Goal: Task Accomplishment & Management: Complete application form

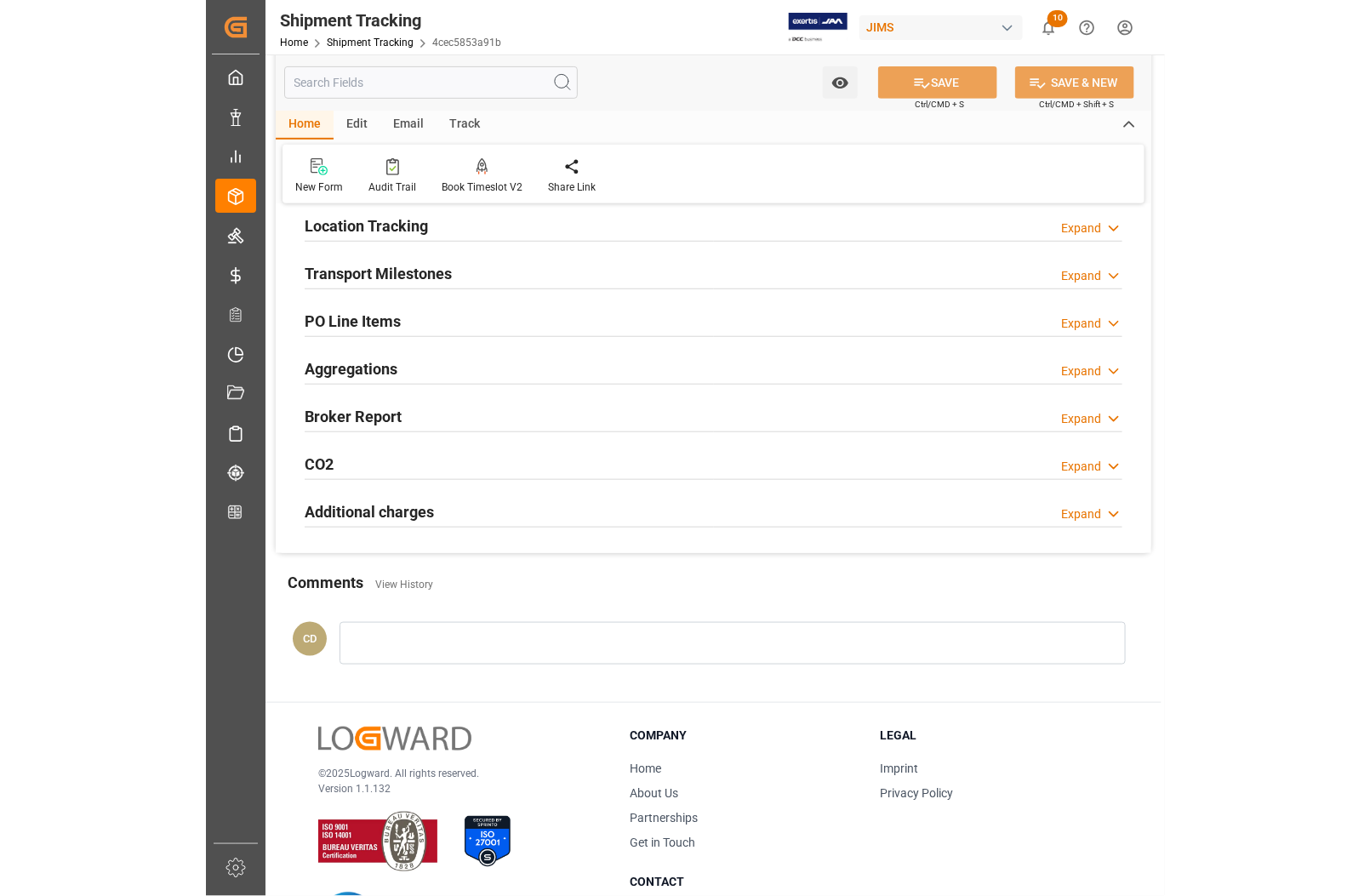
scroll to position [209, 0]
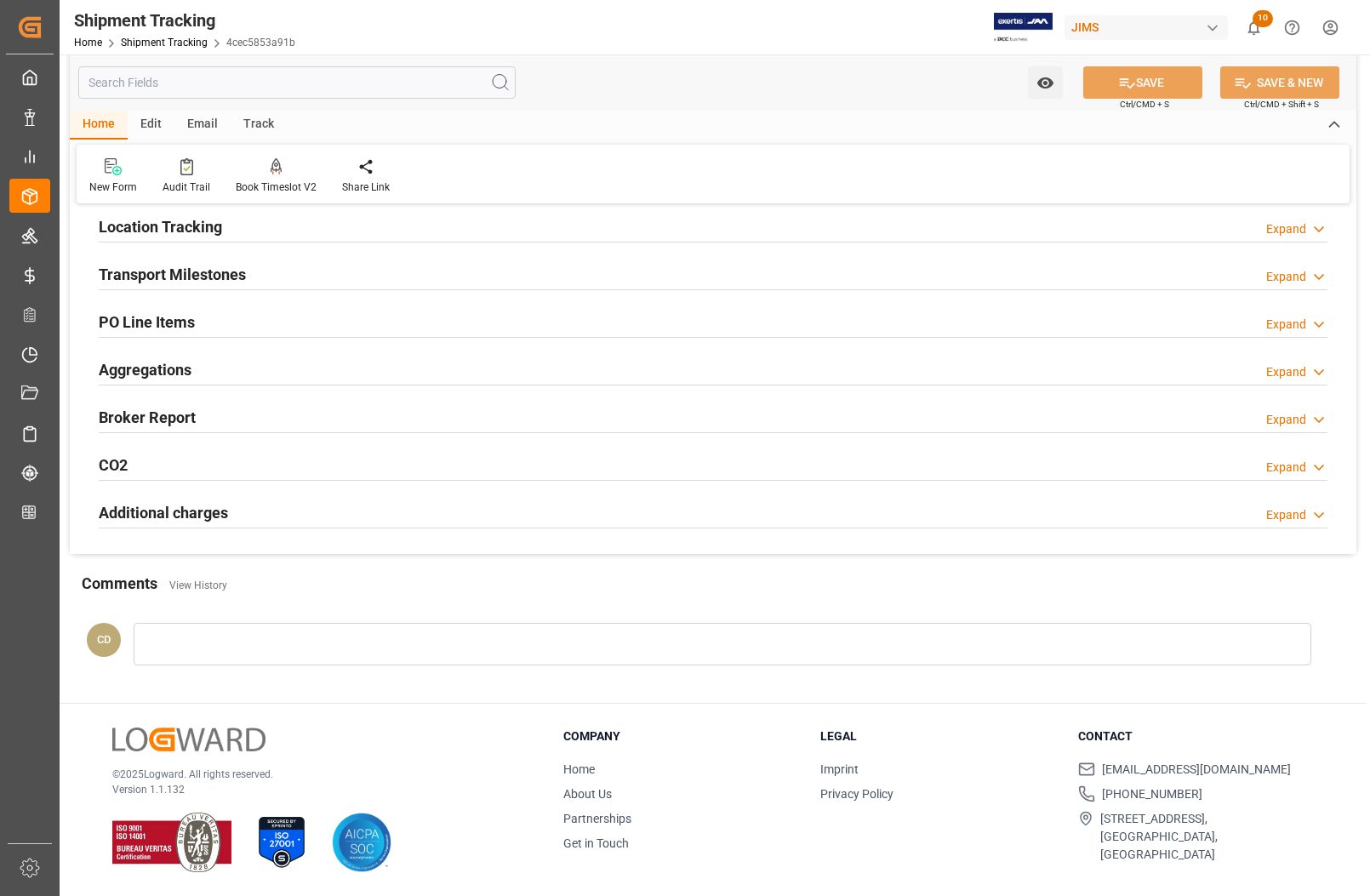
click at [189, 260] on div "Transport Milestones" at bounding box center [172, 273] width 147 height 32
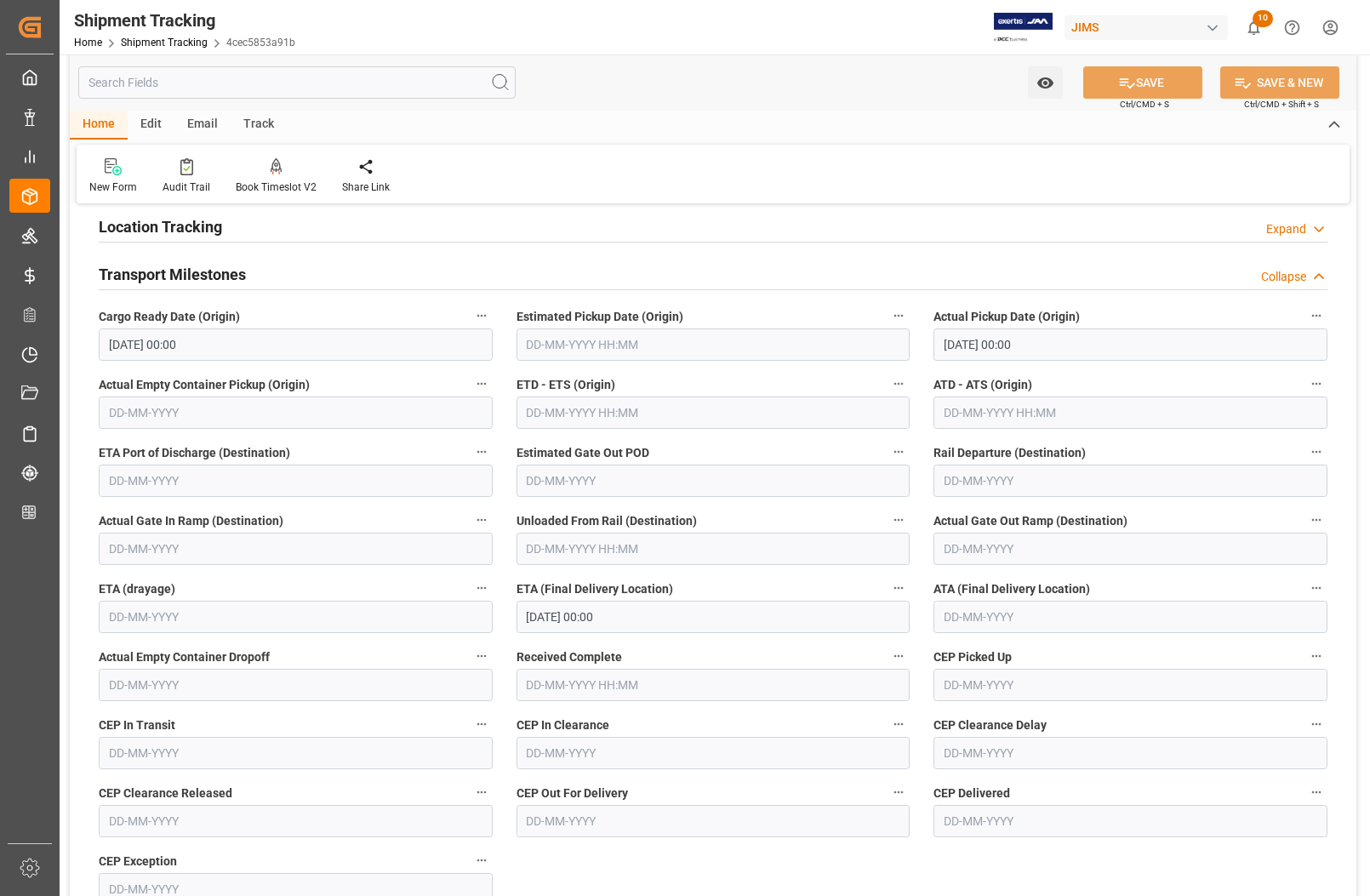
click at [155, 277] on h2 "Transport Milestones" at bounding box center [172, 274] width 147 height 23
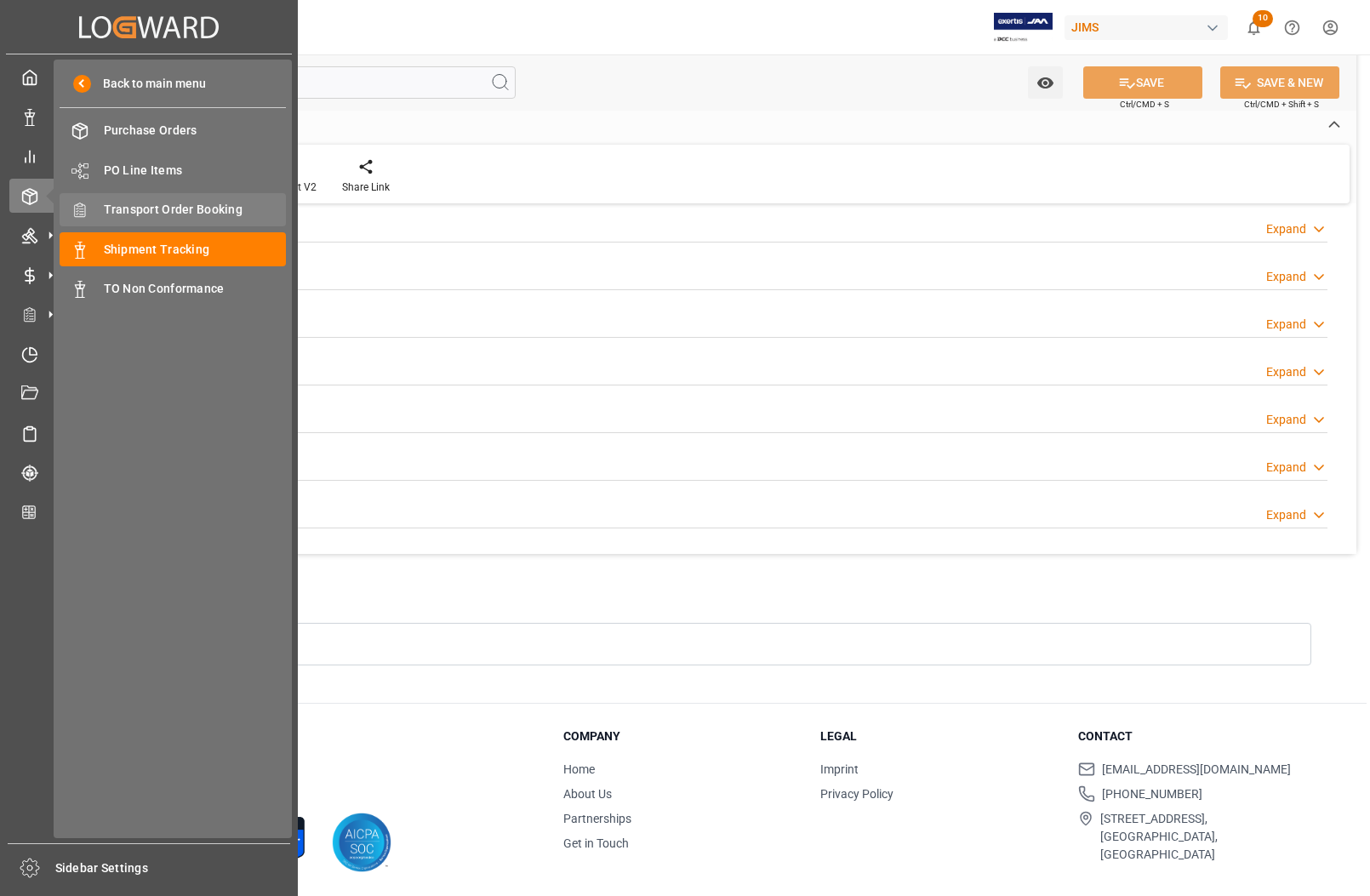
click at [111, 214] on span "Transport Order Booking" at bounding box center [195, 209] width 183 height 18
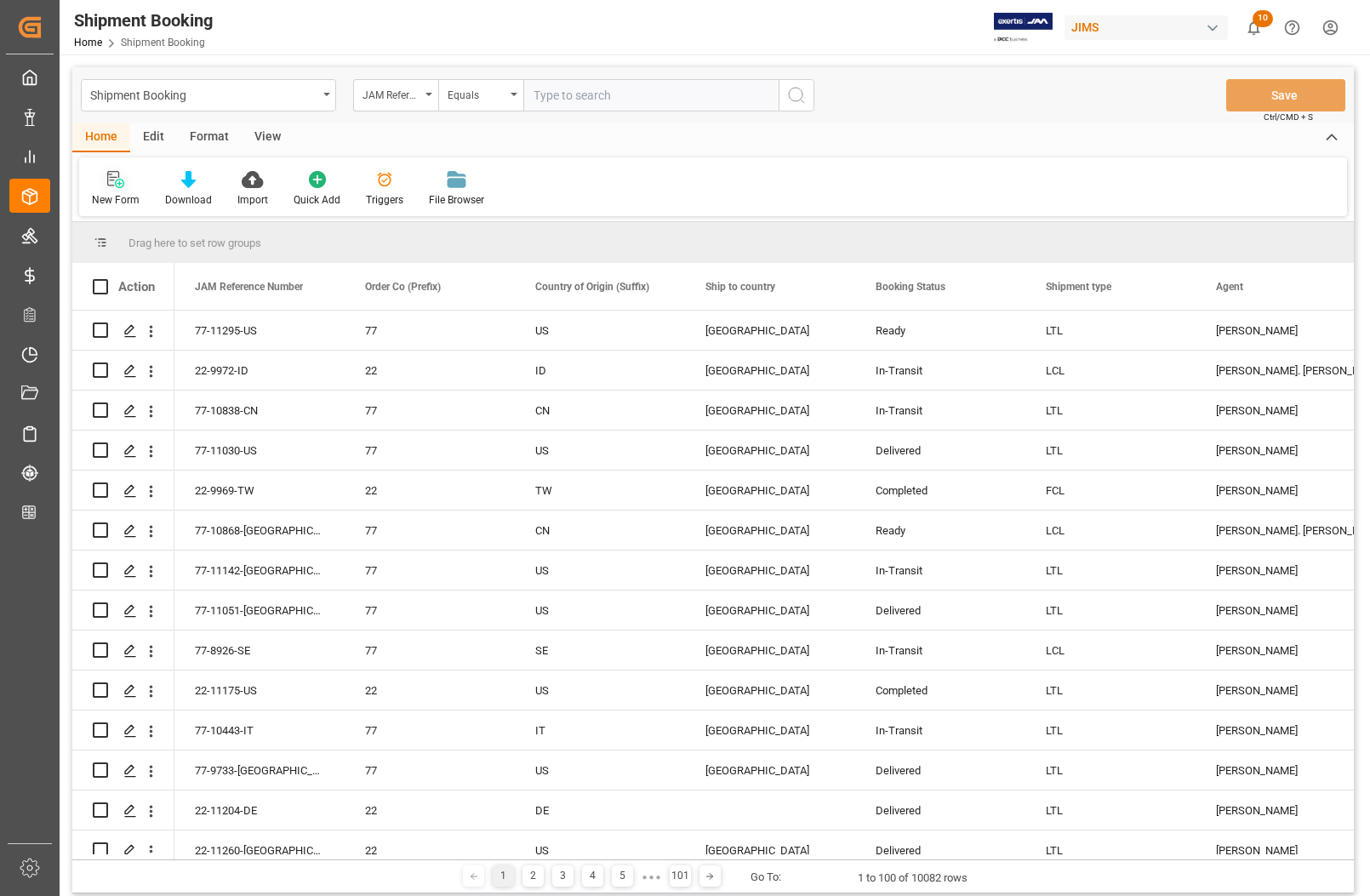
click at [116, 193] on div "New Form" at bounding box center [116, 200] width 48 height 15
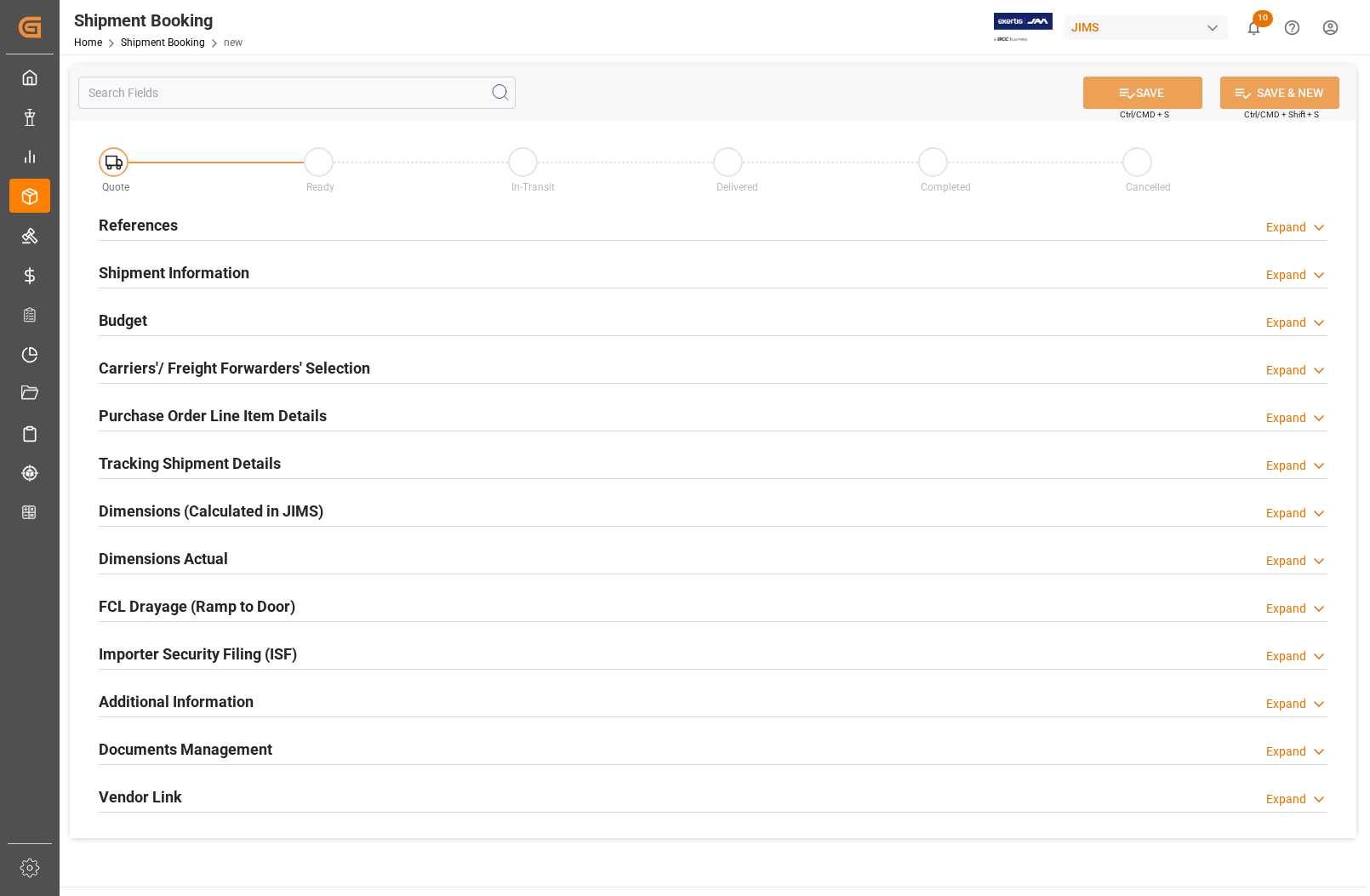
click at [136, 221] on h2 "References" at bounding box center [138, 225] width 79 height 23
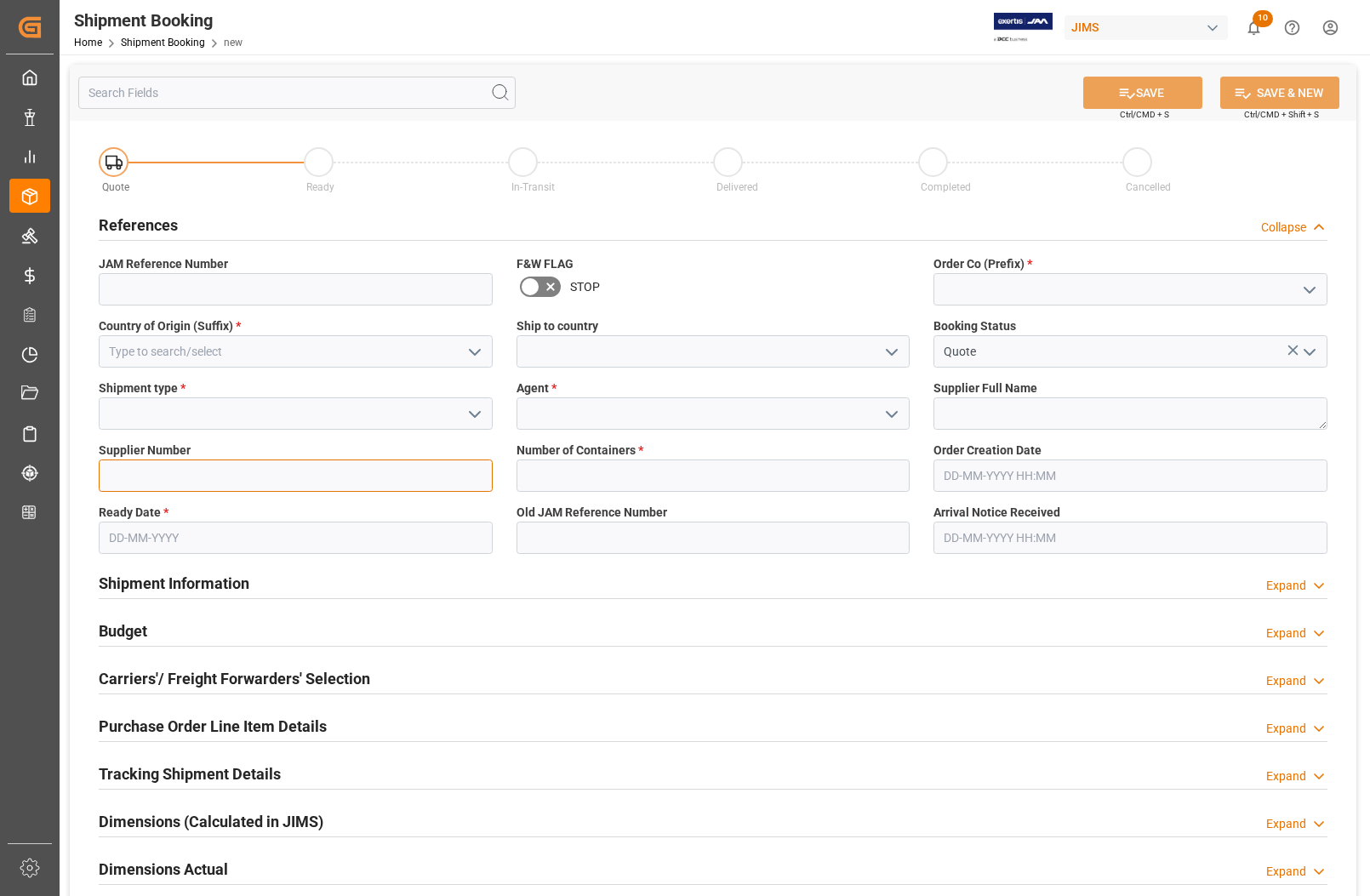
click at [231, 477] on input at bounding box center [295, 476] width 394 height 32
paste input "167260"
type input "167260"
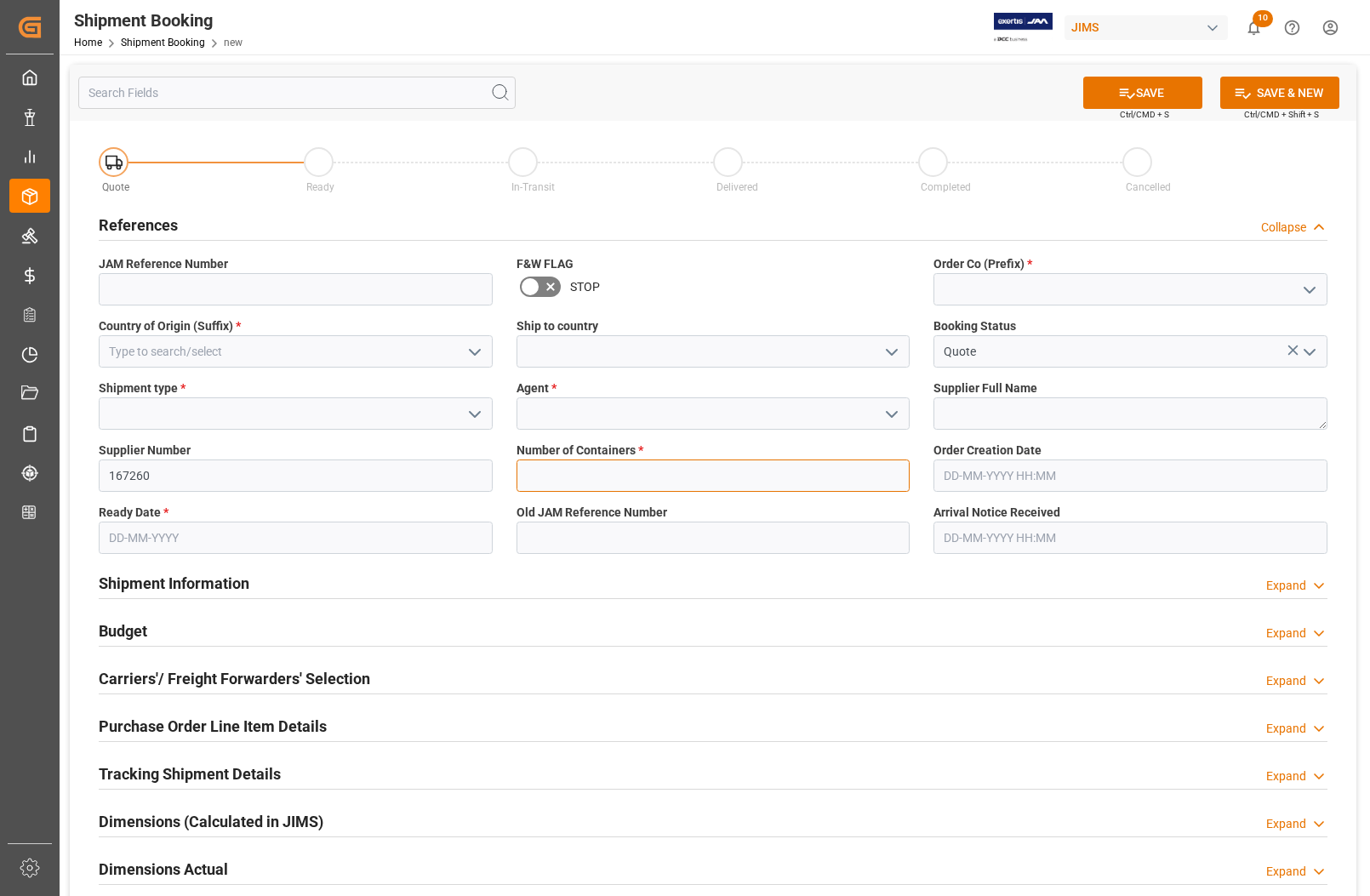
click at [792, 482] on input "text" at bounding box center [713, 476] width 394 height 32
type input "0"
click at [323, 423] on input at bounding box center [295, 414] width 394 height 32
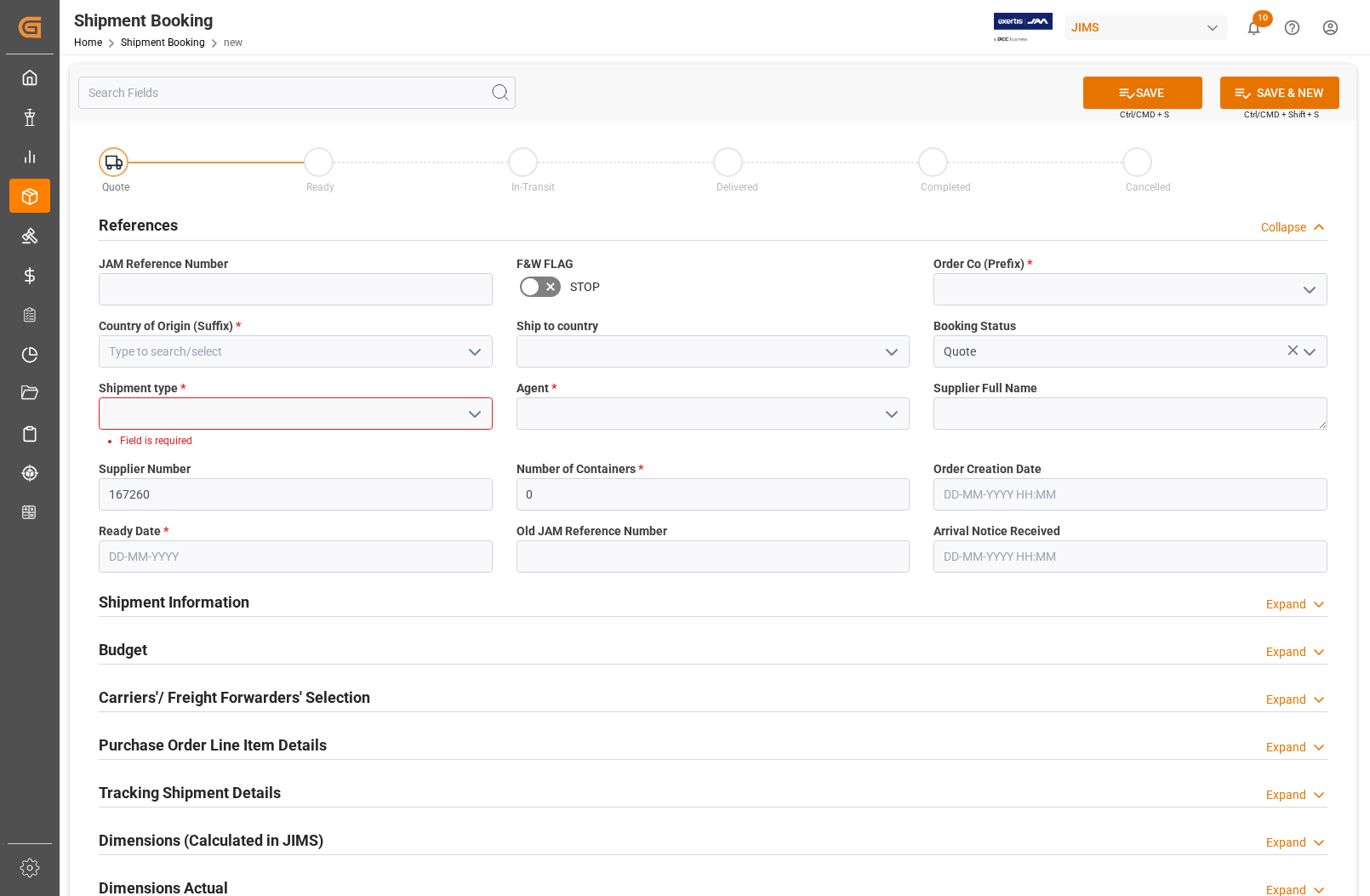
click at [470, 413] on polyline "open menu" at bounding box center [475, 414] width 10 height 5
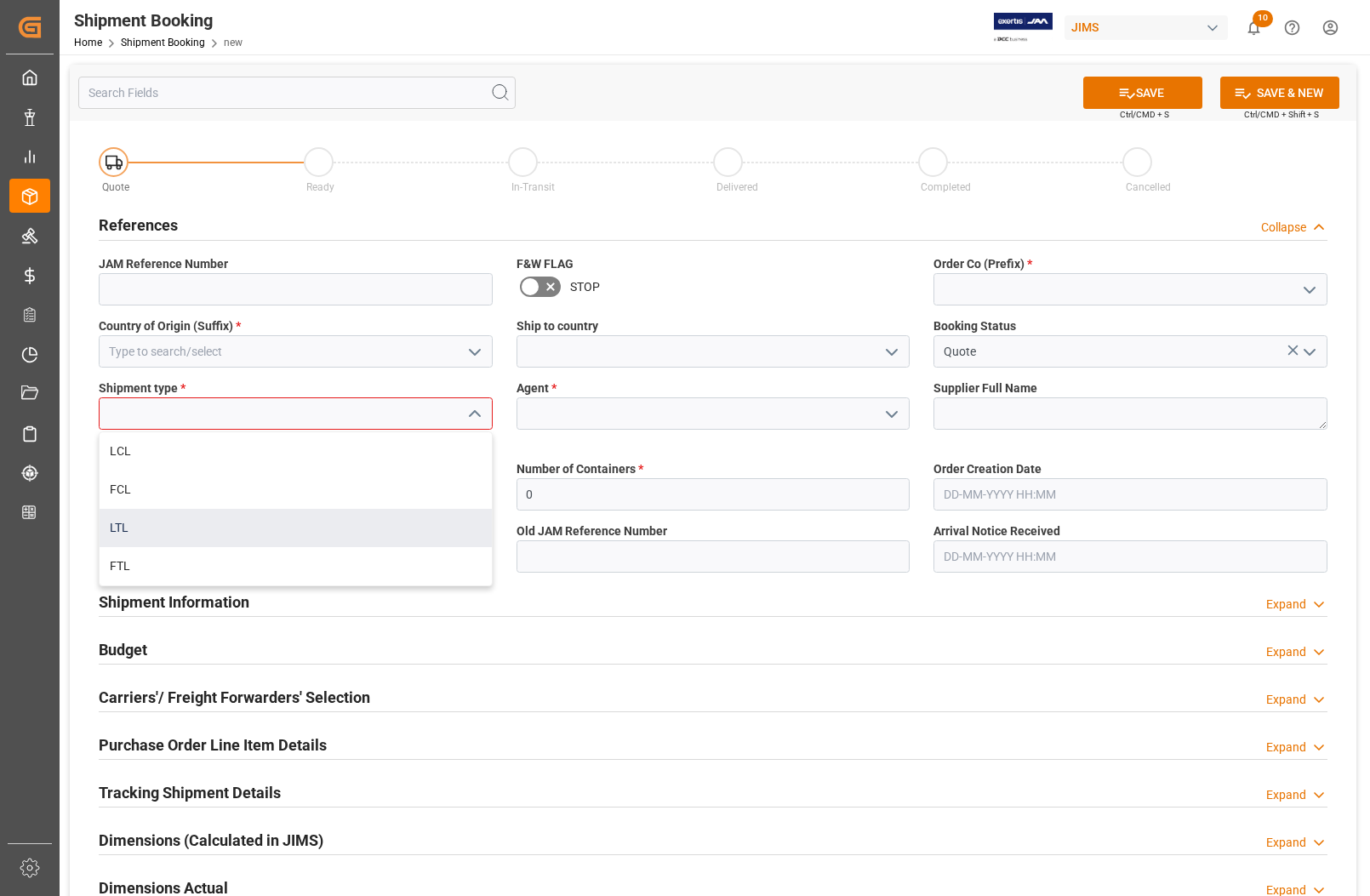
click at [257, 519] on div "LTL" at bounding box center [295, 528] width 392 height 38
type input "LTL"
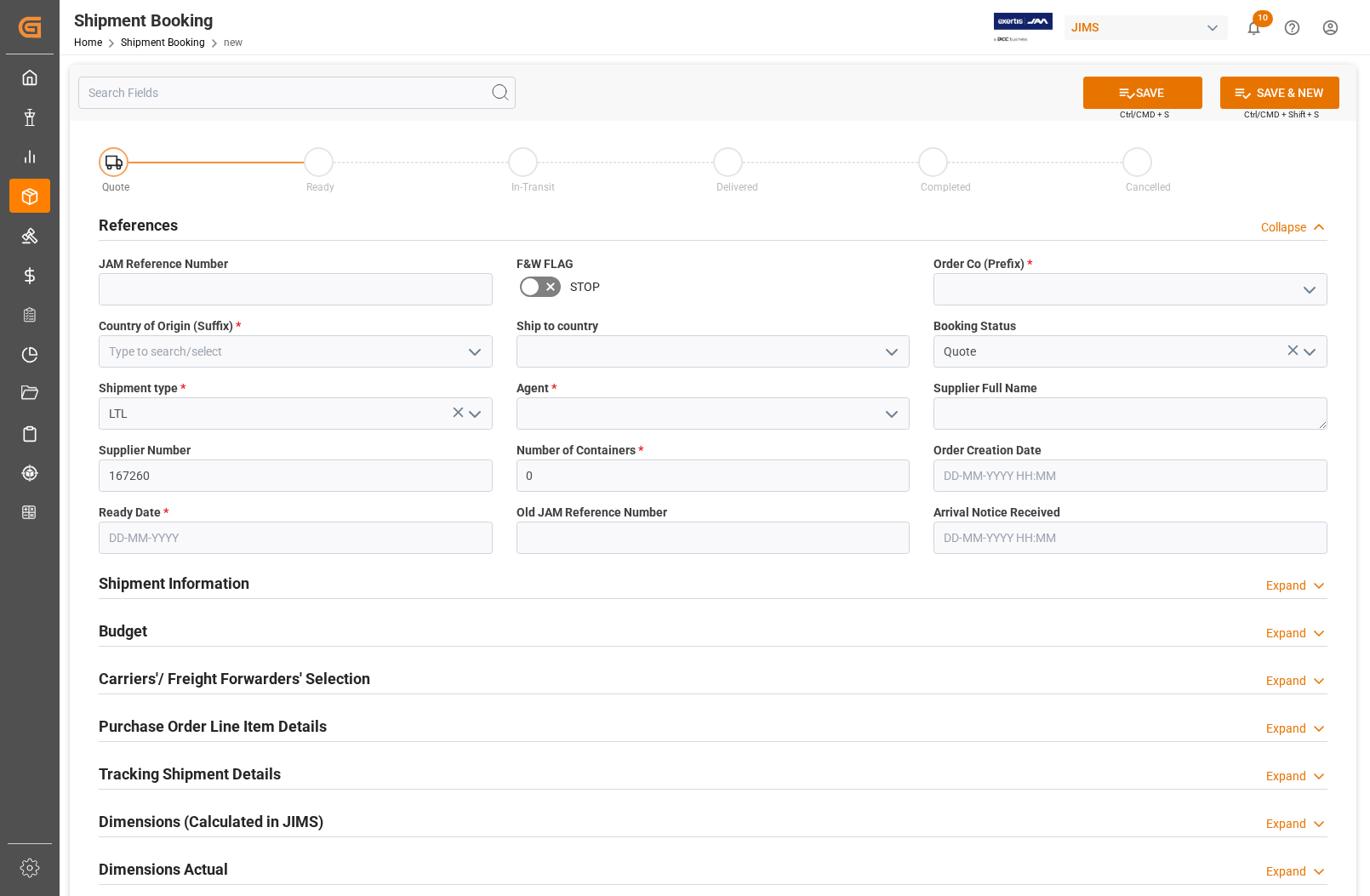
click at [478, 345] on icon "open menu" at bounding box center [475, 352] width 20 height 20
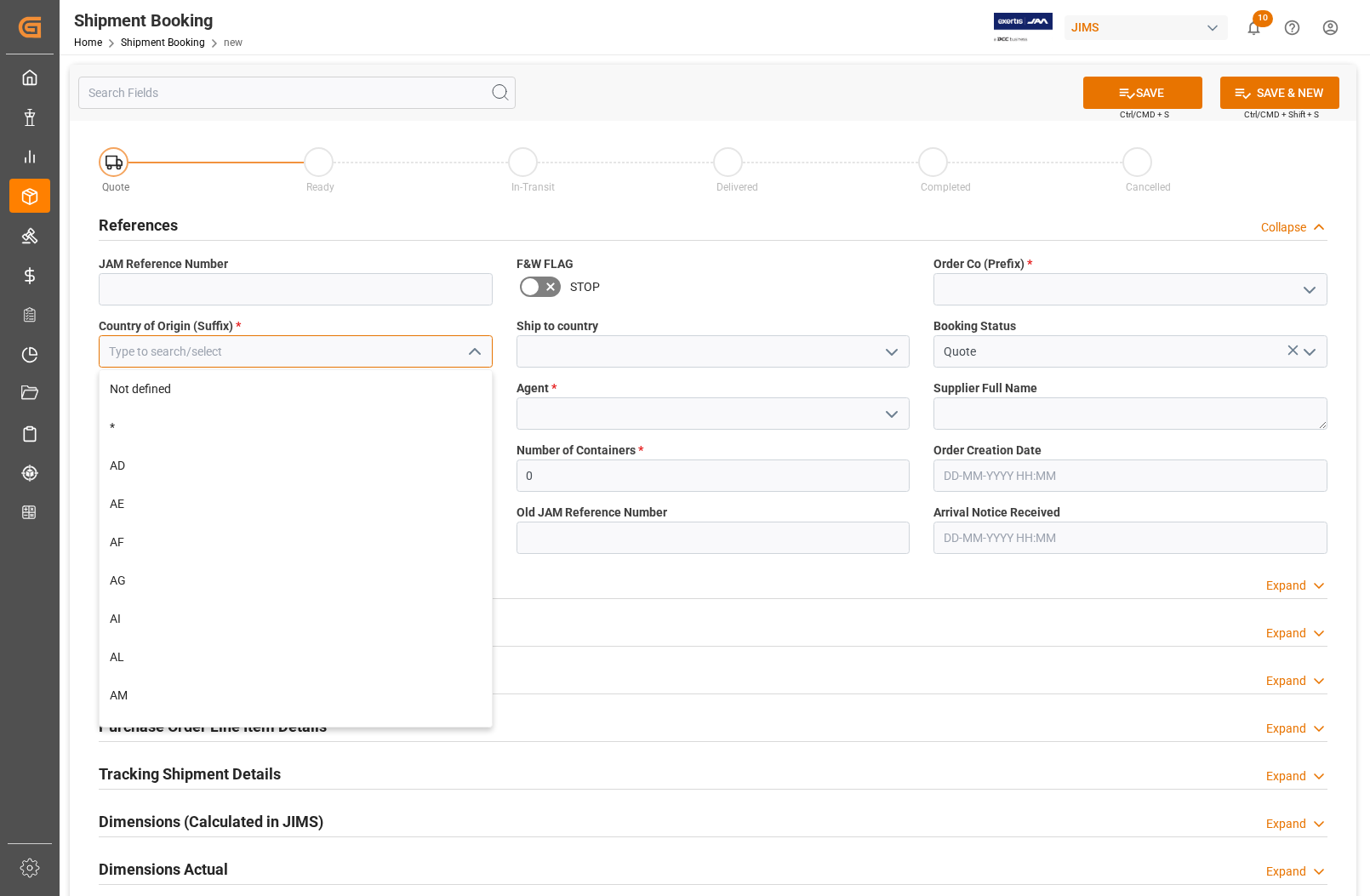
click at [409, 364] on input at bounding box center [295, 351] width 394 height 32
click at [404, 356] on input at bounding box center [295, 351] width 394 height 32
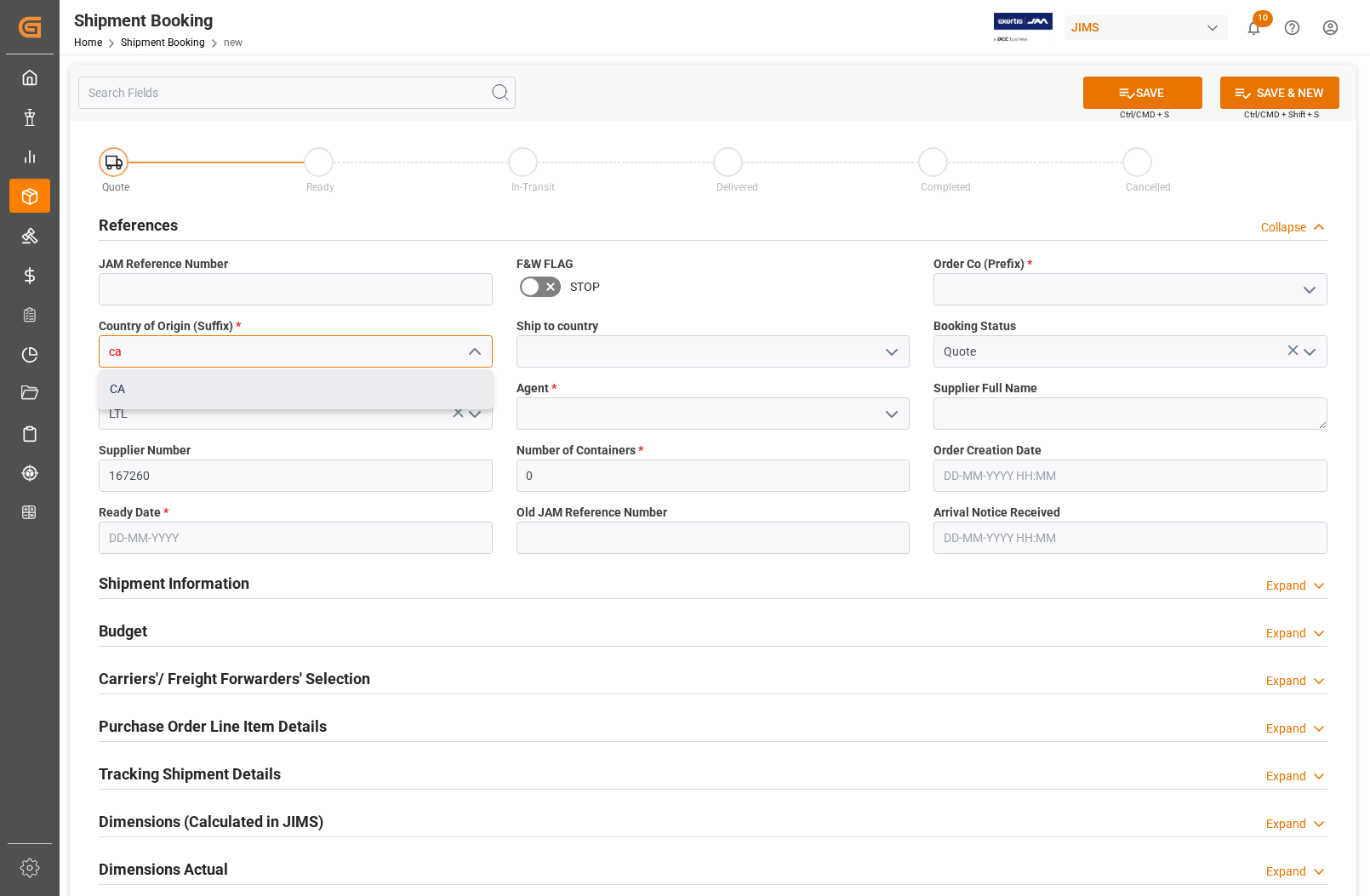
click at [306, 384] on div "CA" at bounding box center [295, 389] width 392 height 38
type input "CA"
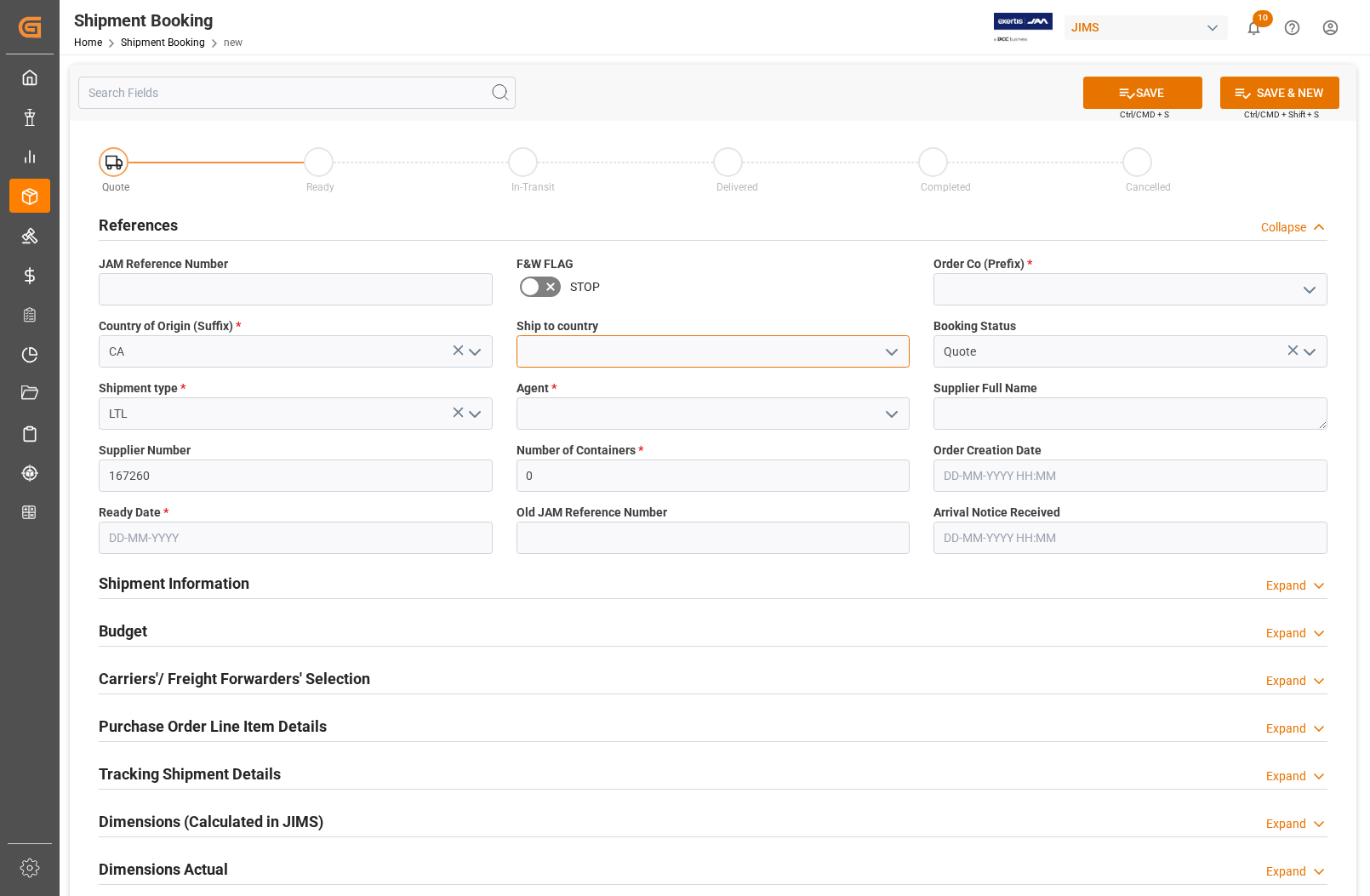
click at [583, 345] on input at bounding box center [713, 351] width 394 height 32
click at [890, 350] on icon "open menu" at bounding box center [892, 352] width 20 height 20
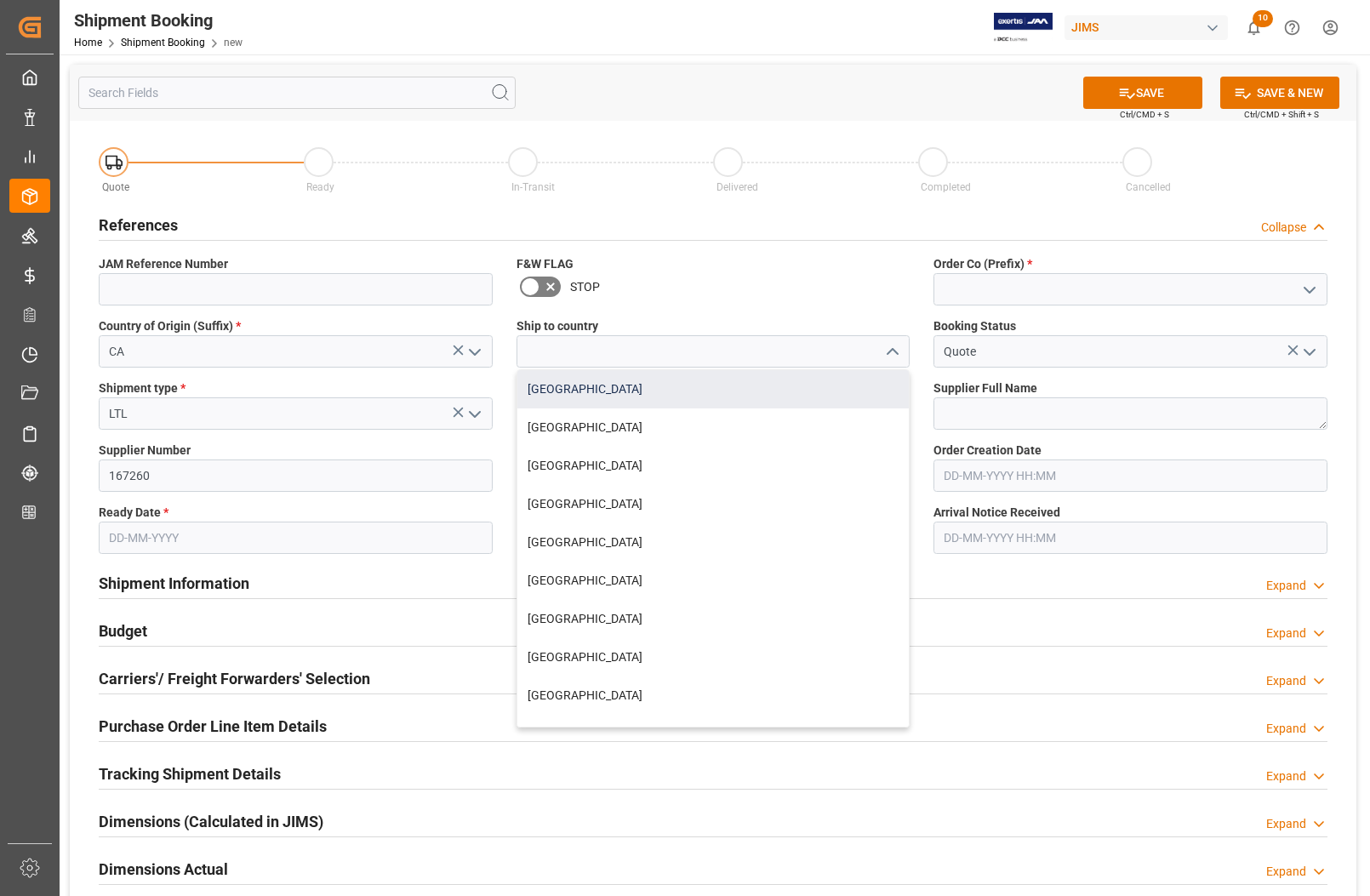
click at [736, 385] on div "[GEOGRAPHIC_DATA]" at bounding box center [713, 389] width 392 height 38
type input "[GEOGRAPHIC_DATA]"
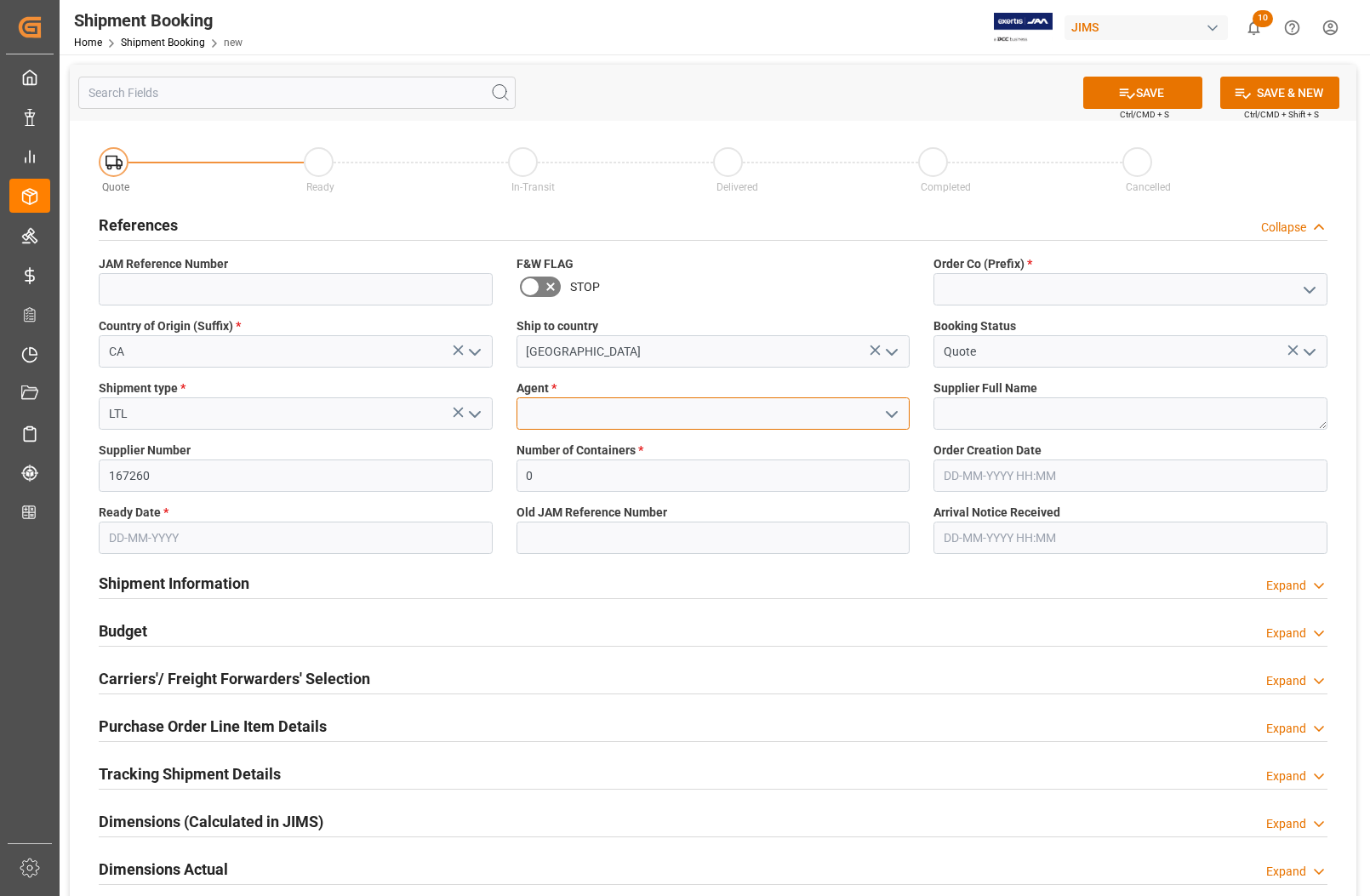
click at [716, 415] on input at bounding box center [713, 414] width 394 height 32
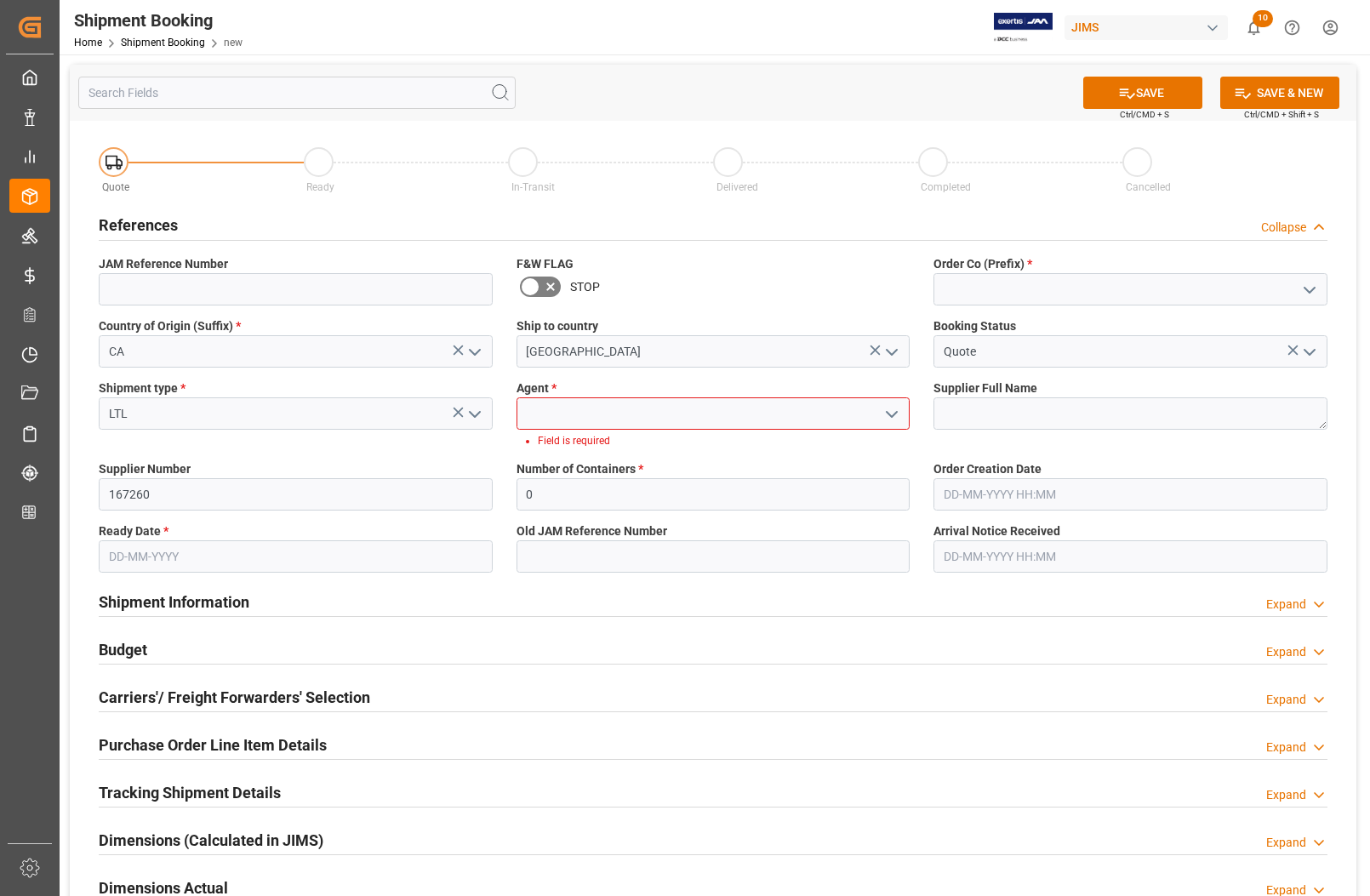
click at [886, 406] on icon "open menu" at bounding box center [892, 414] width 20 height 20
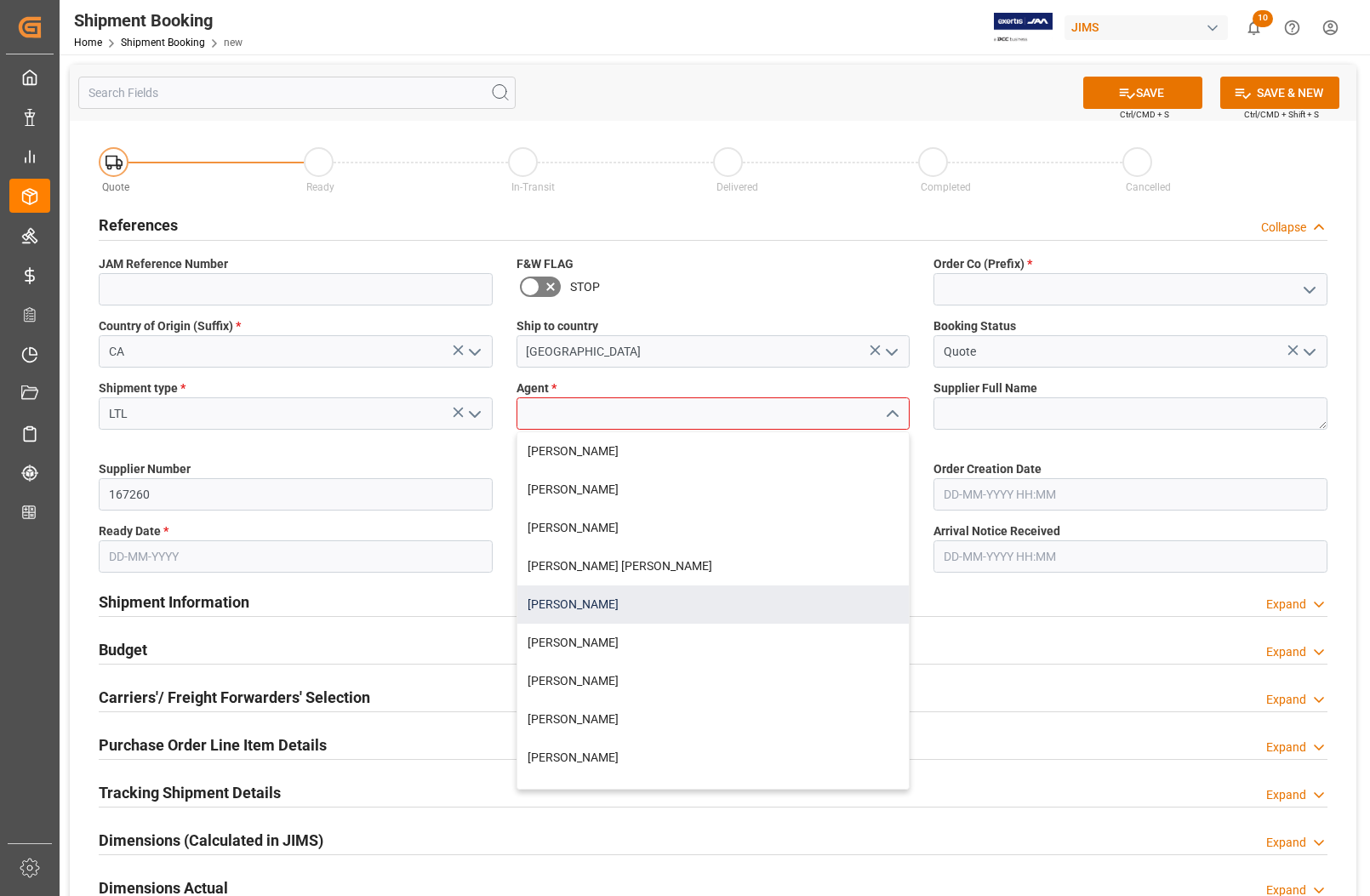
click at [712, 598] on div "[PERSON_NAME]" at bounding box center [713, 604] width 392 height 38
type input "[PERSON_NAME]"
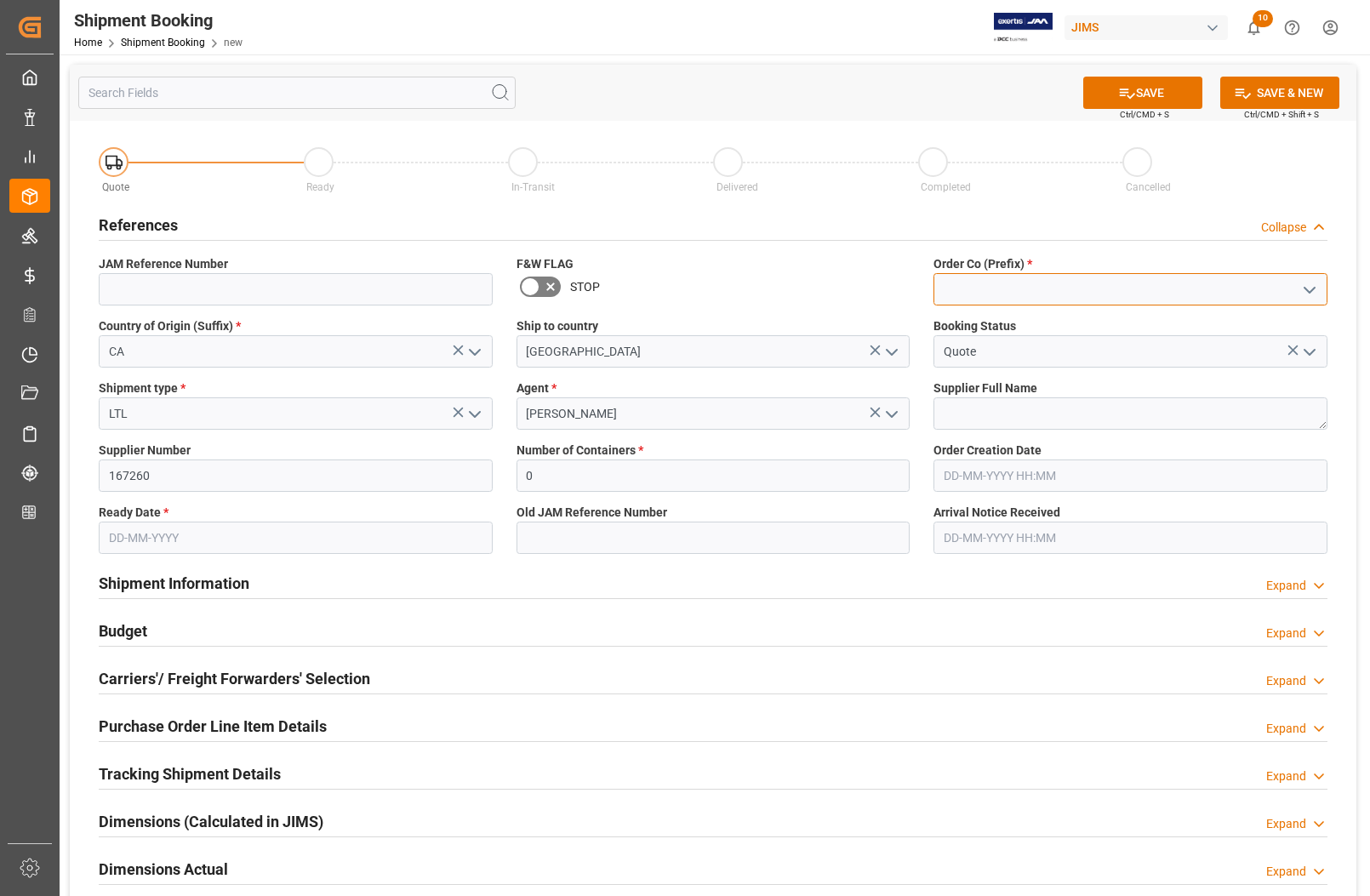
click at [957, 290] on input at bounding box center [1130, 289] width 394 height 32
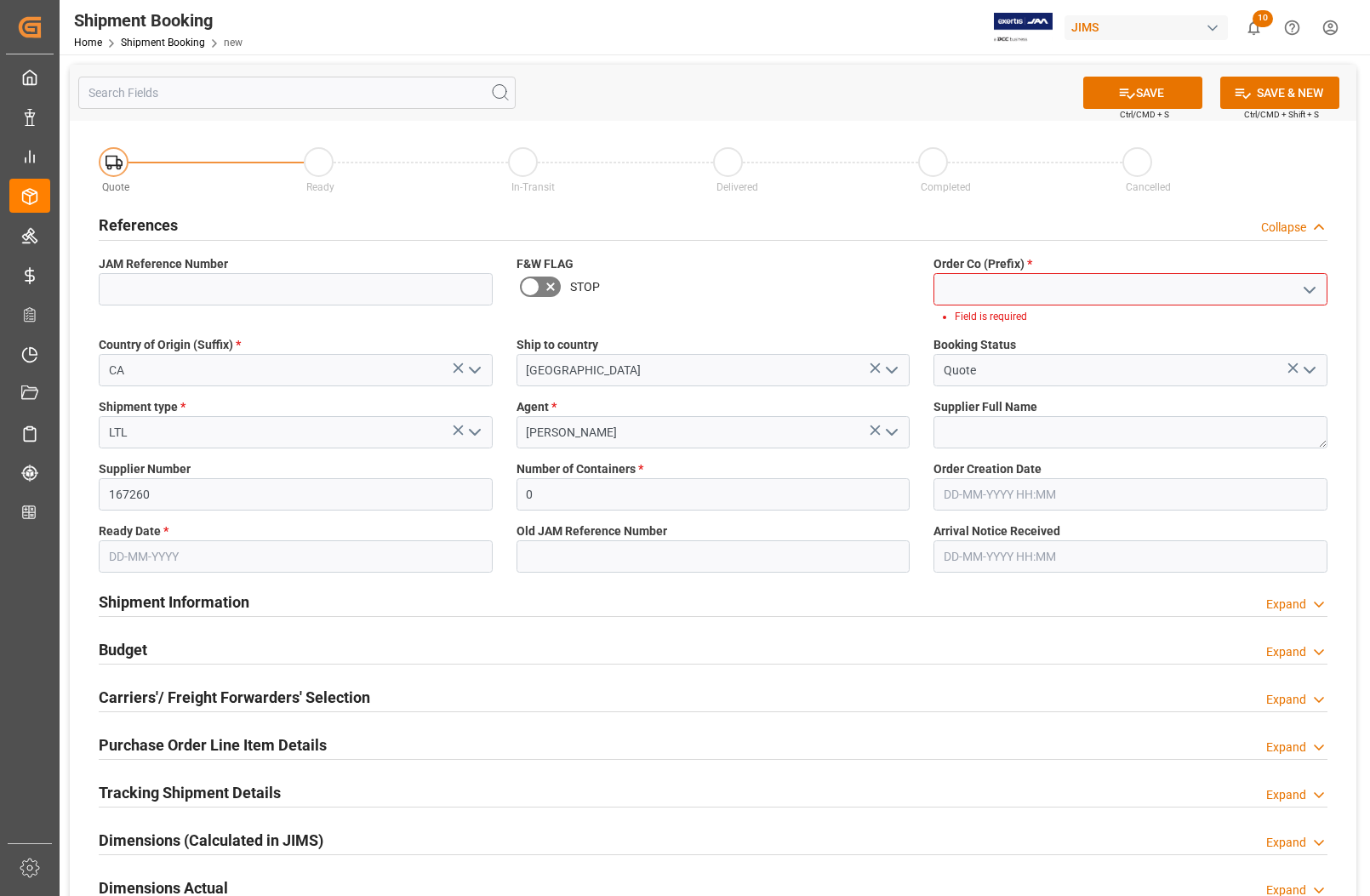
click at [958, 287] on icon "open menu" at bounding box center [1310, 290] width 20 height 20
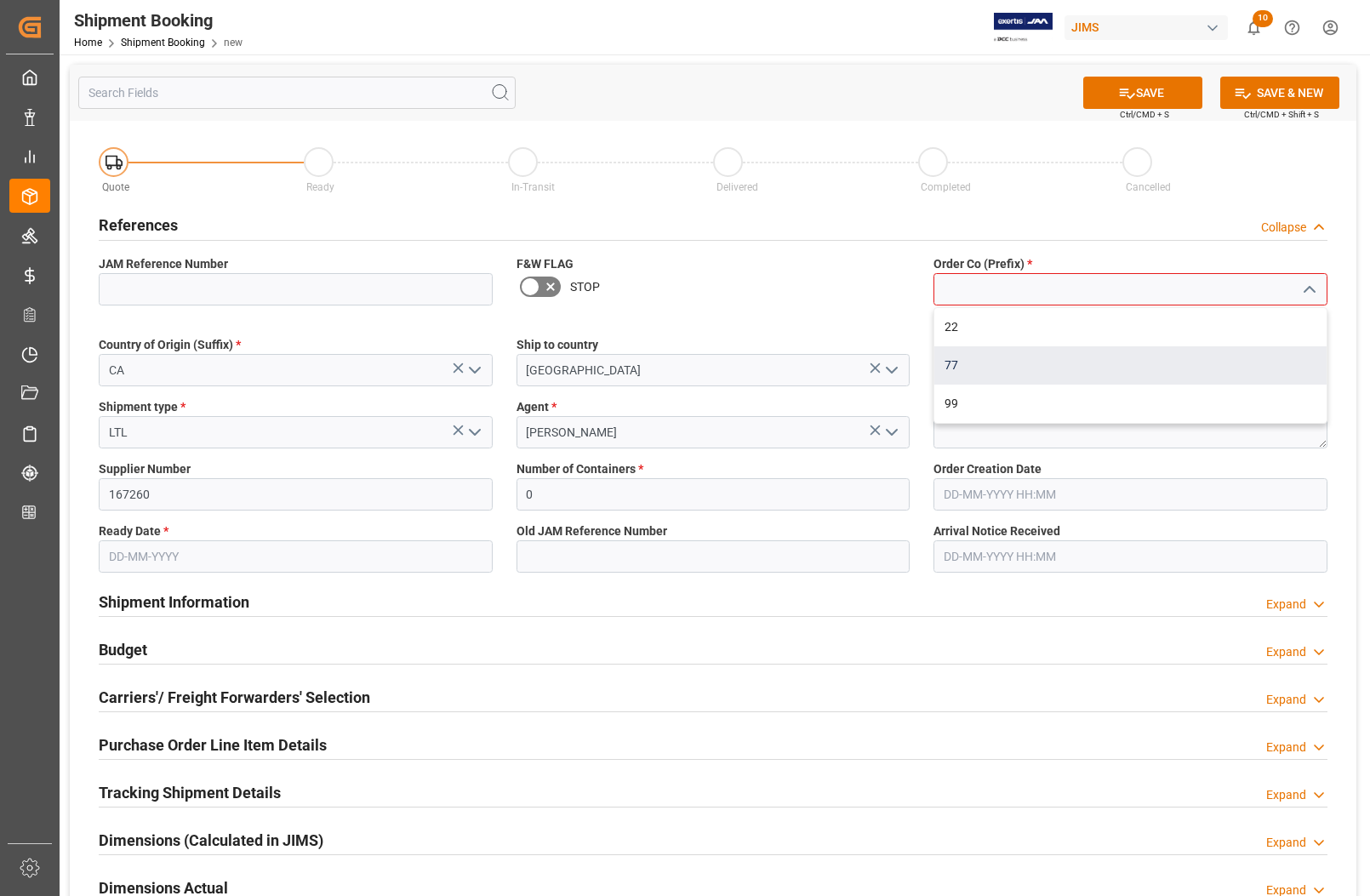
click at [958, 367] on div "77" at bounding box center [1130, 365] width 392 height 38
type input "77"
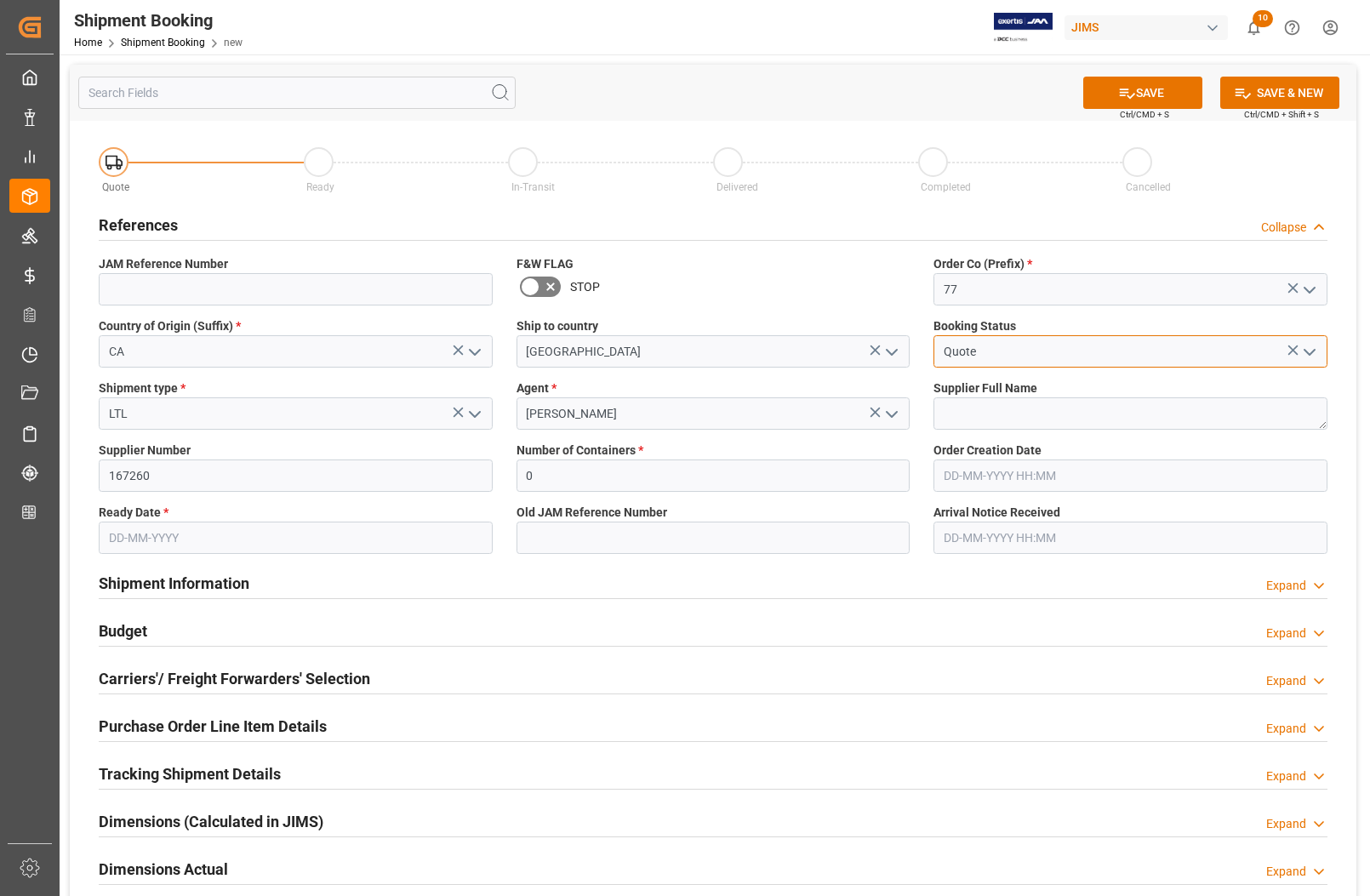
click at [958, 362] on input "Quote" at bounding box center [1130, 351] width 394 height 32
click at [958, 419] on textarea at bounding box center [1130, 414] width 394 height 32
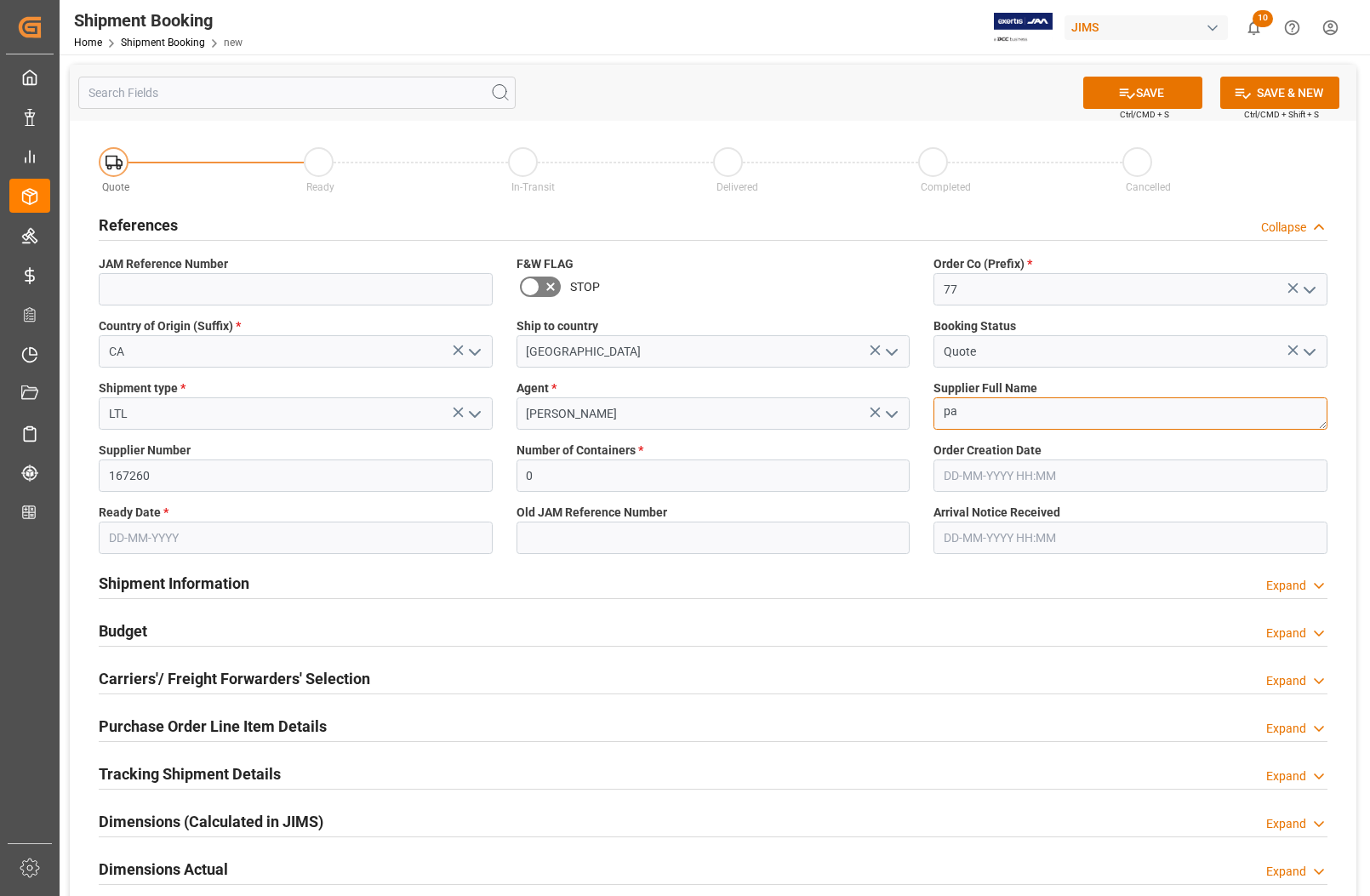
type textarea "p"
type textarea "Paragraph"
click at [209, 519] on label "Ready Date *" at bounding box center [295, 512] width 394 height 18
click at [200, 532] on input "text" at bounding box center [295, 538] width 394 height 32
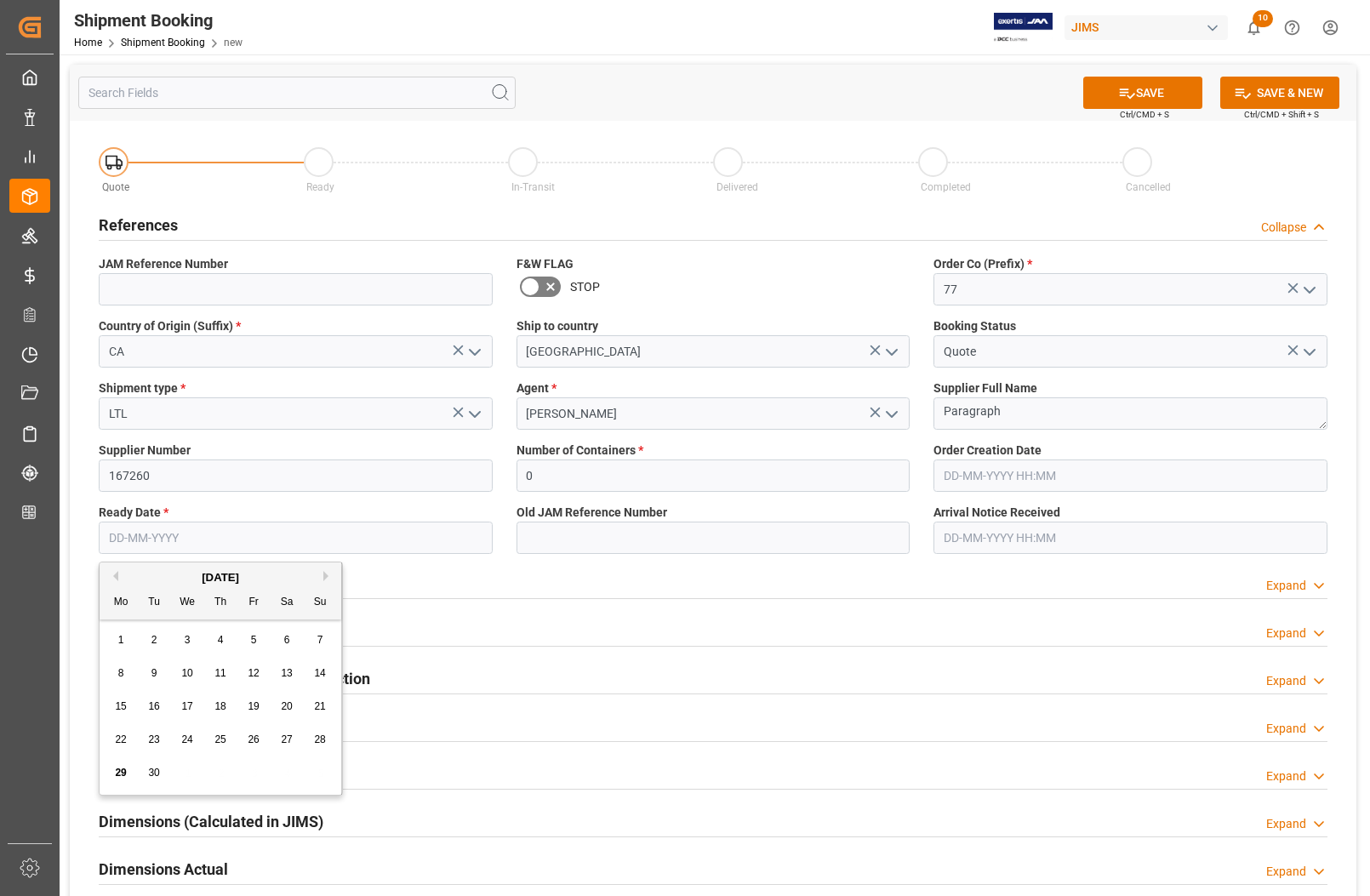
click at [123, 755] on div "22 23 24 25 26 27 28" at bounding box center [220, 739] width 232 height 33
click at [151, 768] on span "30" at bounding box center [153, 773] width 11 height 12
type input "[DATE]"
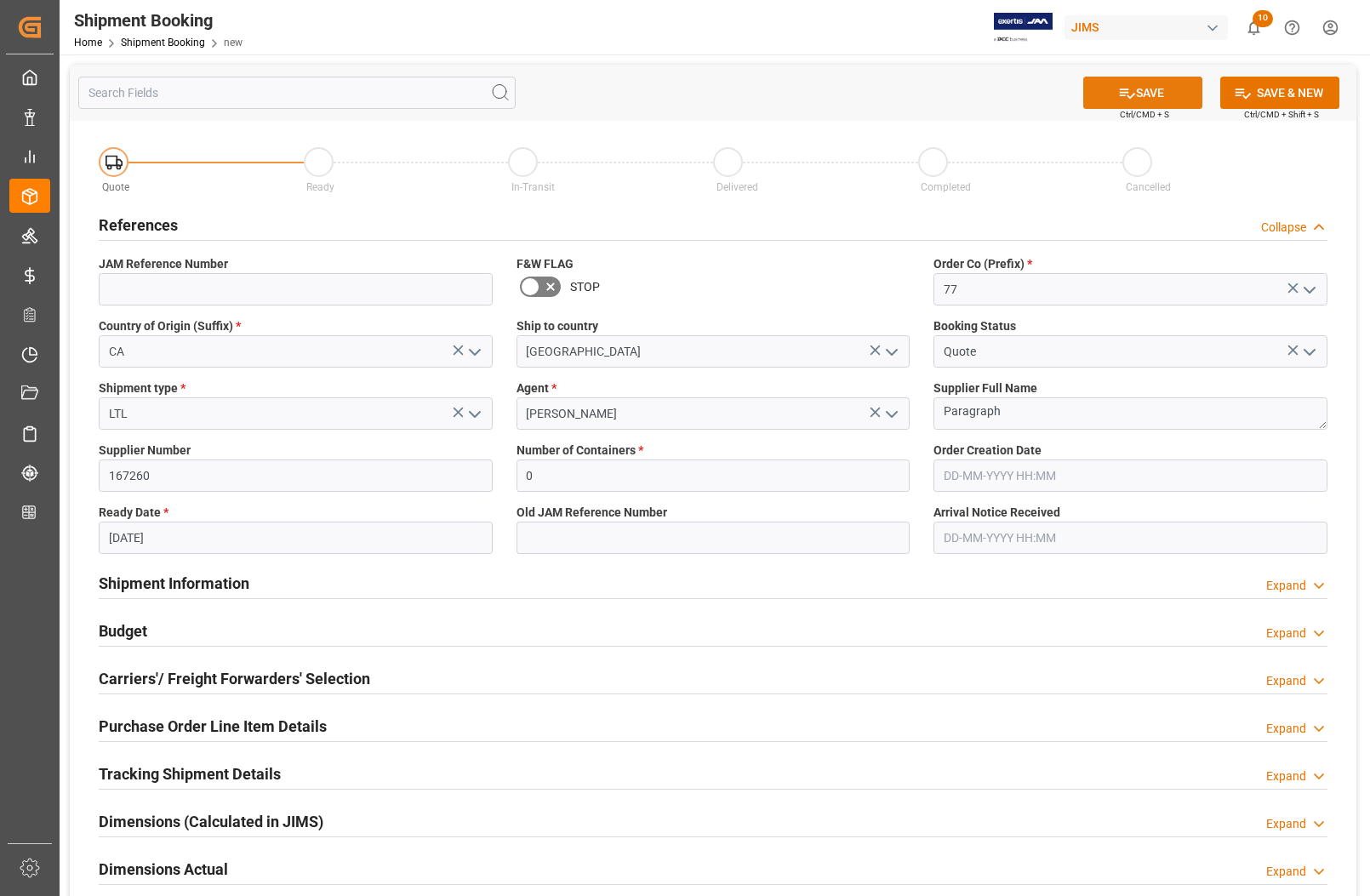
click at [958, 94] on button "SAVE" at bounding box center [1143, 93] width 119 height 32
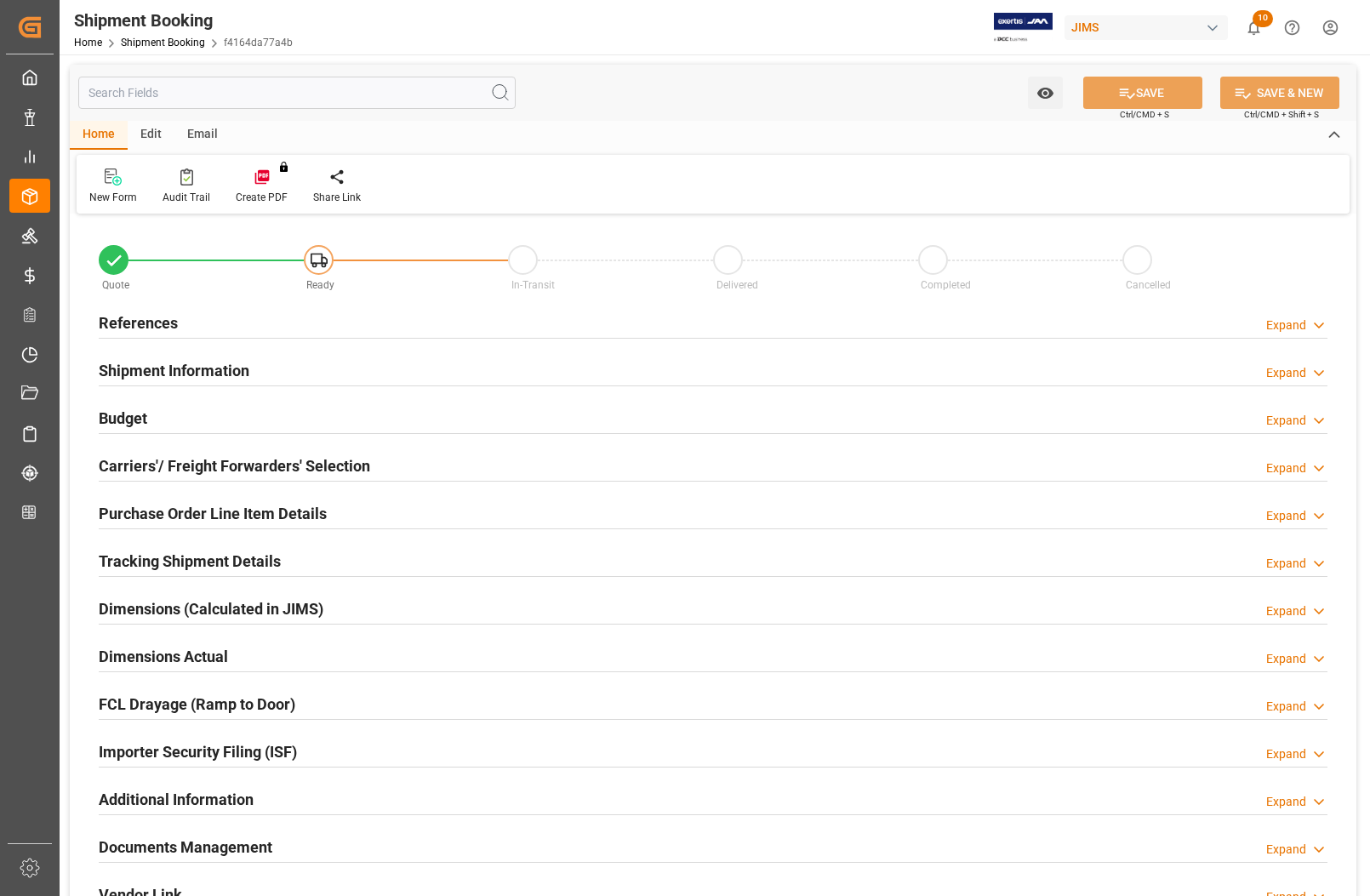
type input "0"
type input "[DATE]"
click at [128, 322] on h2 "References" at bounding box center [138, 322] width 79 height 23
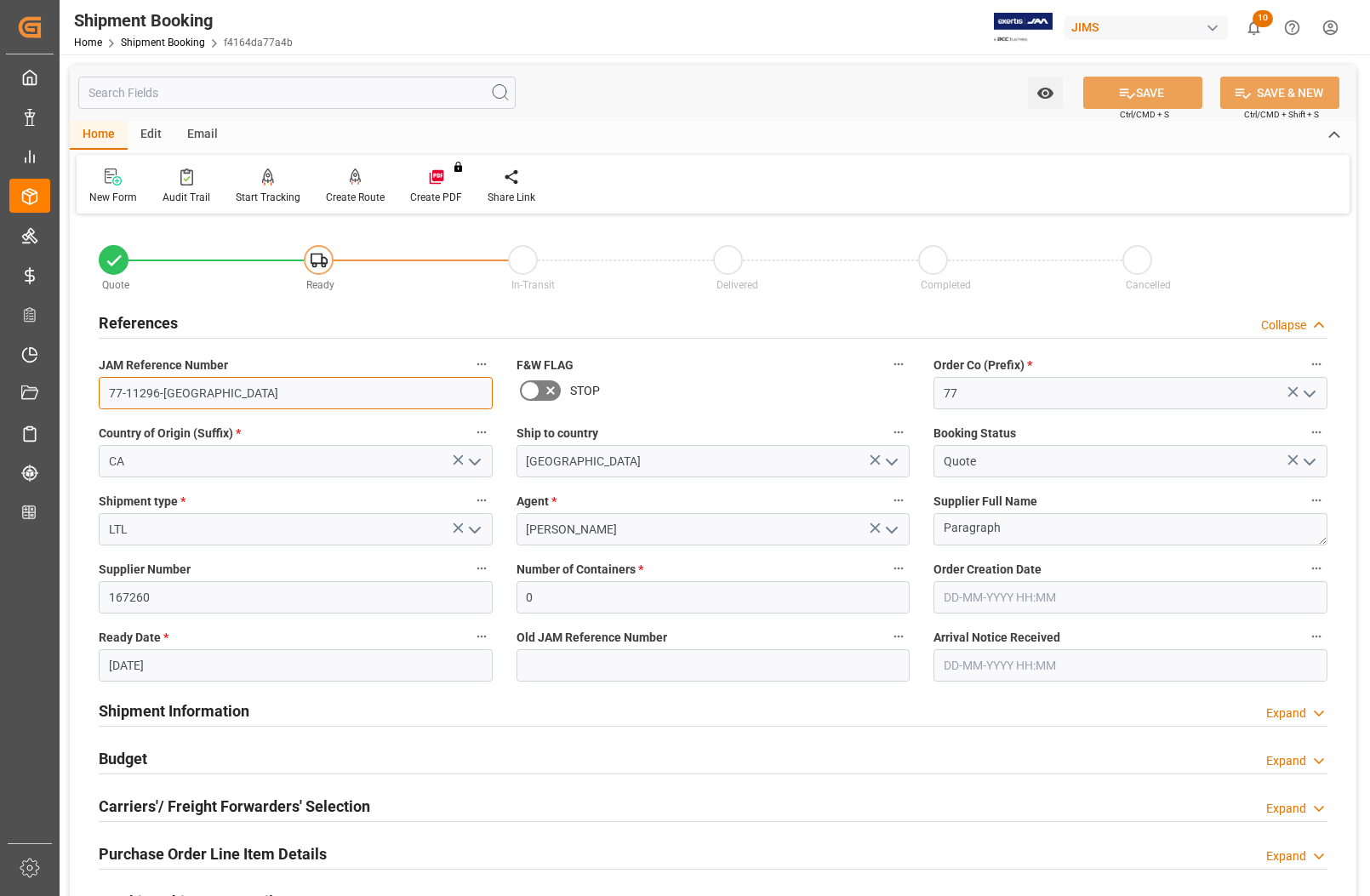
click at [170, 390] on input "77-11296-CA" at bounding box center [295, 393] width 394 height 32
drag, startPoint x: 181, startPoint y: 392, endPoint x: 74, endPoint y: 379, distance: 107.8
click at [74, 379] on div "Quote Ready In-Transit Delivered Completed Cancelled References Collapse JAM Re…" at bounding box center [713, 747] width 1287 height 1058
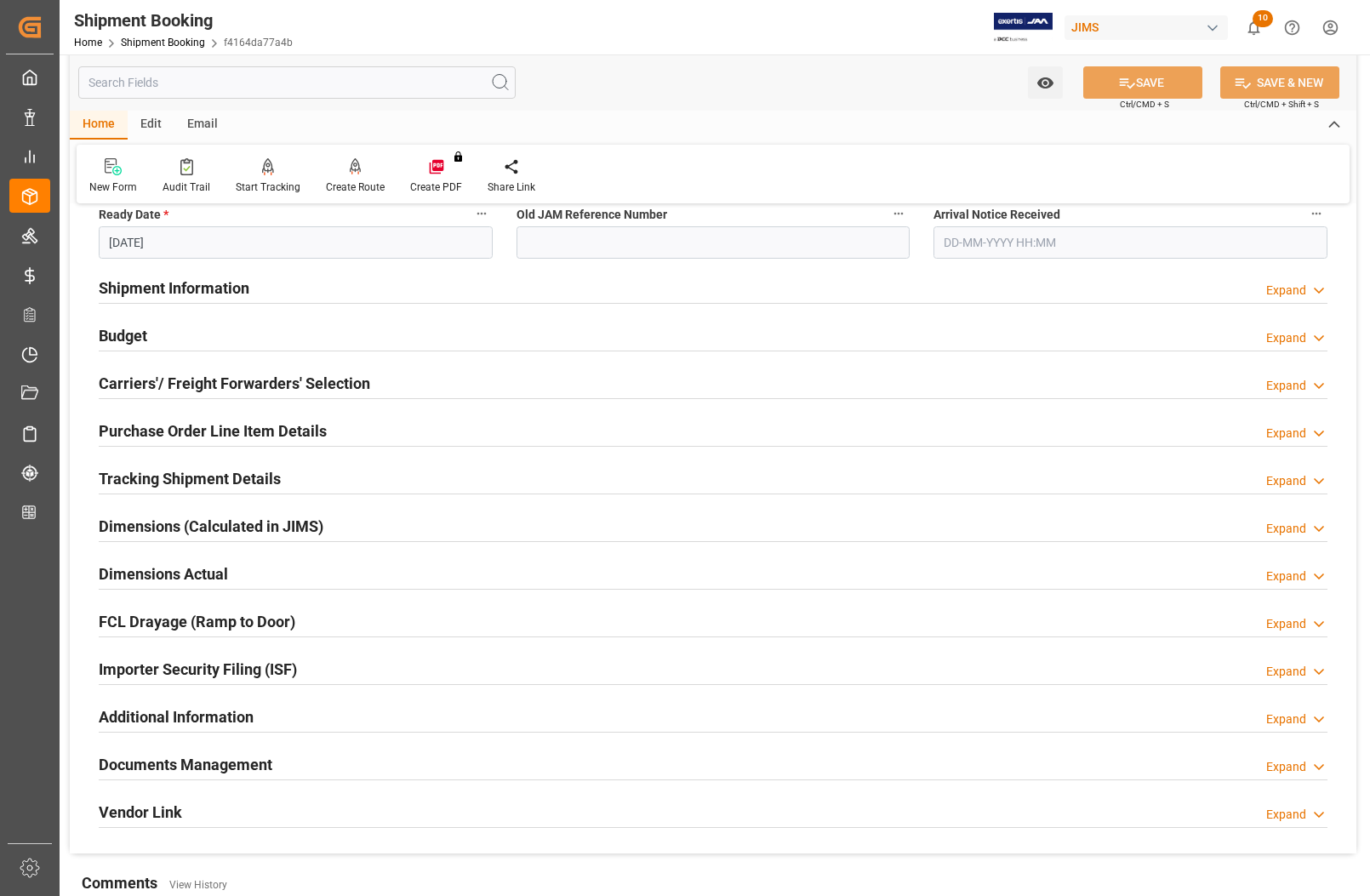
scroll to position [425, 0]
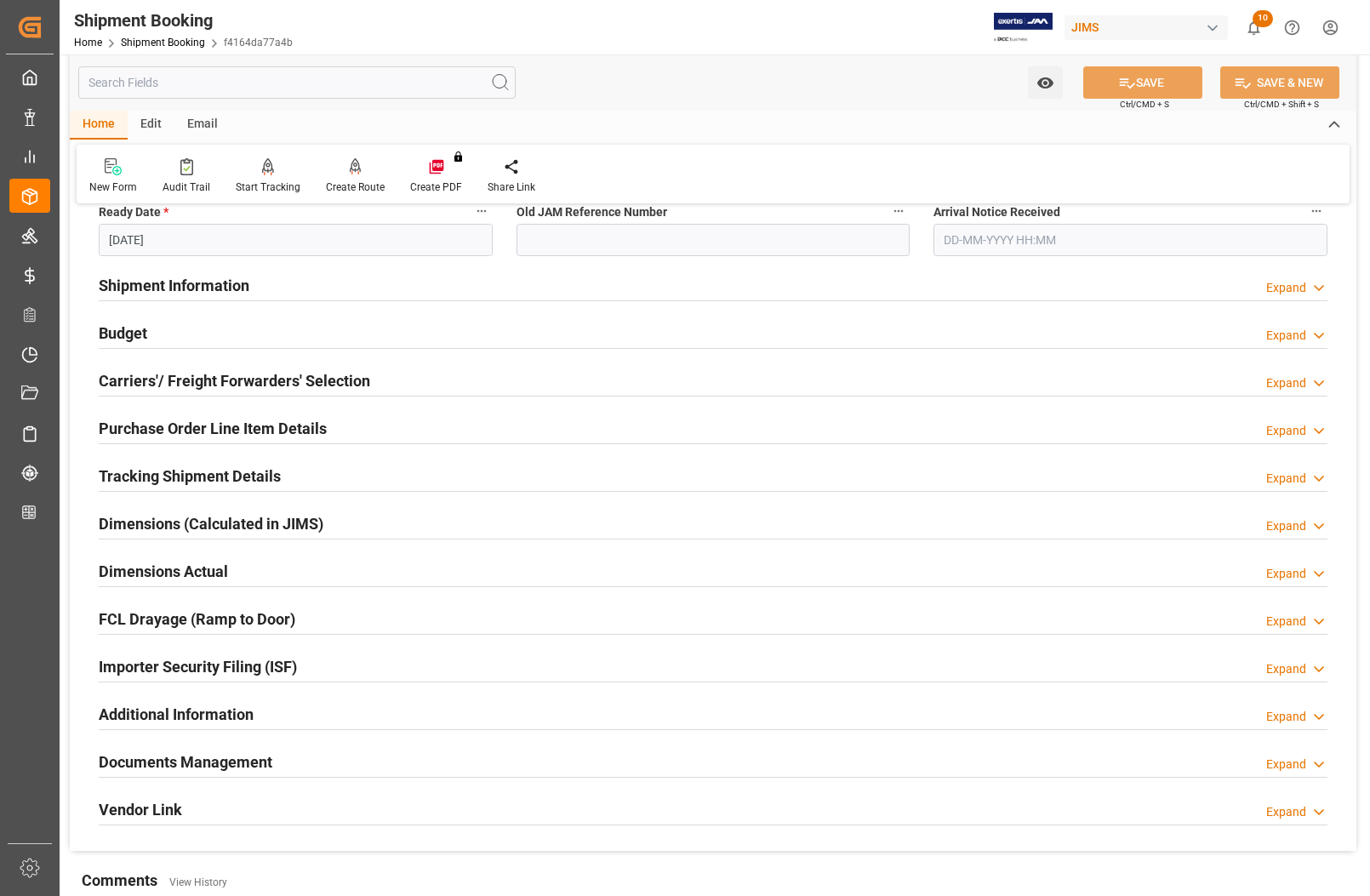
click at [217, 375] on h2 "Carriers'/ Freight Forwarders' Selection" at bounding box center [234, 380] width 271 height 23
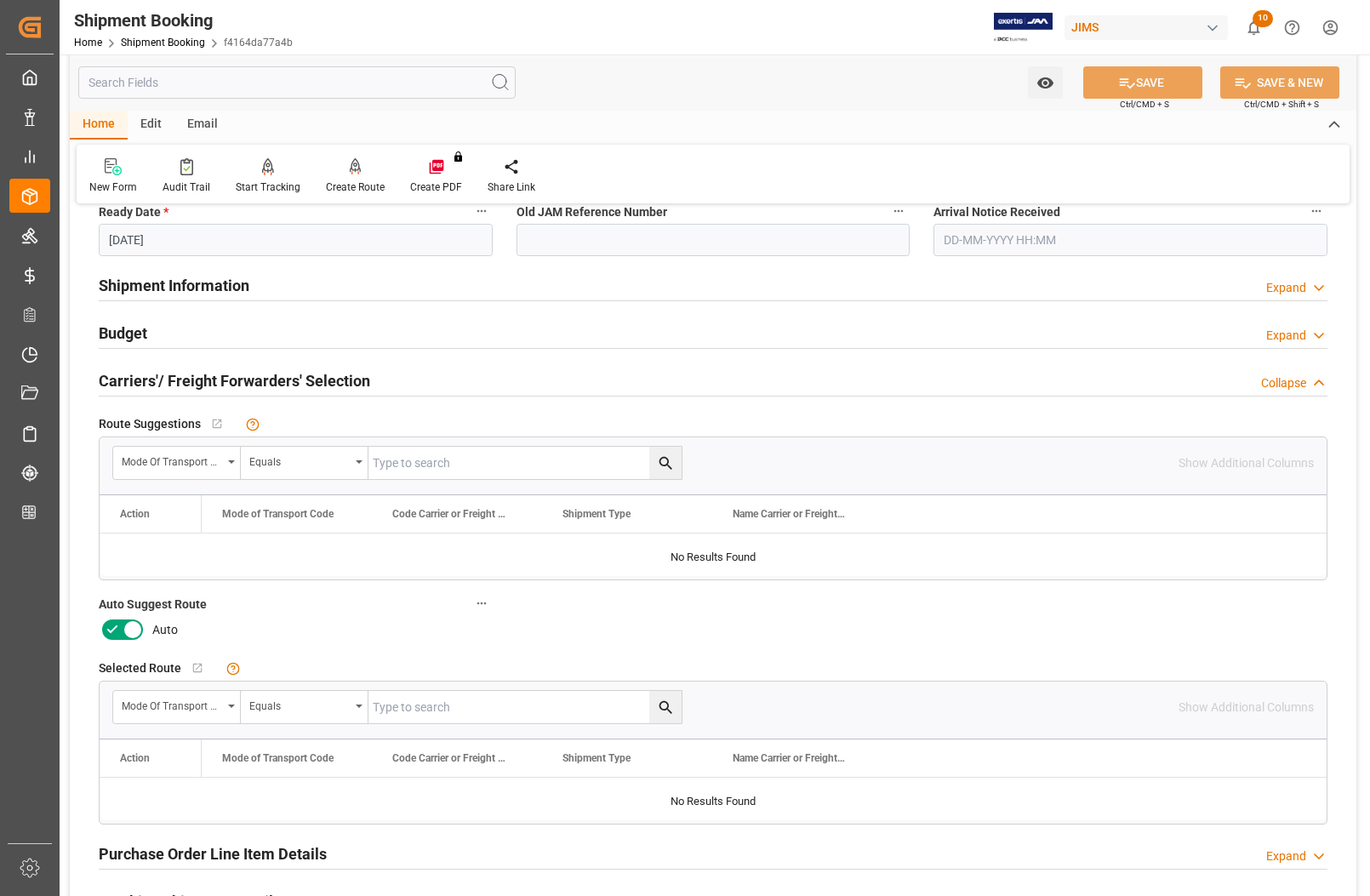
click at [133, 628] on icon at bounding box center [133, 631] width 9 height 9
click at [0, 0] on input "checkbox" at bounding box center [0, 0] width 0 height 0
click at [1123, 81] on icon at bounding box center [1127, 83] width 18 height 18
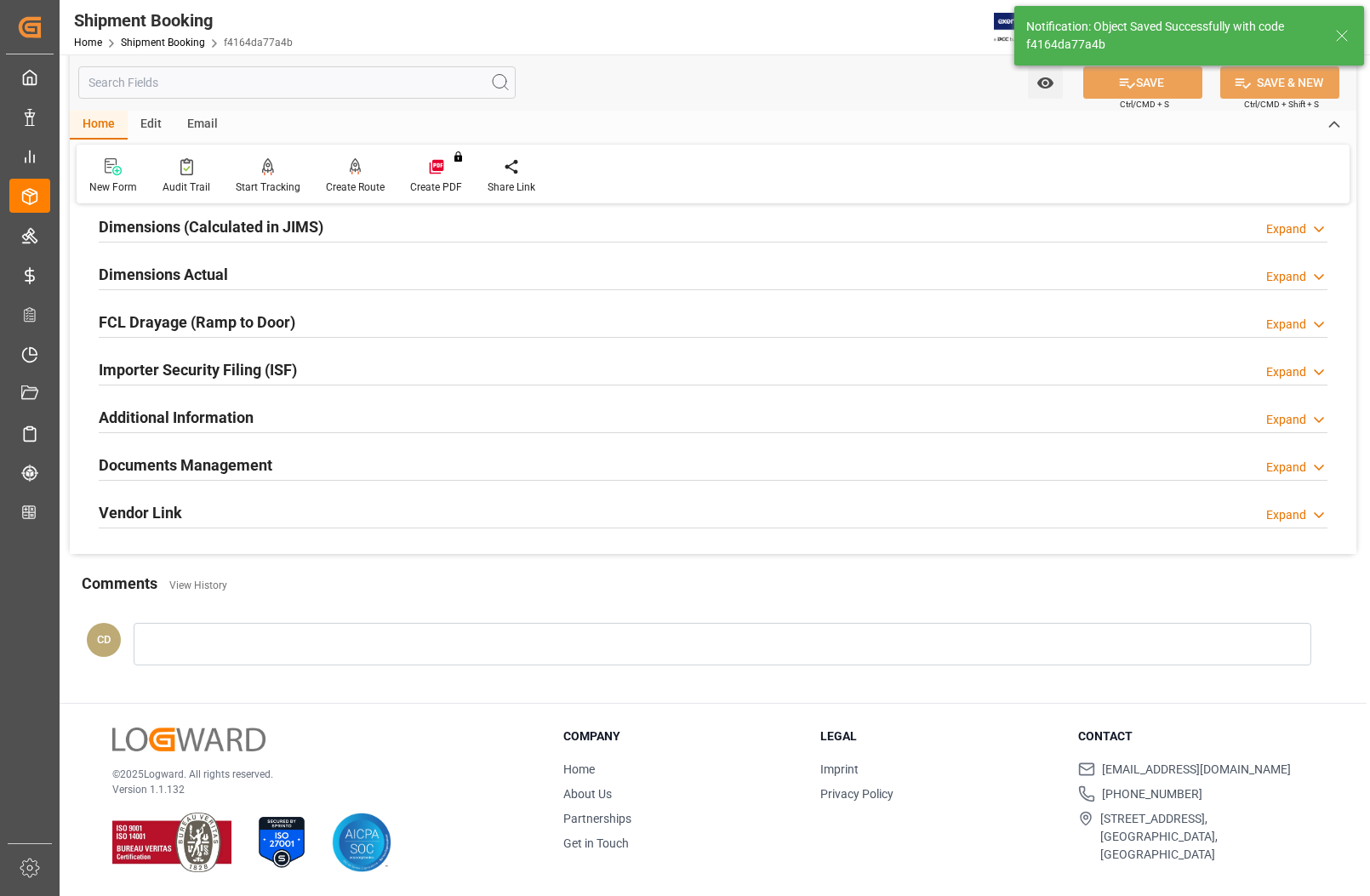
scroll to position [85, 0]
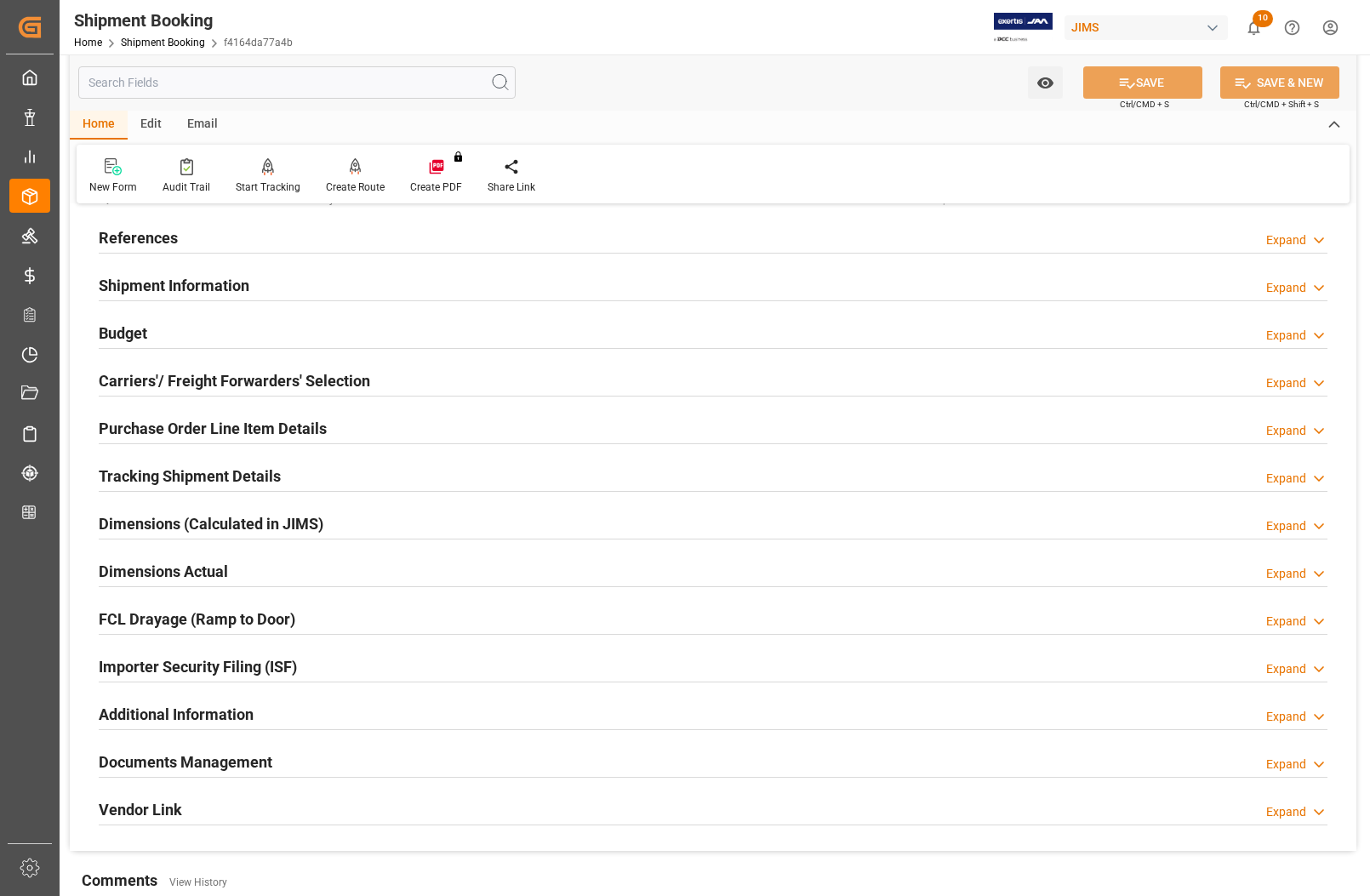
click at [122, 330] on h2 "Budget" at bounding box center [123, 333] width 49 height 23
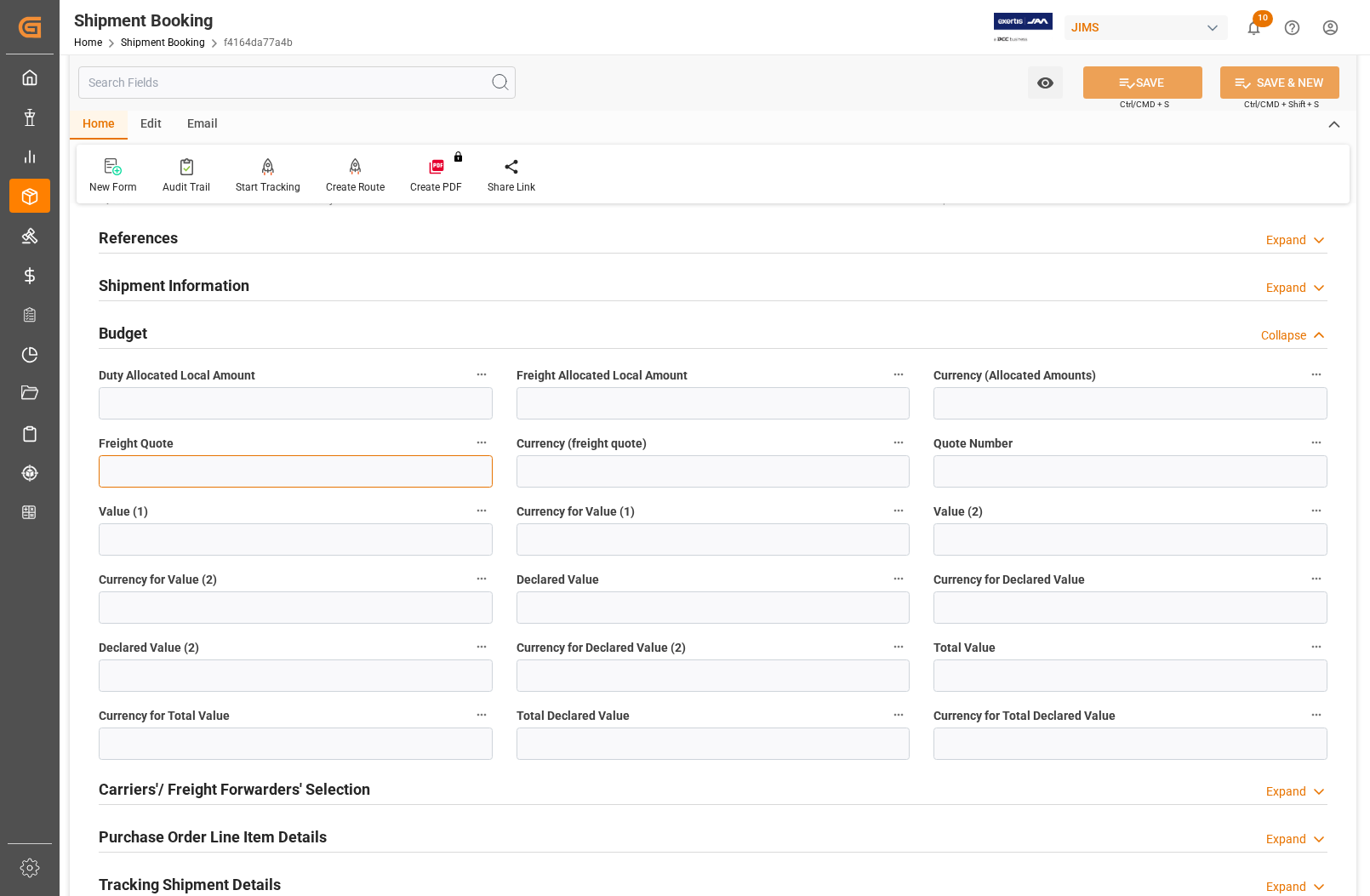
click at [143, 464] on input "text" at bounding box center [295, 471] width 394 height 32
type input "0"
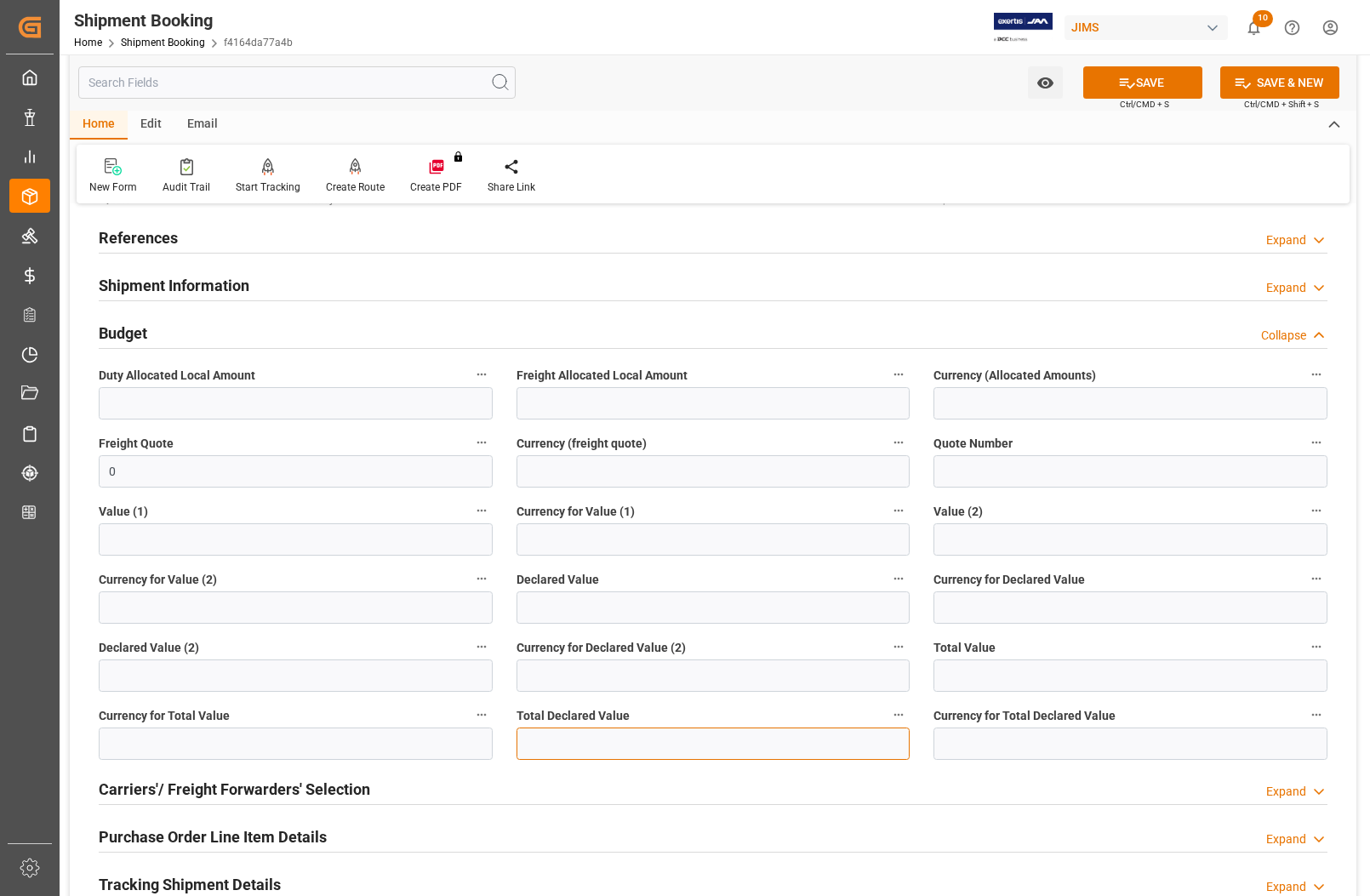
click at [551, 739] on input "text" at bounding box center [713, 744] width 394 height 32
paste input "31657.3"
type input "31657.3"
click at [968, 745] on input at bounding box center [1130, 744] width 394 height 32
type input "CAD"
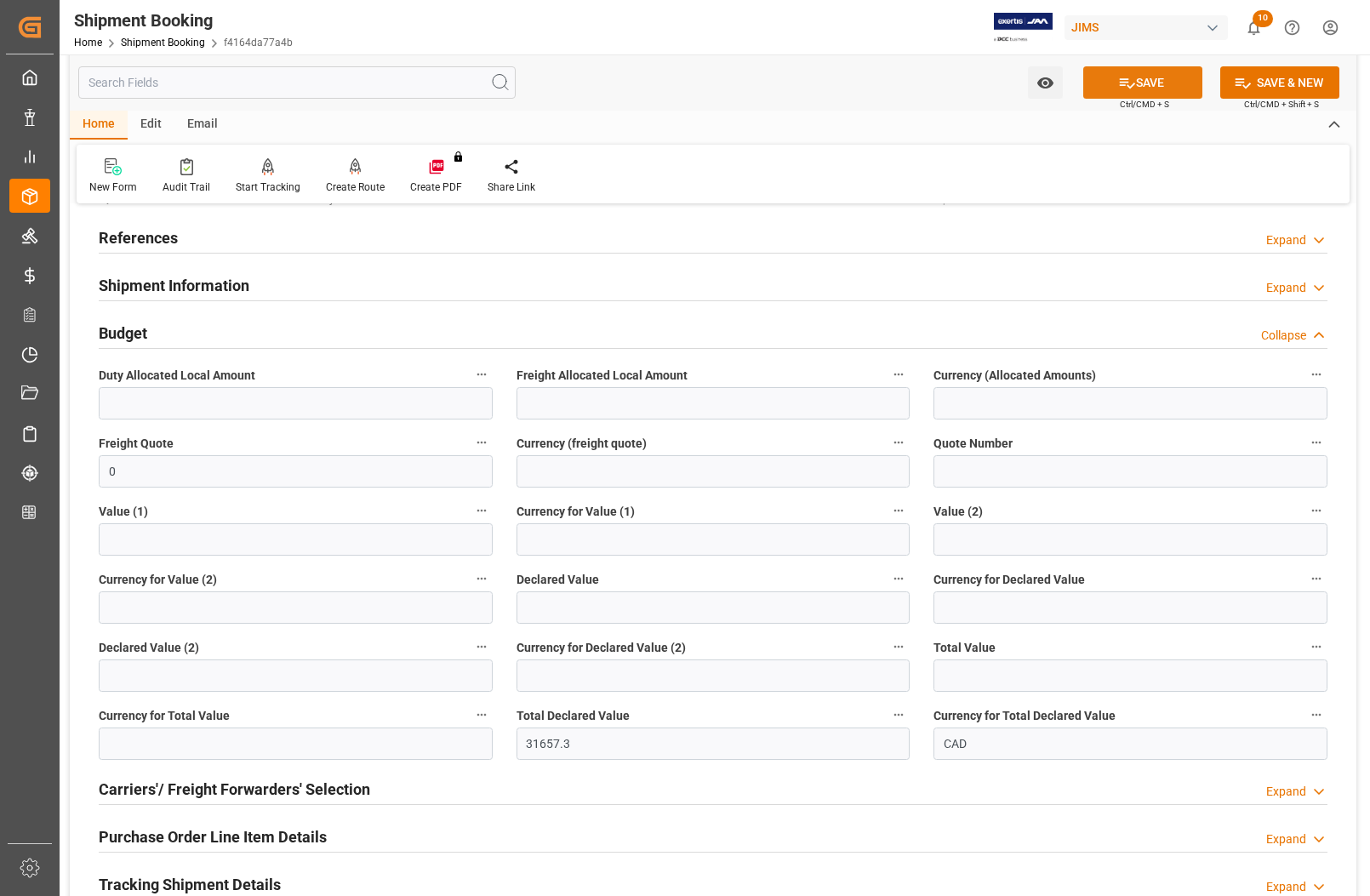
click at [1119, 81] on icon at bounding box center [1127, 83] width 18 height 18
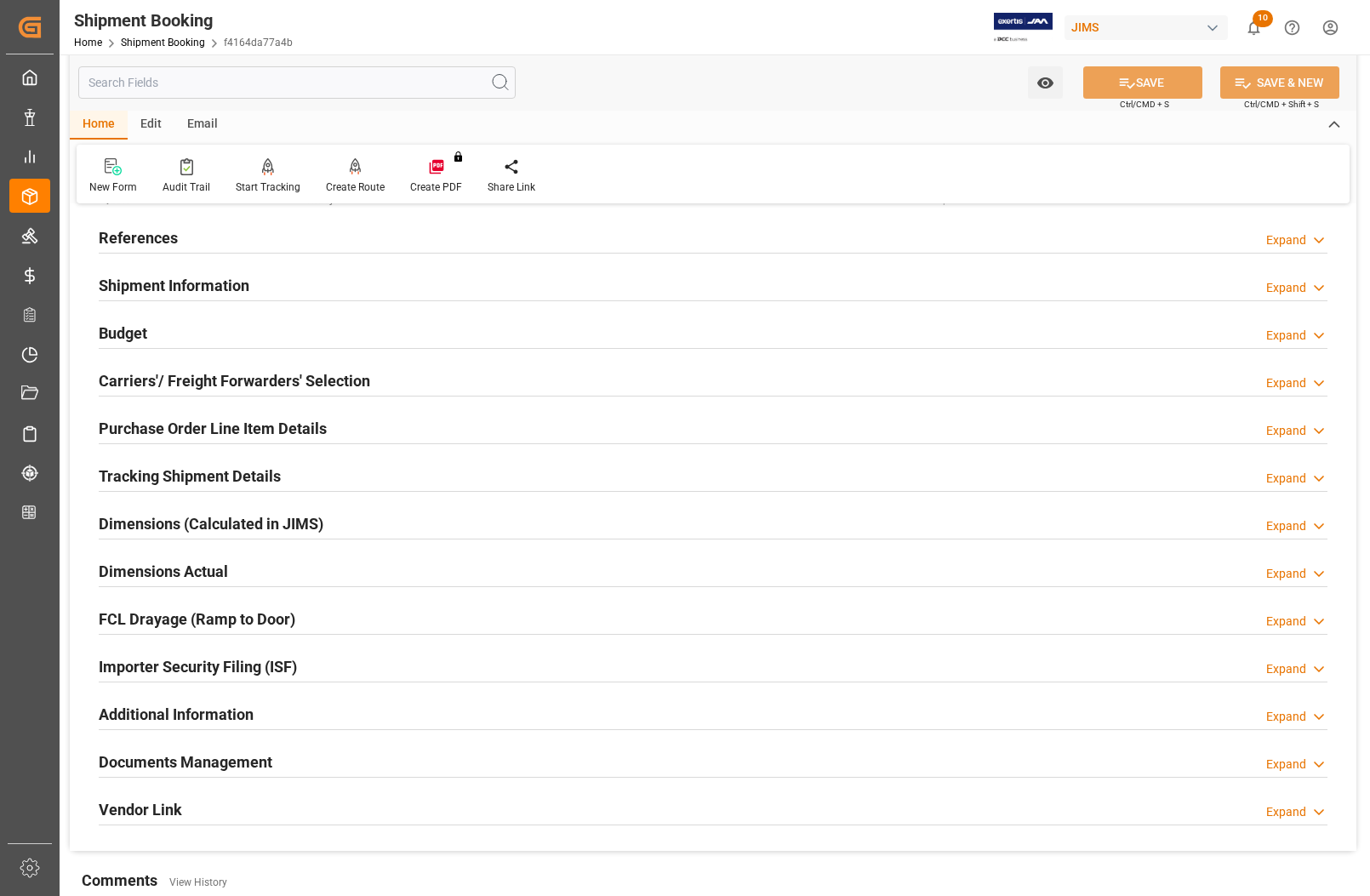
click at [125, 426] on h2 "Purchase Order Line Item Details" at bounding box center [213, 428] width 228 height 23
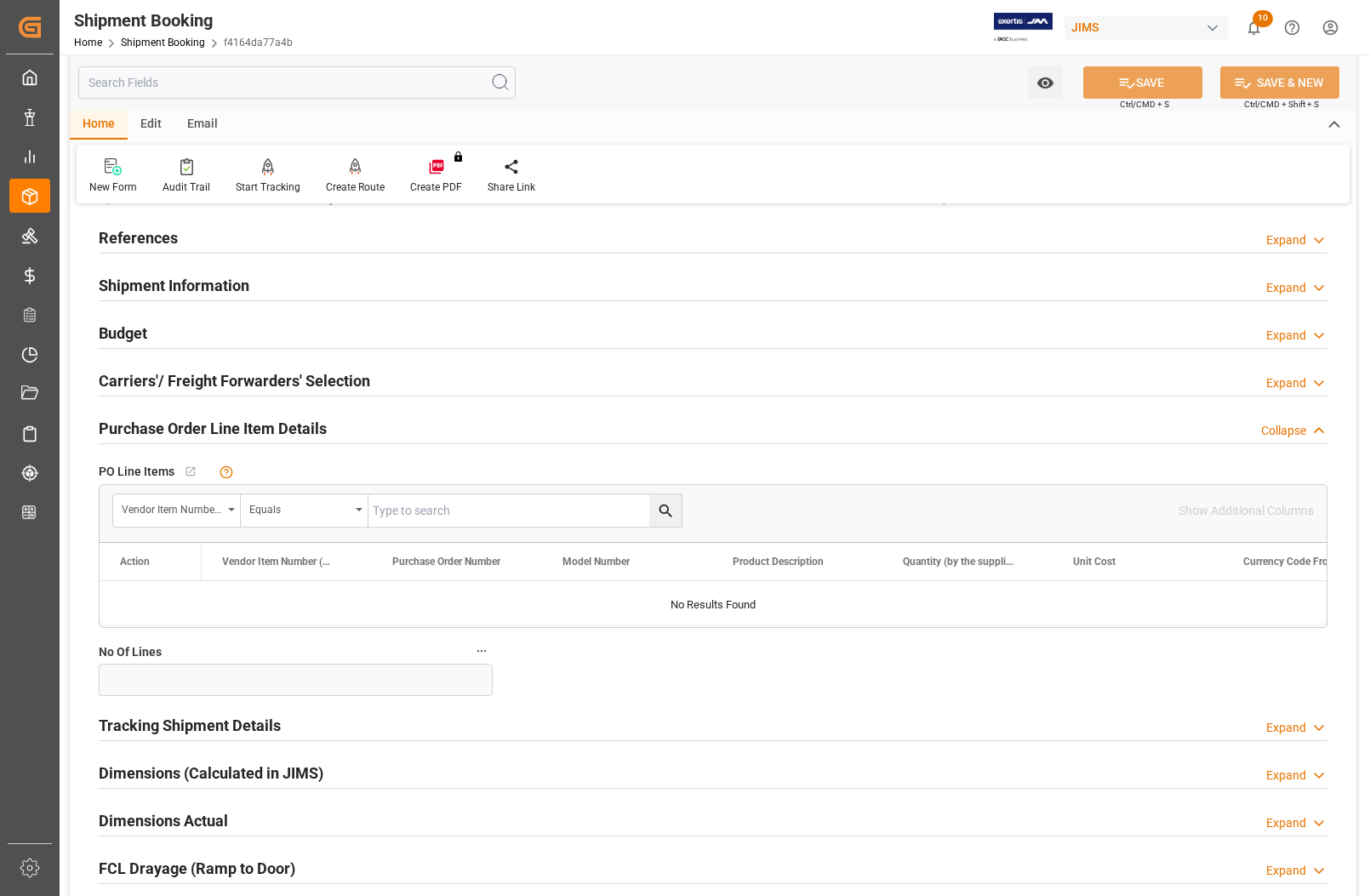
click at [125, 426] on h2 "Purchase Order Line Item Details" at bounding box center [213, 428] width 228 height 23
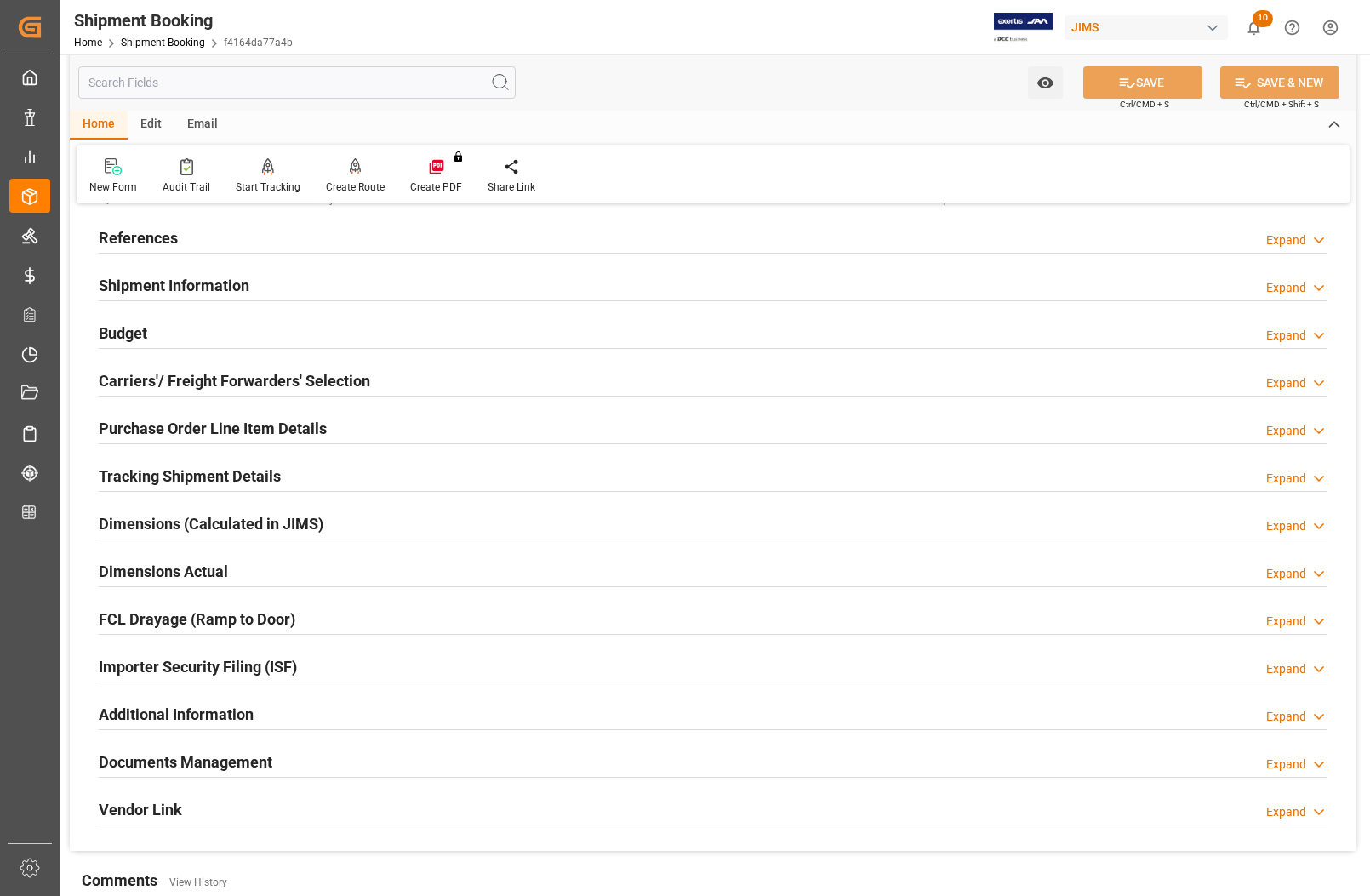
click at [125, 375] on h2 "Carriers'/ Freight Forwarders' Selection" at bounding box center [234, 380] width 271 height 23
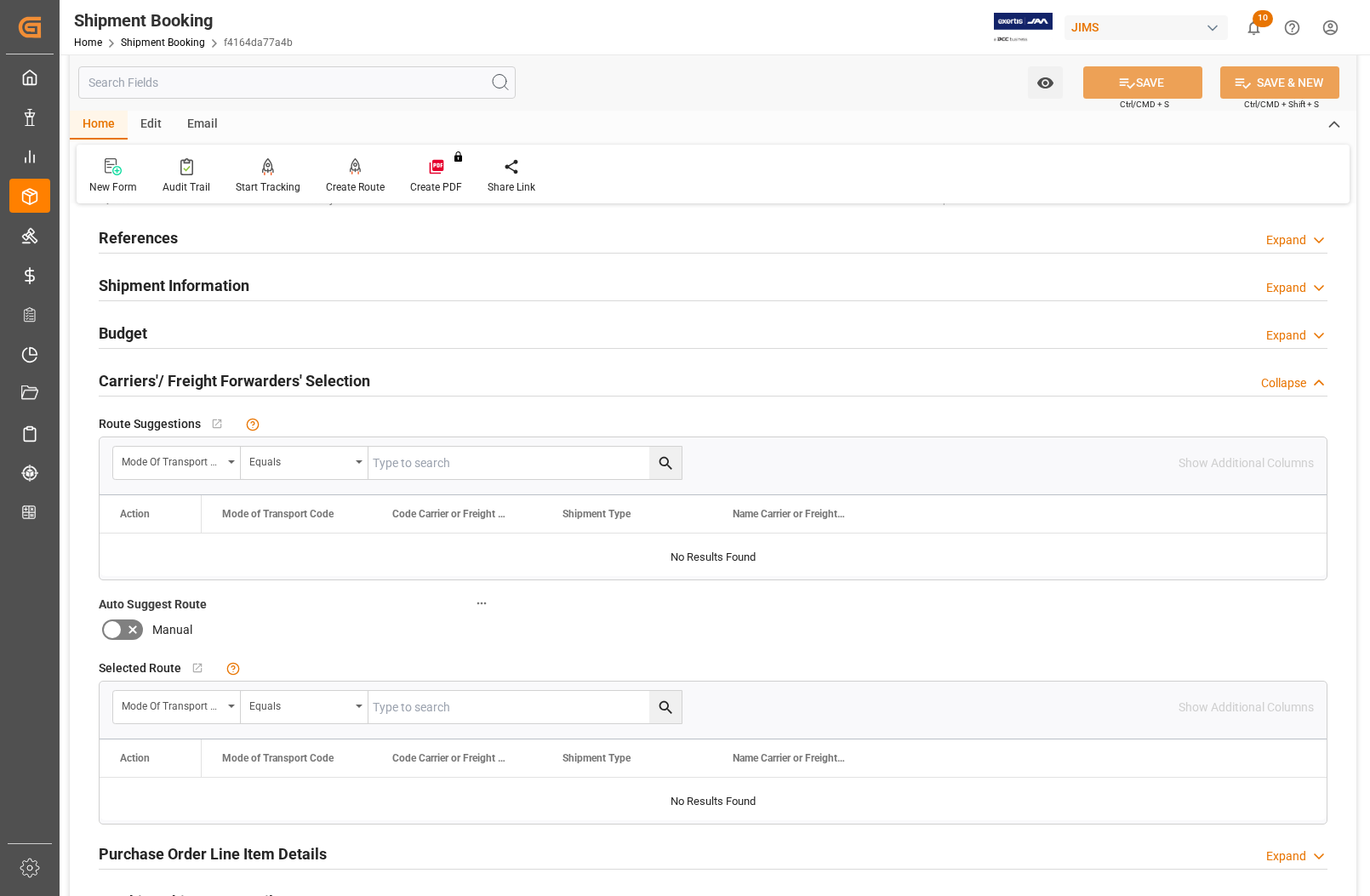
click at [125, 375] on h2 "Carriers'/ Freight Forwarders' Selection" at bounding box center [234, 380] width 271 height 23
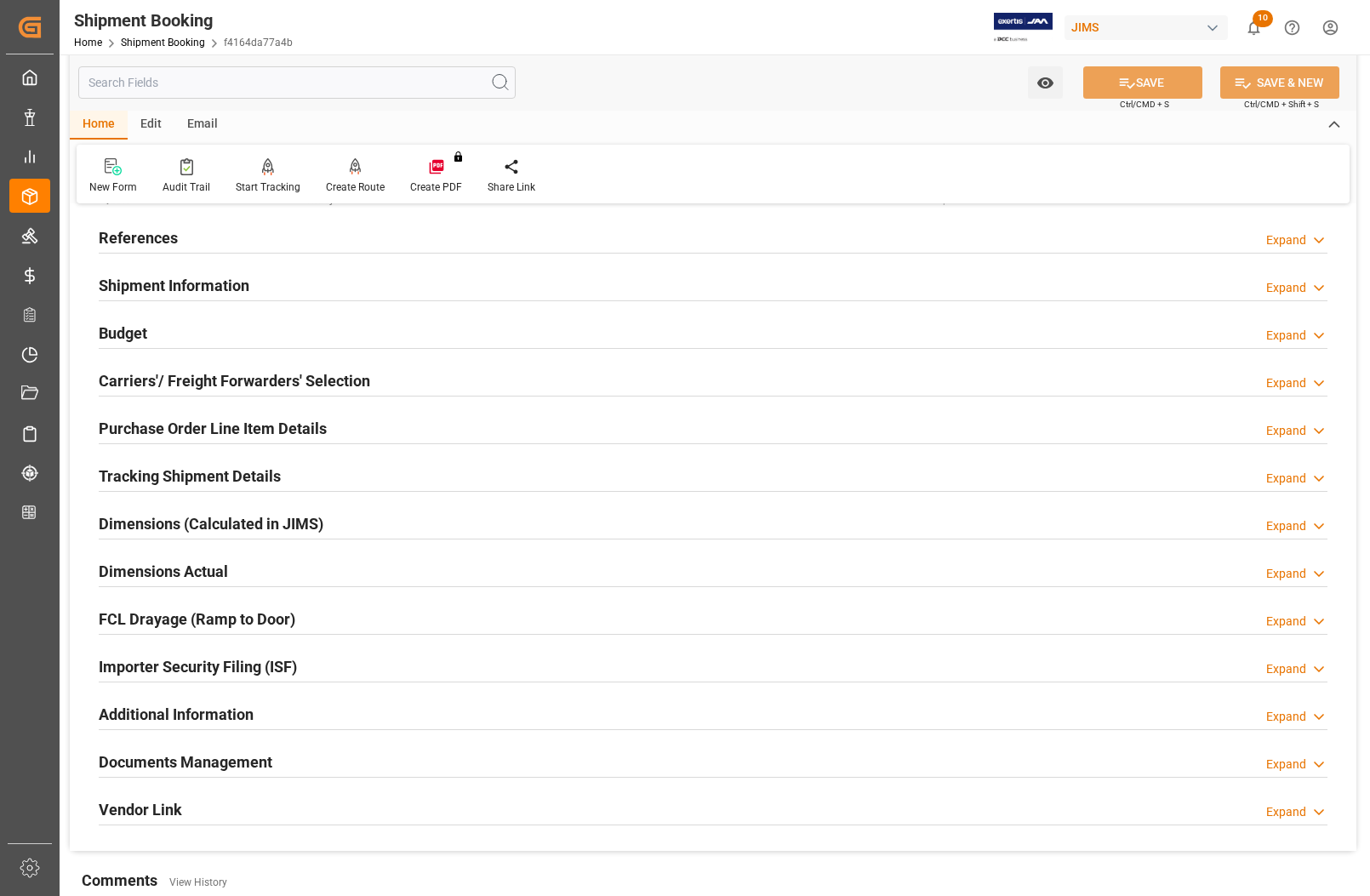
scroll to position [191, 0]
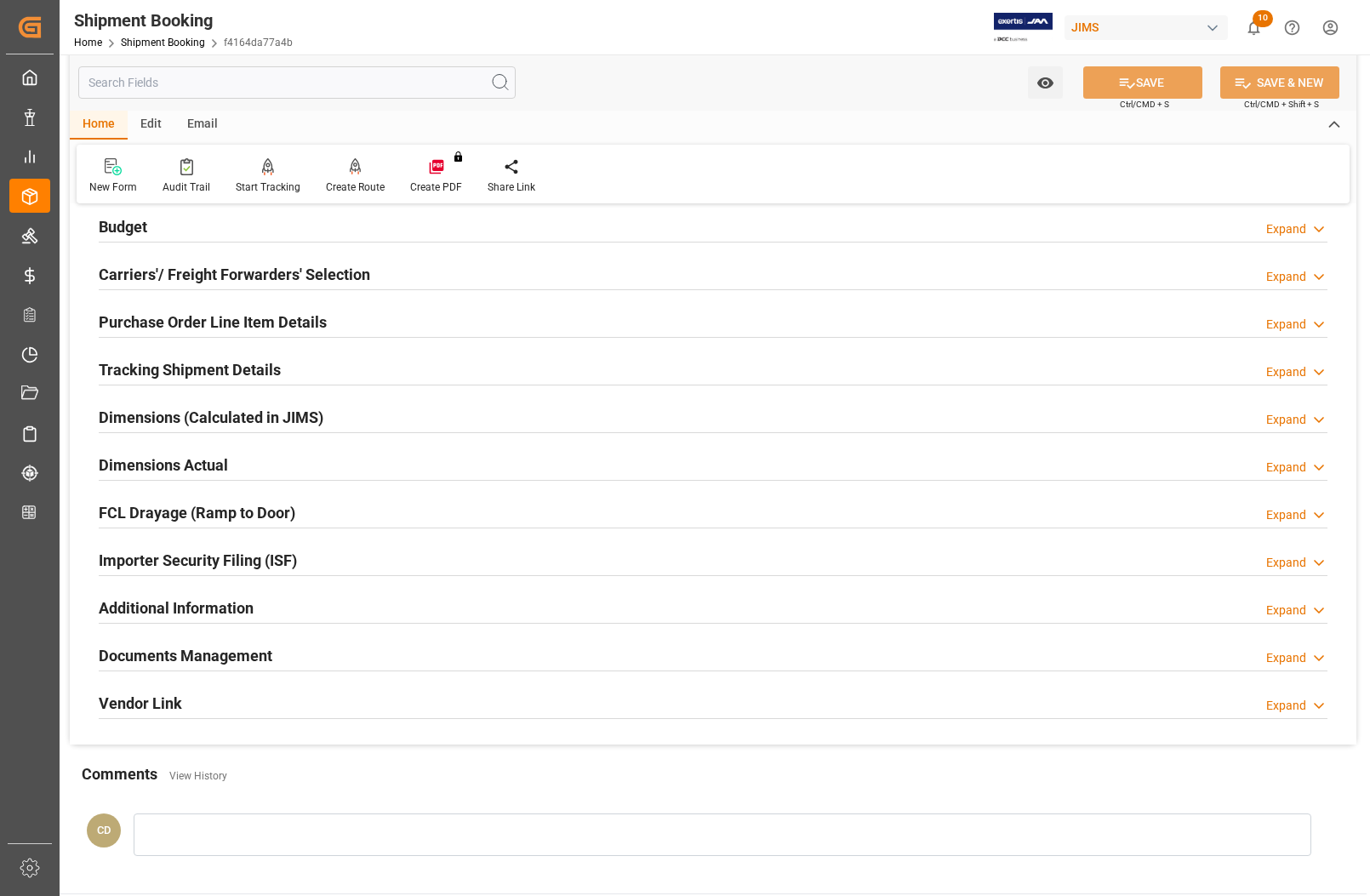
click at [149, 468] on h2 "Dimensions Actual" at bounding box center [163, 465] width 129 height 23
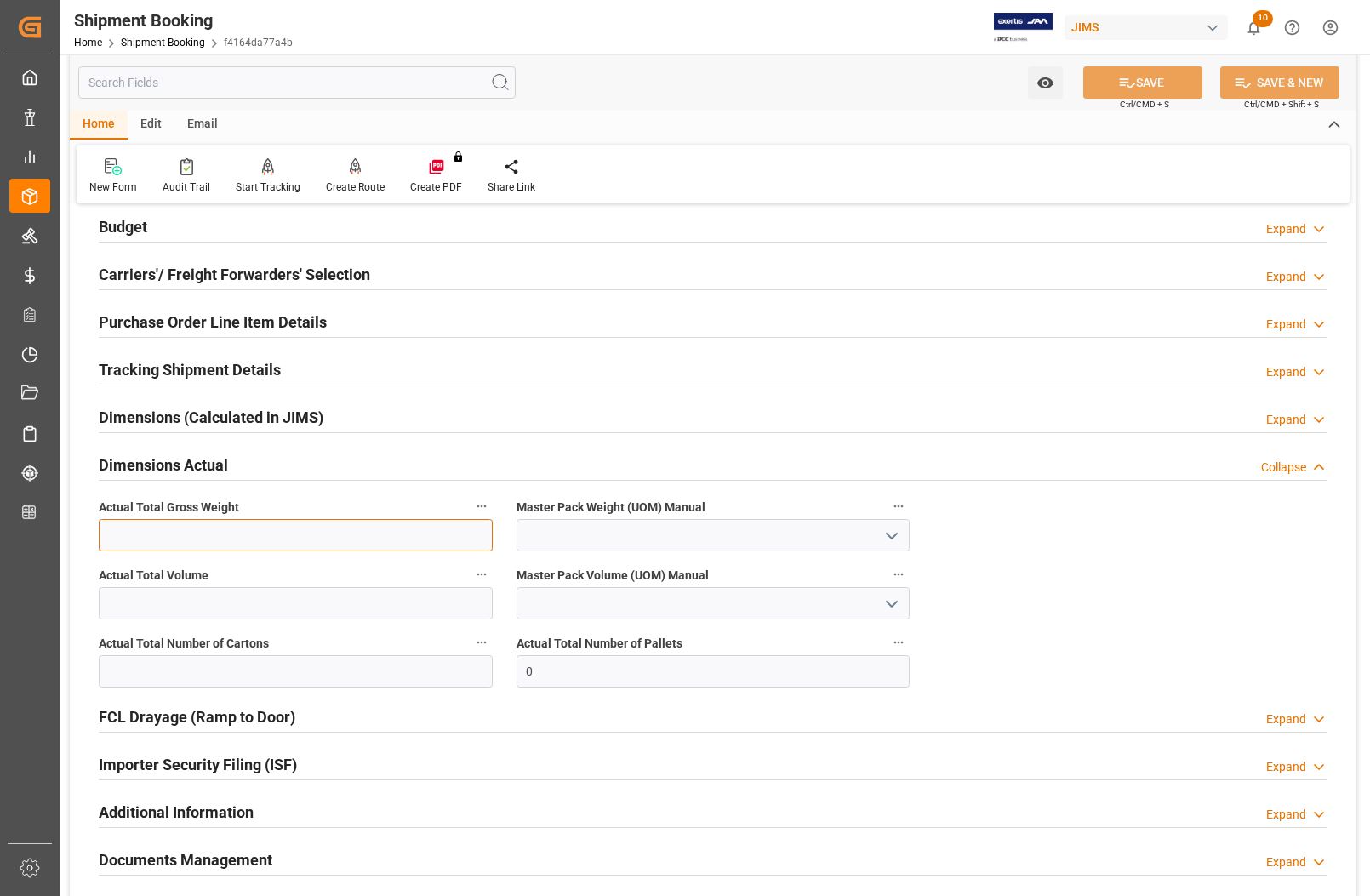
click at [164, 528] on input "text" at bounding box center [295, 535] width 394 height 32
type input "3000"
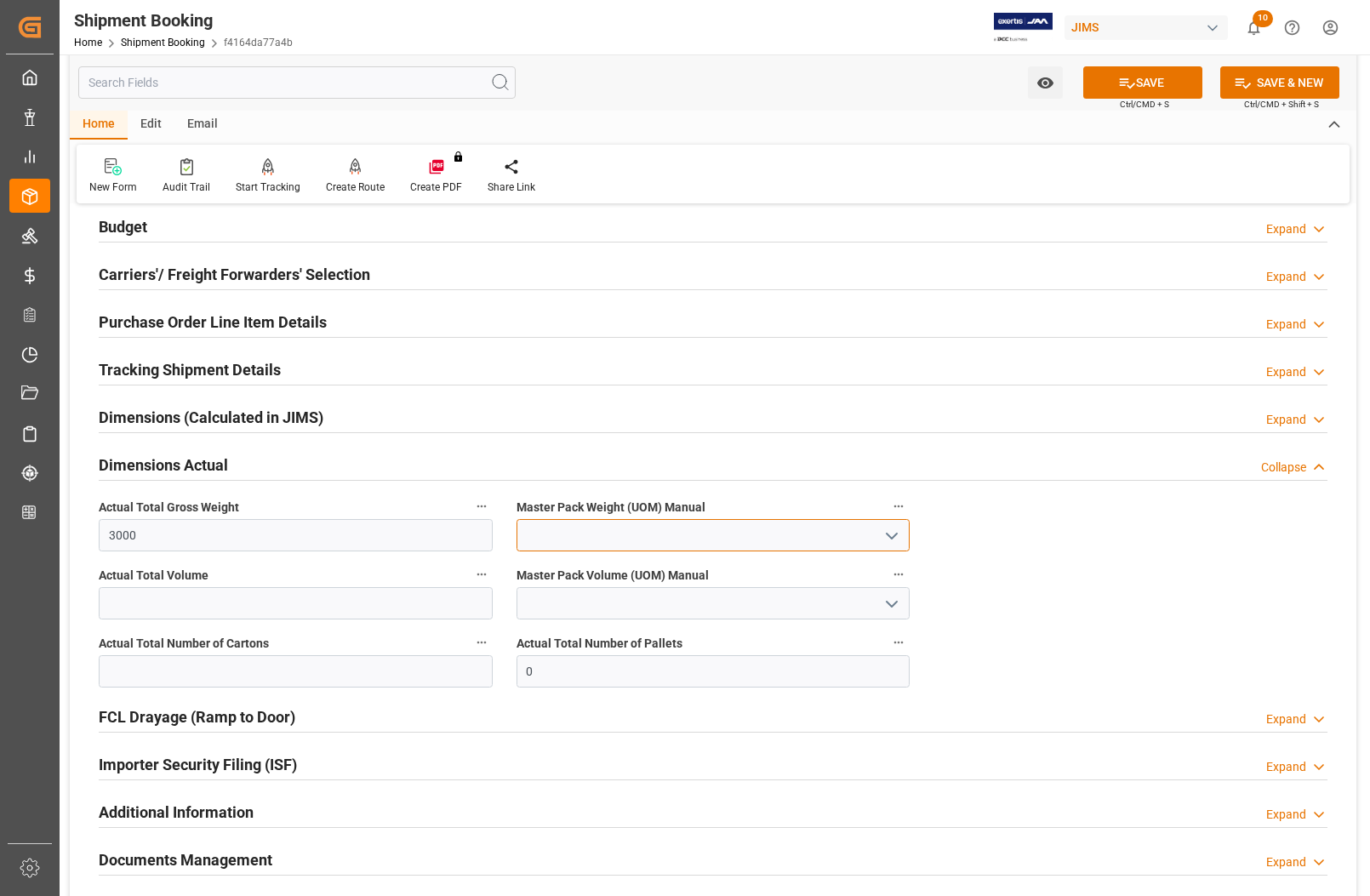
click at [572, 530] on input at bounding box center [713, 535] width 394 height 32
click at [887, 538] on icon "open menu" at bounding box center [892, 536] width 20 height 20
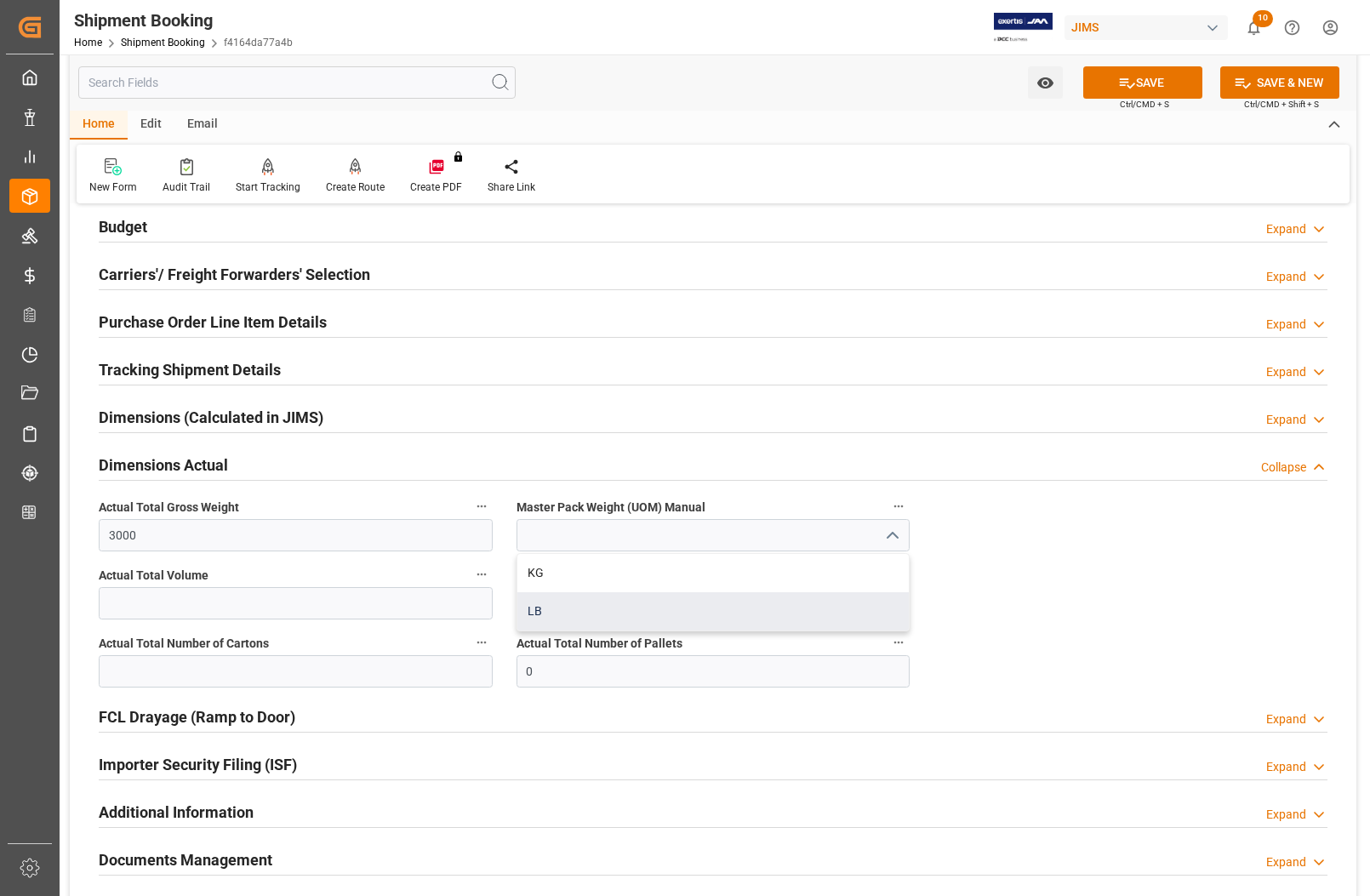
click at [644, 611] on div "LB" at bounding box center [713, 611] width 392 height 38
type input "LB"
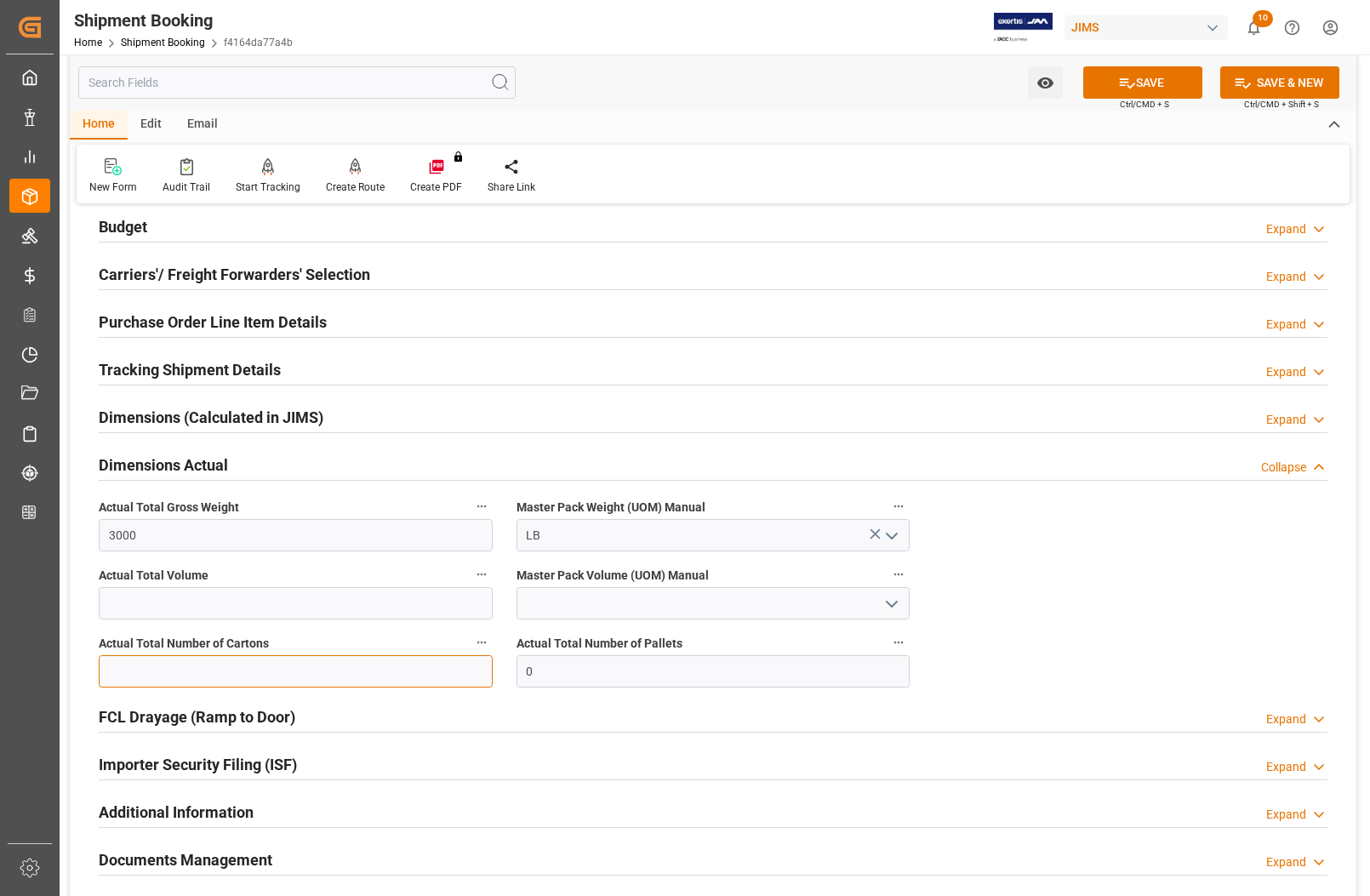
click at [180, 669] on input "text" at bounding box center [295, 671] width 394 height 32
type input "142"
drag, startPoint x: 530, startPoint y: 675, endPoint x: 517, endPoint y: 670, distance: 13.9
click at [517, 670] on input "0" at bounding box center [713, 671] width 394 height 32
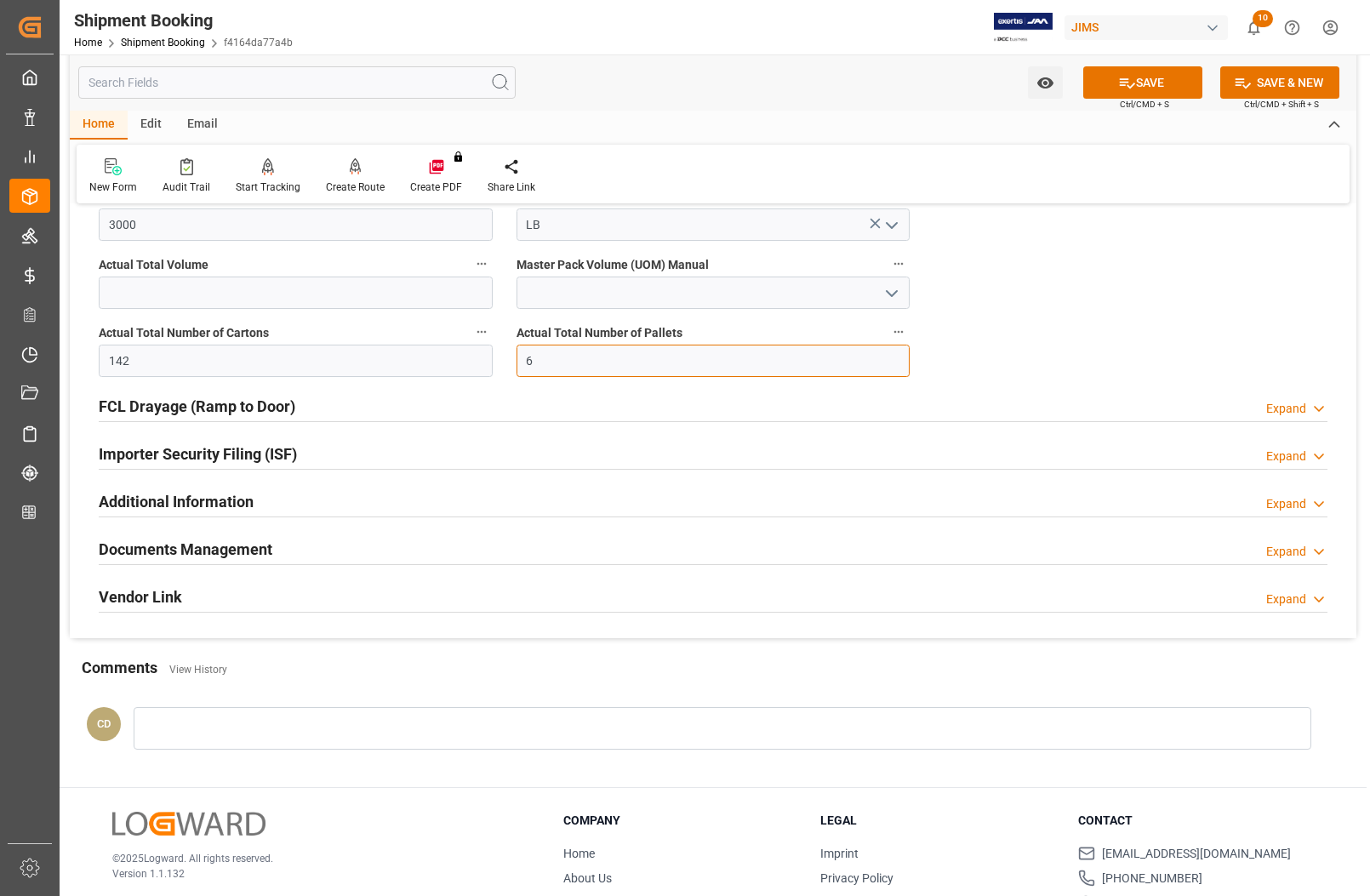
scroll to position [511, 0]
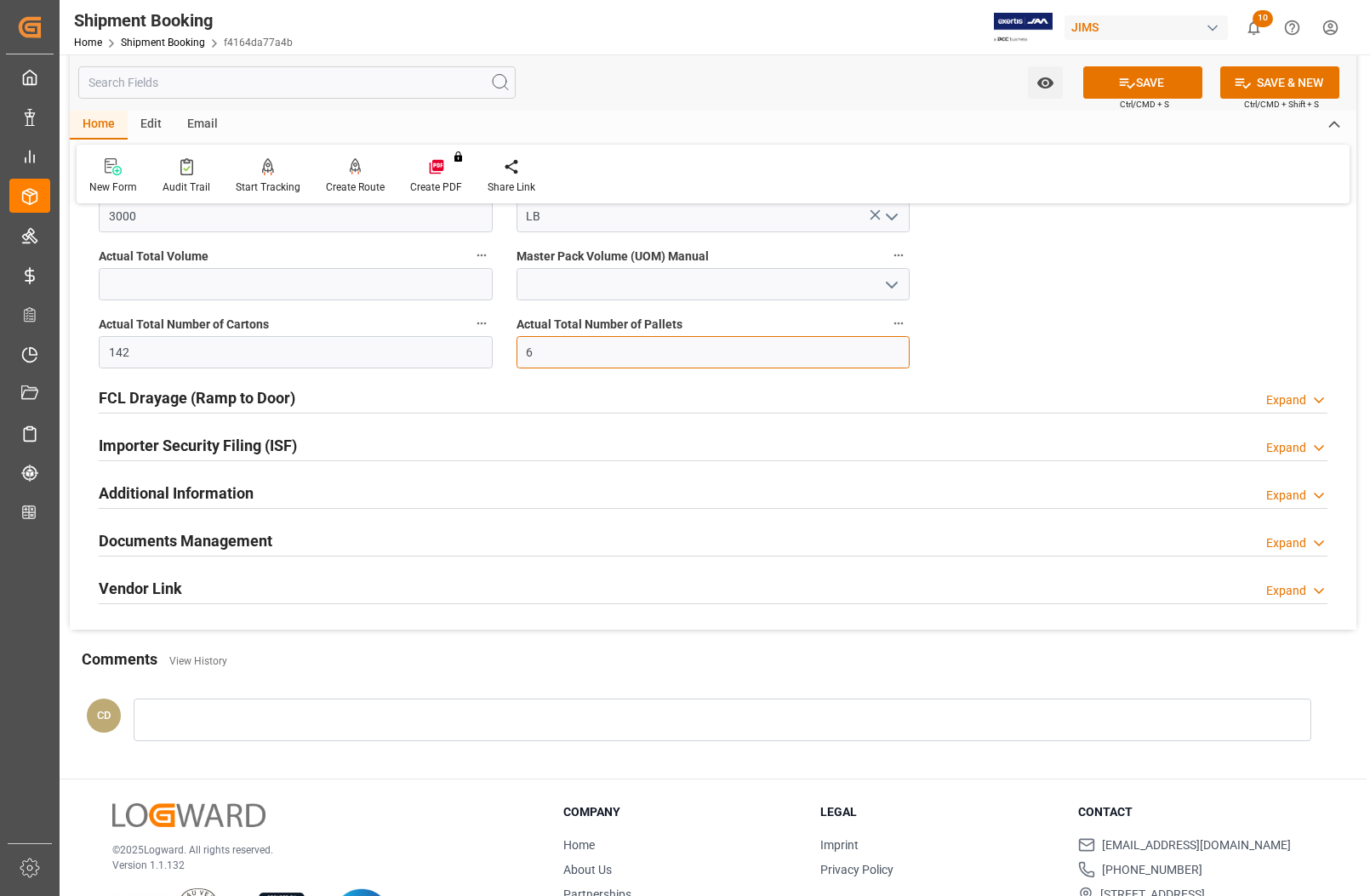
type input "6"
click at [296, 538] on div "Documents Management Expand" at bounding box center [713, 539] width 1229 height 32
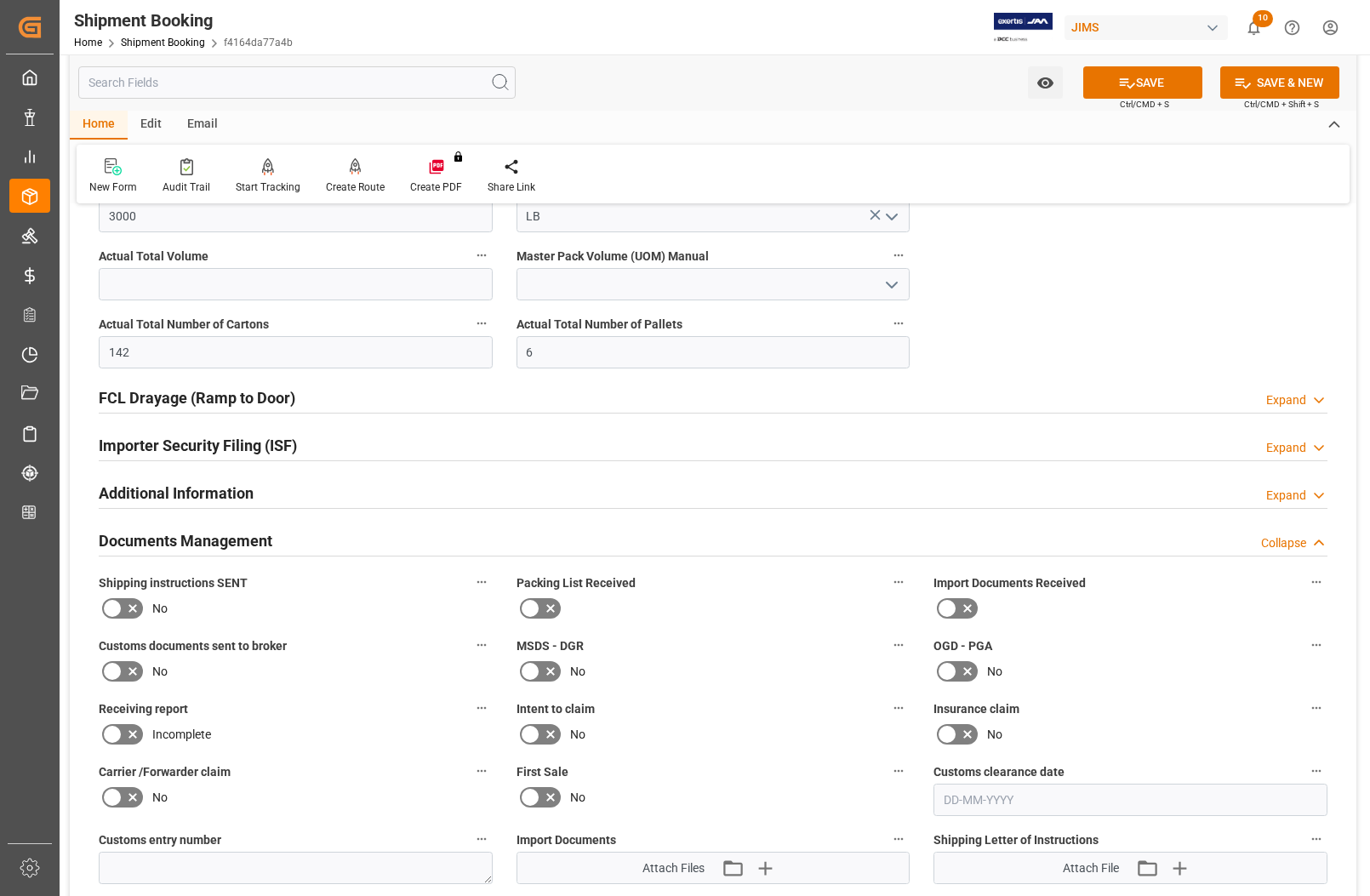
click at [543, 608] on icon at bounding box center [551, 608] width 20 height 20
click at [0, 0] on input "checkbox" at bounding box center [0, 0] width 0 height 0
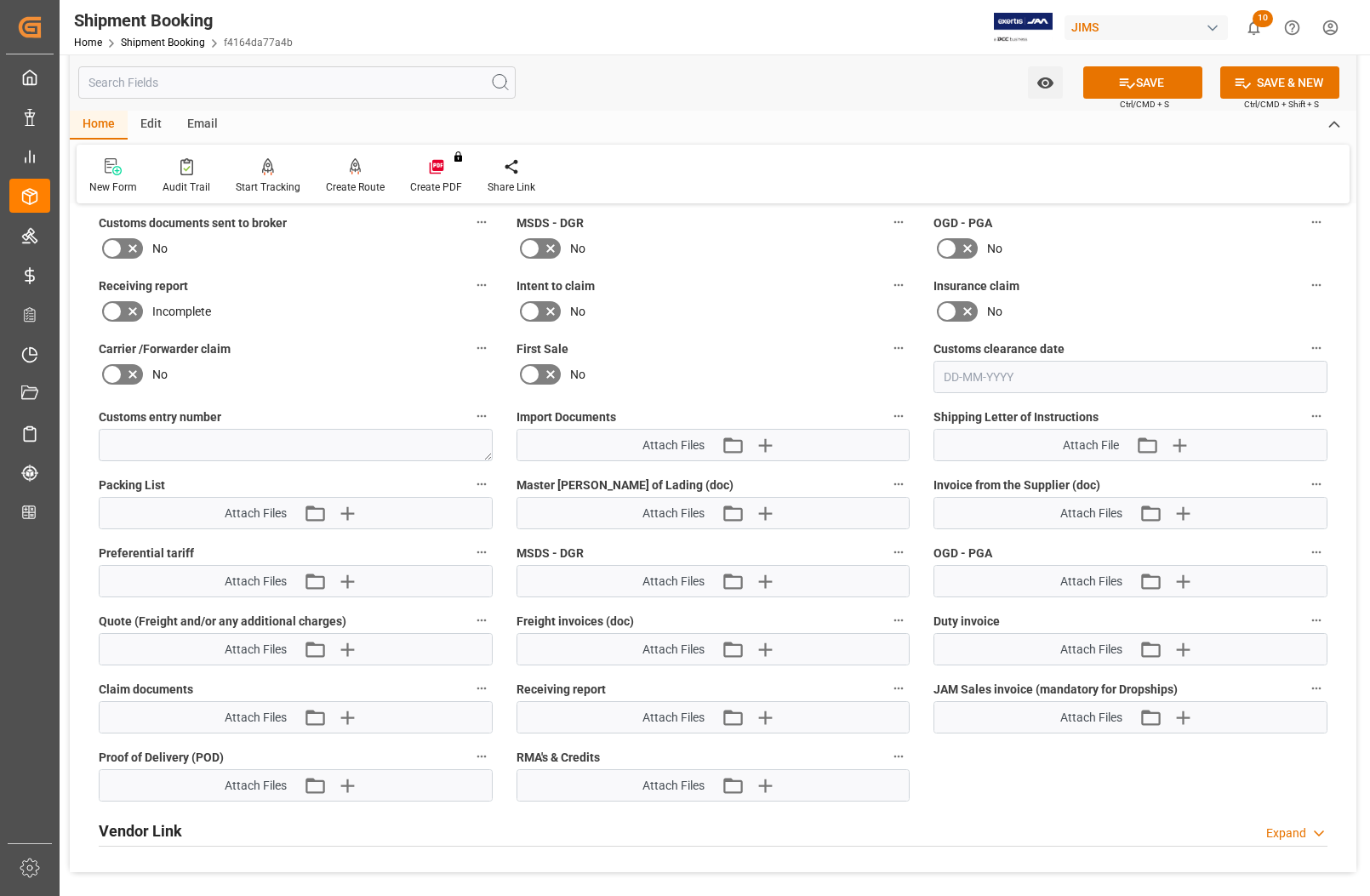
scroll to position [936, 0]
click at [338, 503] on icon "button" at bounding box center [347, 511] width 27 height 27
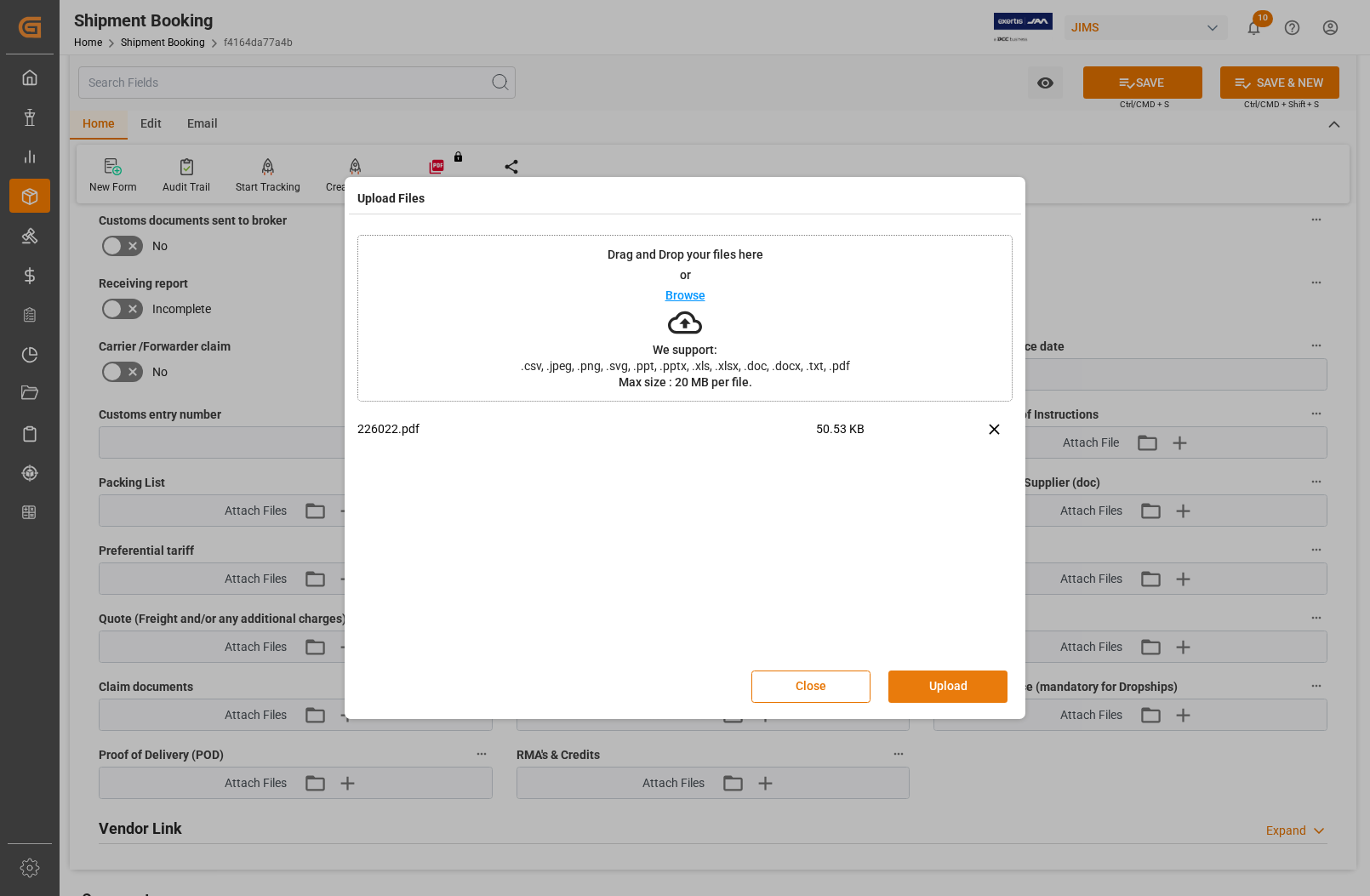
click at [945, 688] on button "Upload" at bounding box center [948, 687] width 119 height 32
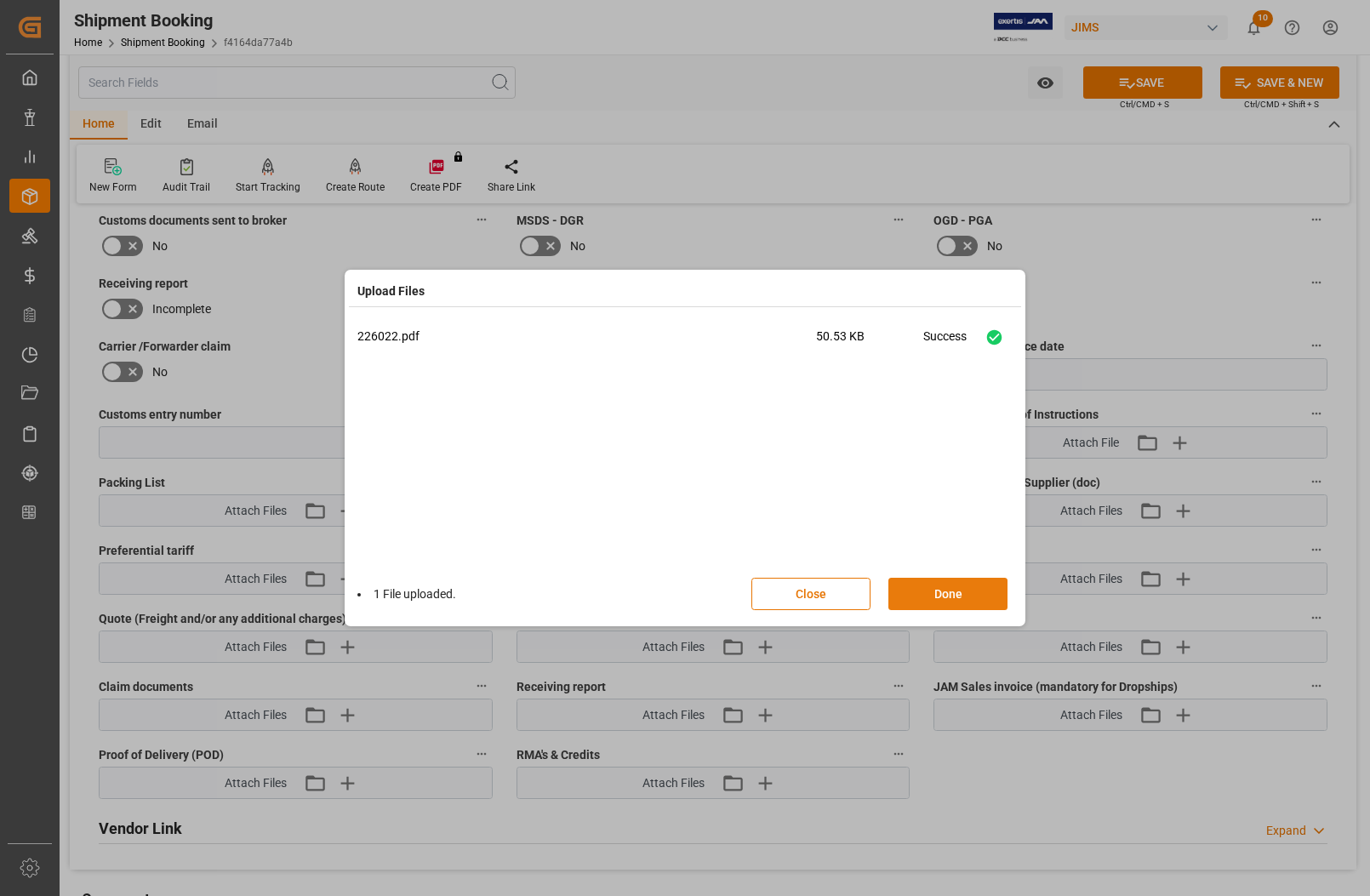
click at [936, 590] on button "Done" at bounding box center [948, 594] width 119 height 32
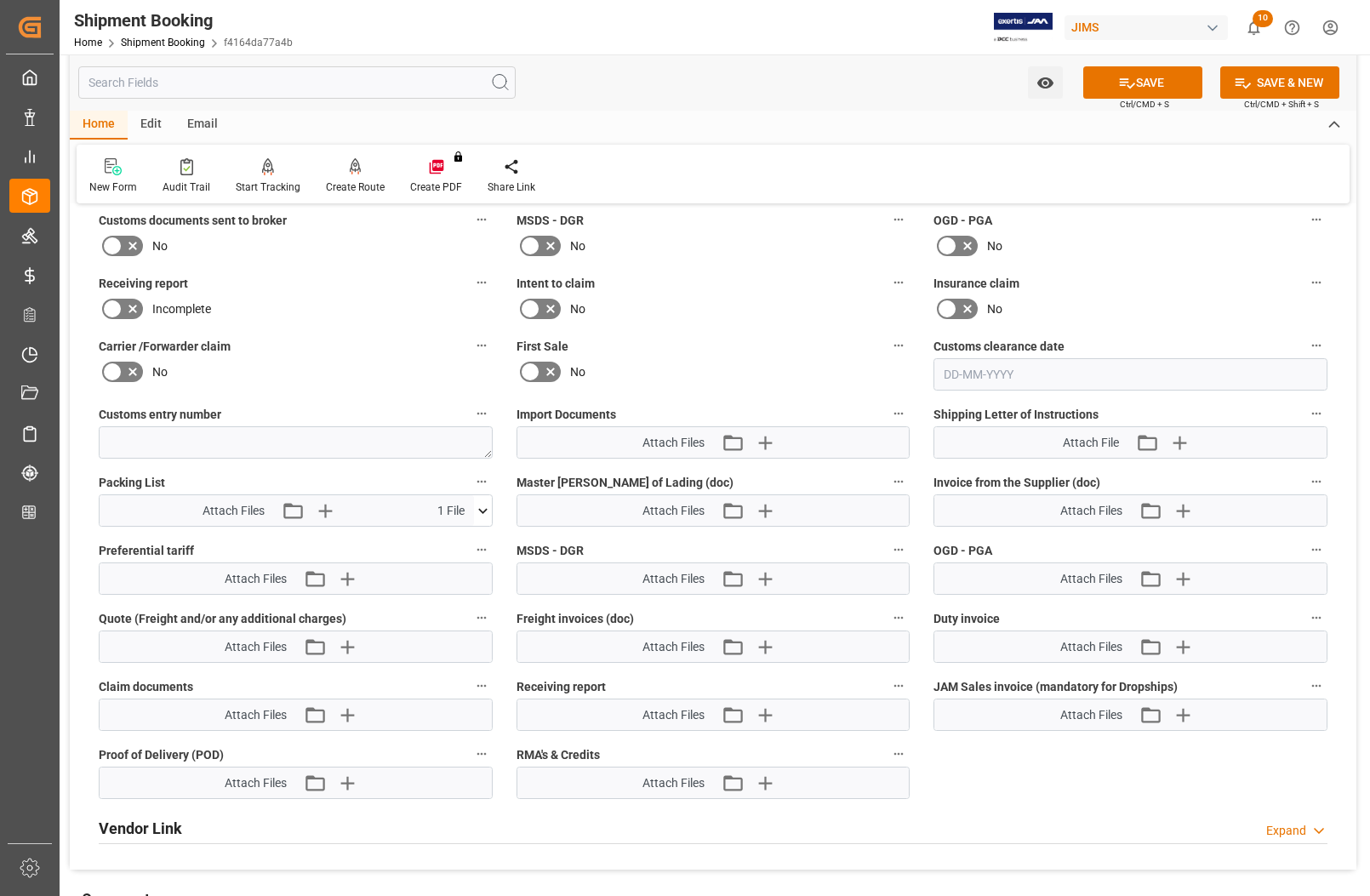
click at [475, 505] on icon at bounding box center [482, 511] width 18 height 18
click at [437, 545] on icon at bounding box center [437, 542] width 18 height 18
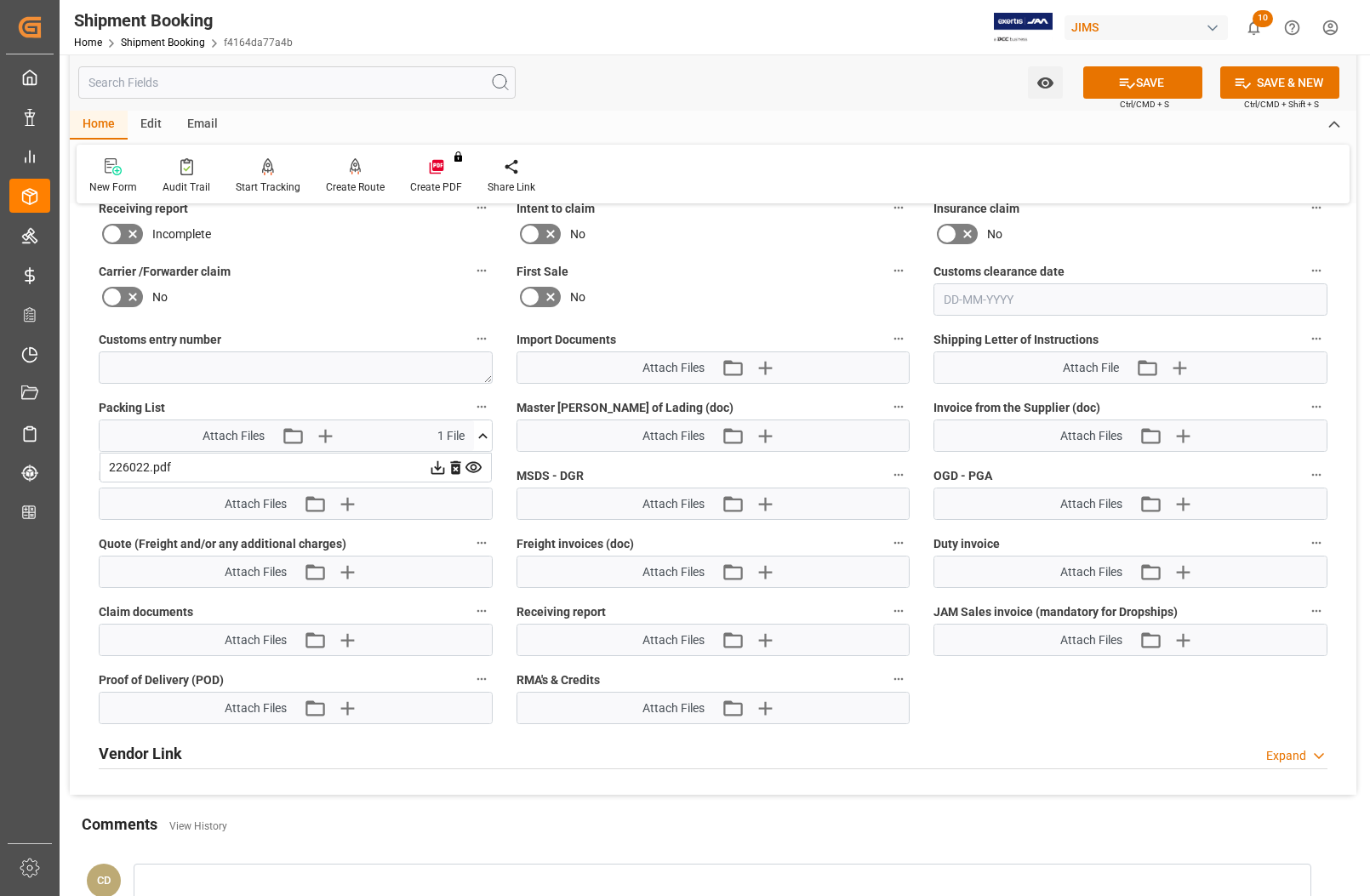
scroll to position [1149, 0]
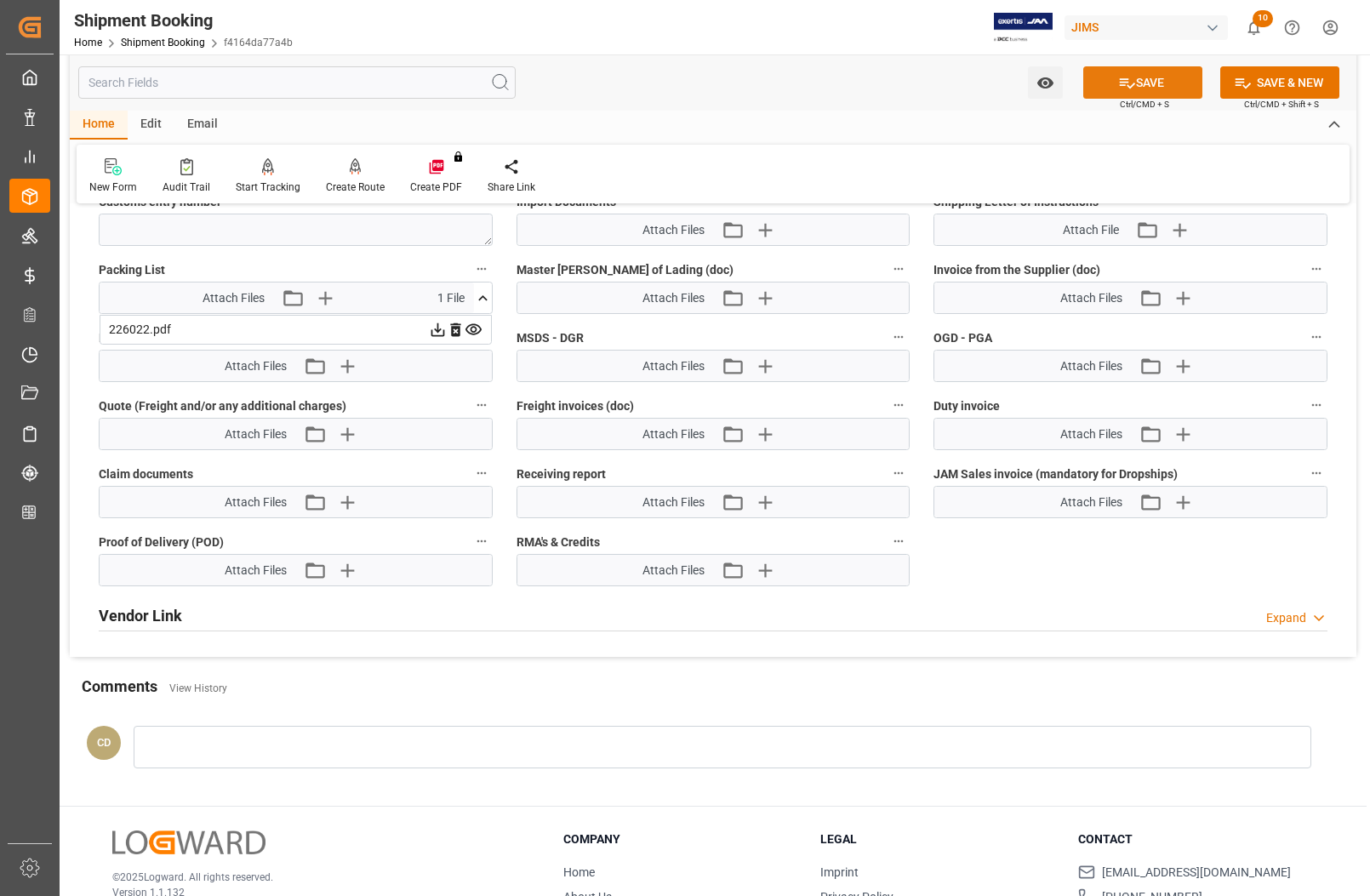
click at [1130, 77] on icon at bounding box center [1127, 83] width 18 height 18
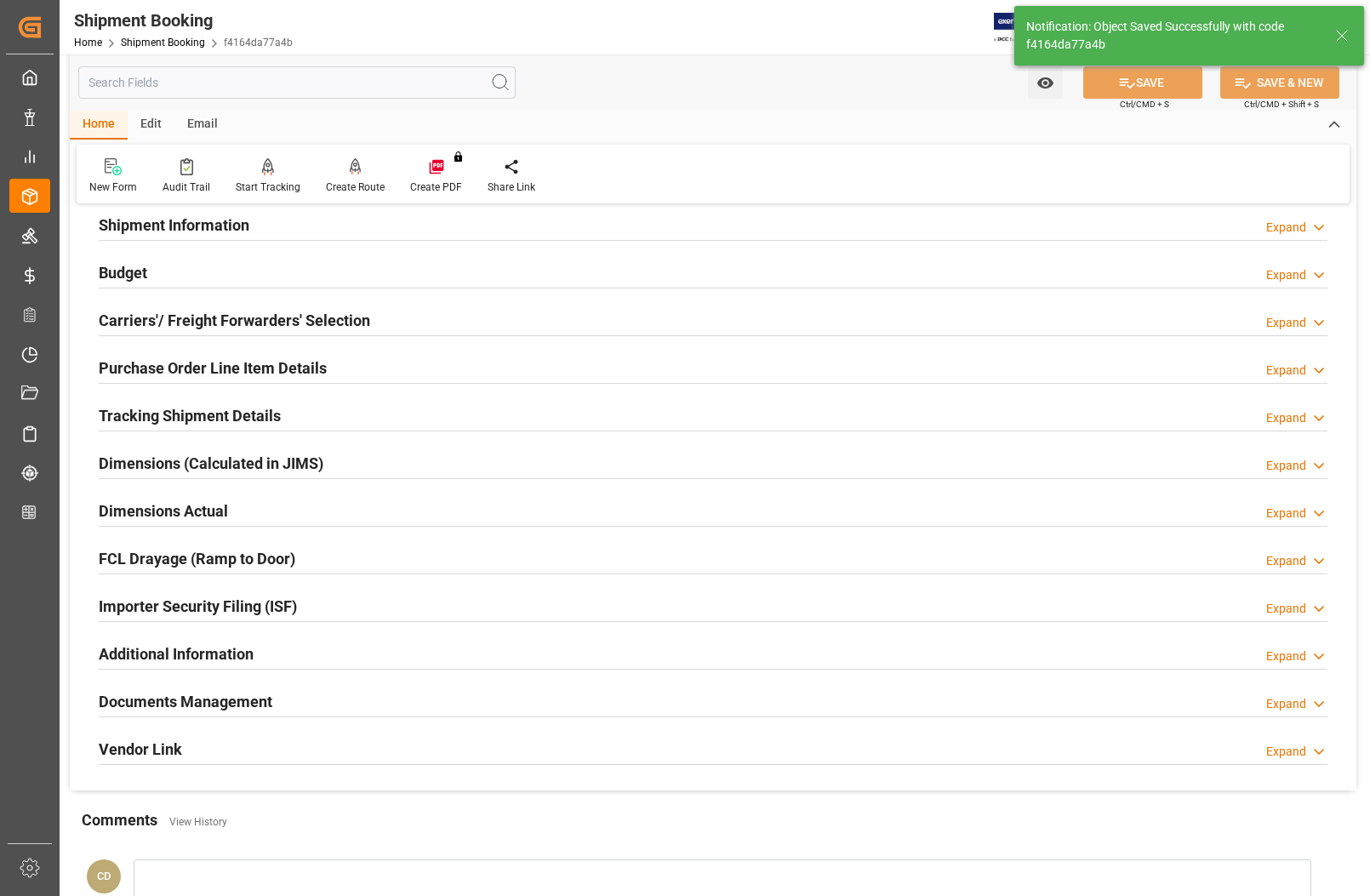
scroll to position [134, 0]
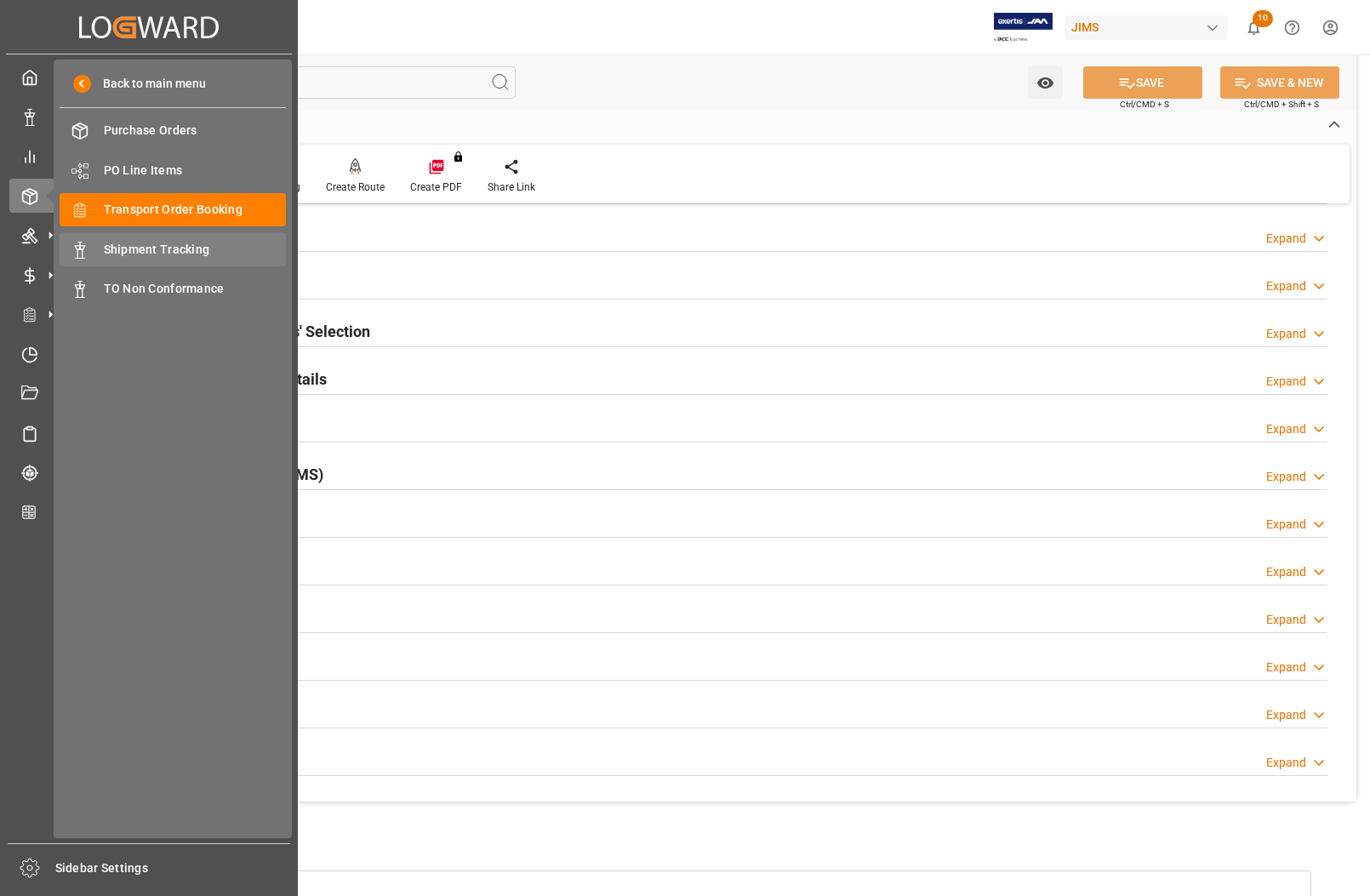
click at [151, 248] on span "Shipment Tracking" at bounding box center [195, 249] width 183 height 18
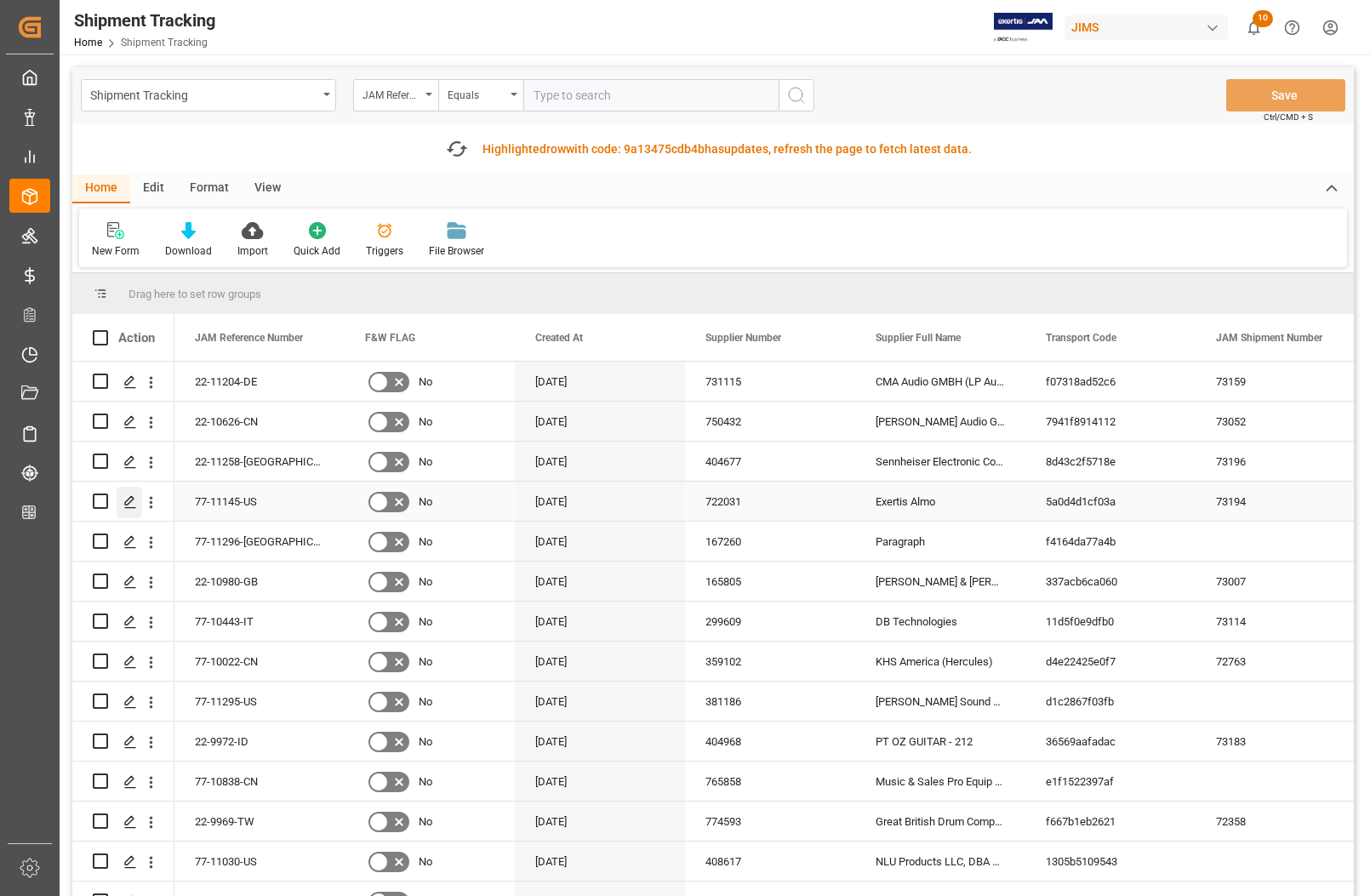
click at [125, 492] on div "Press SPACE to select this row." at bounding box center [129, 502] width 26 height 31
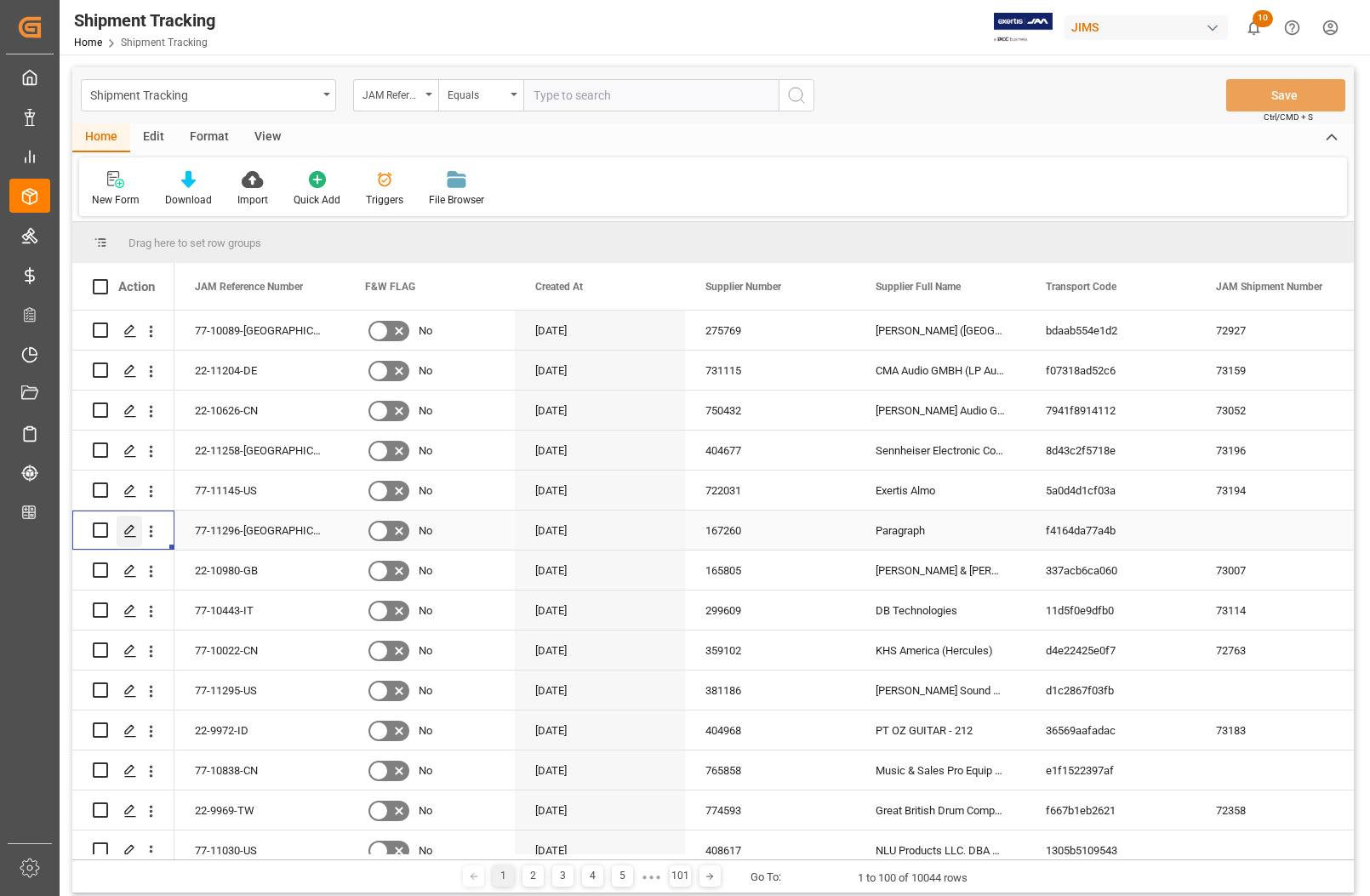
click at [124, 534] on icon "Press SPACE to select this row." at bounding box center [130, 531] width 14 height 14
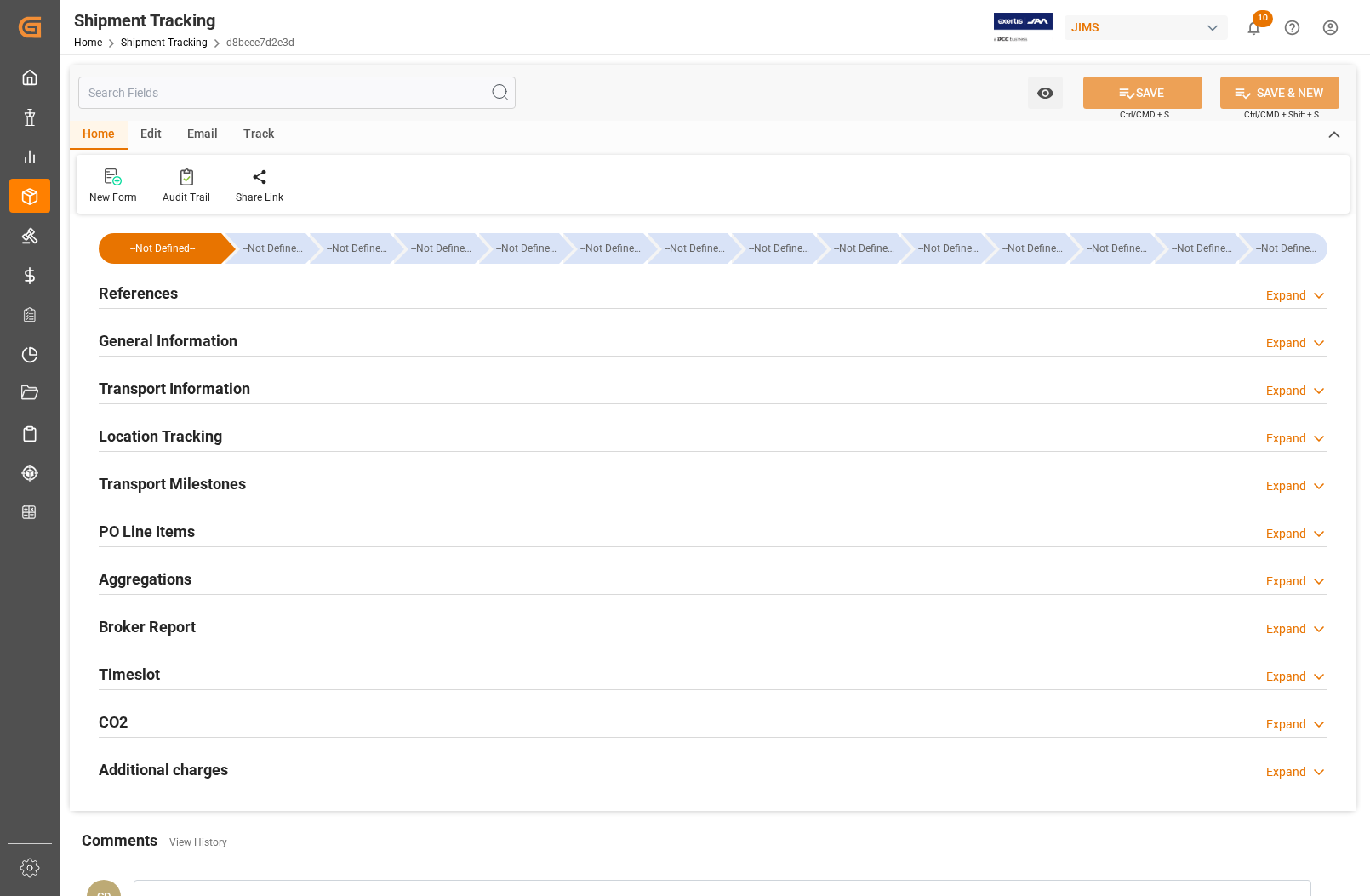
type input "29-09-2025"
click at [133, 292] on h2 "References" at bounding box center [138, 293] width 79 height 23
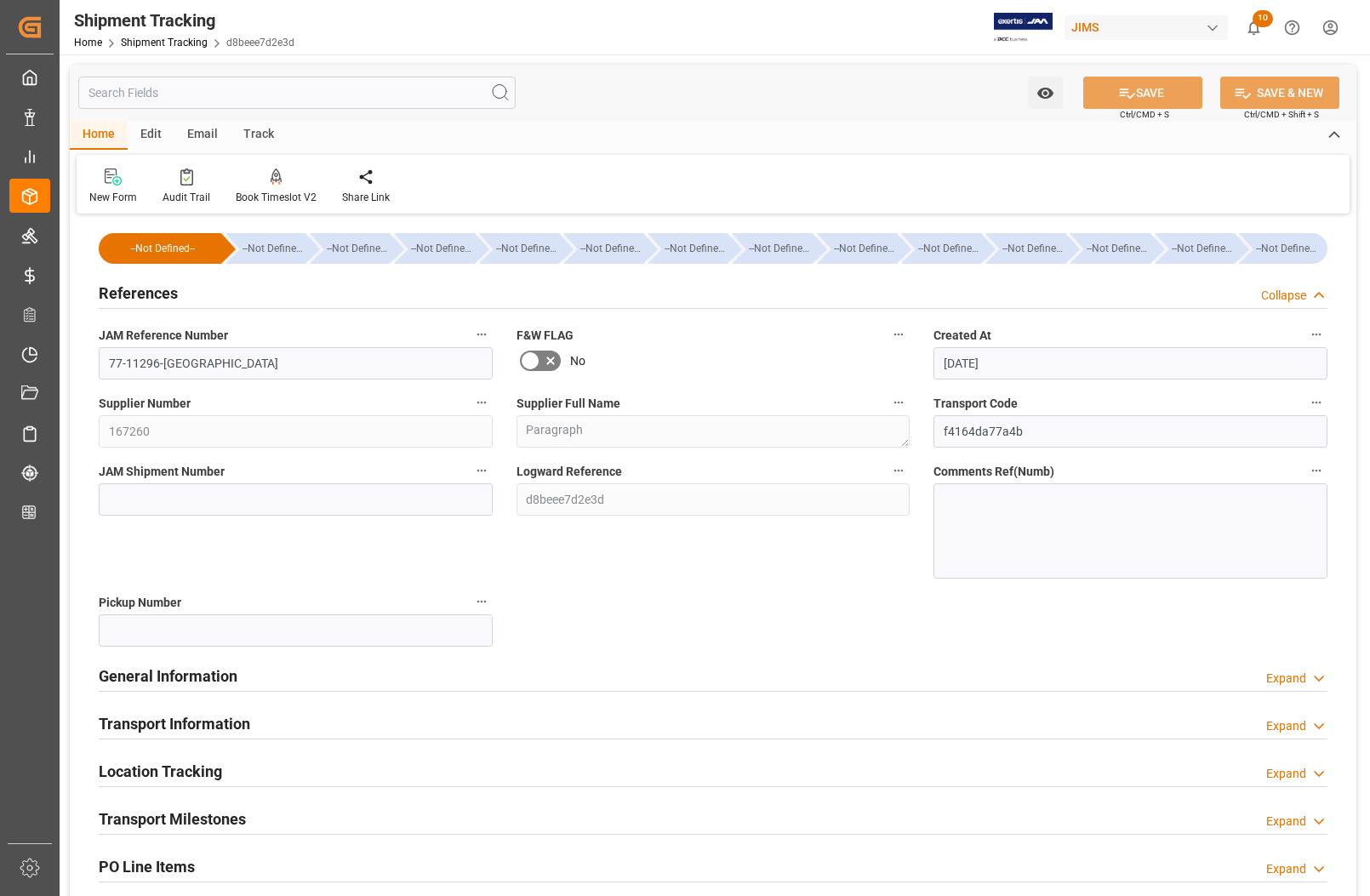
click at [972, 502] on div at bounding box center [1130, 531] width 394 height 95
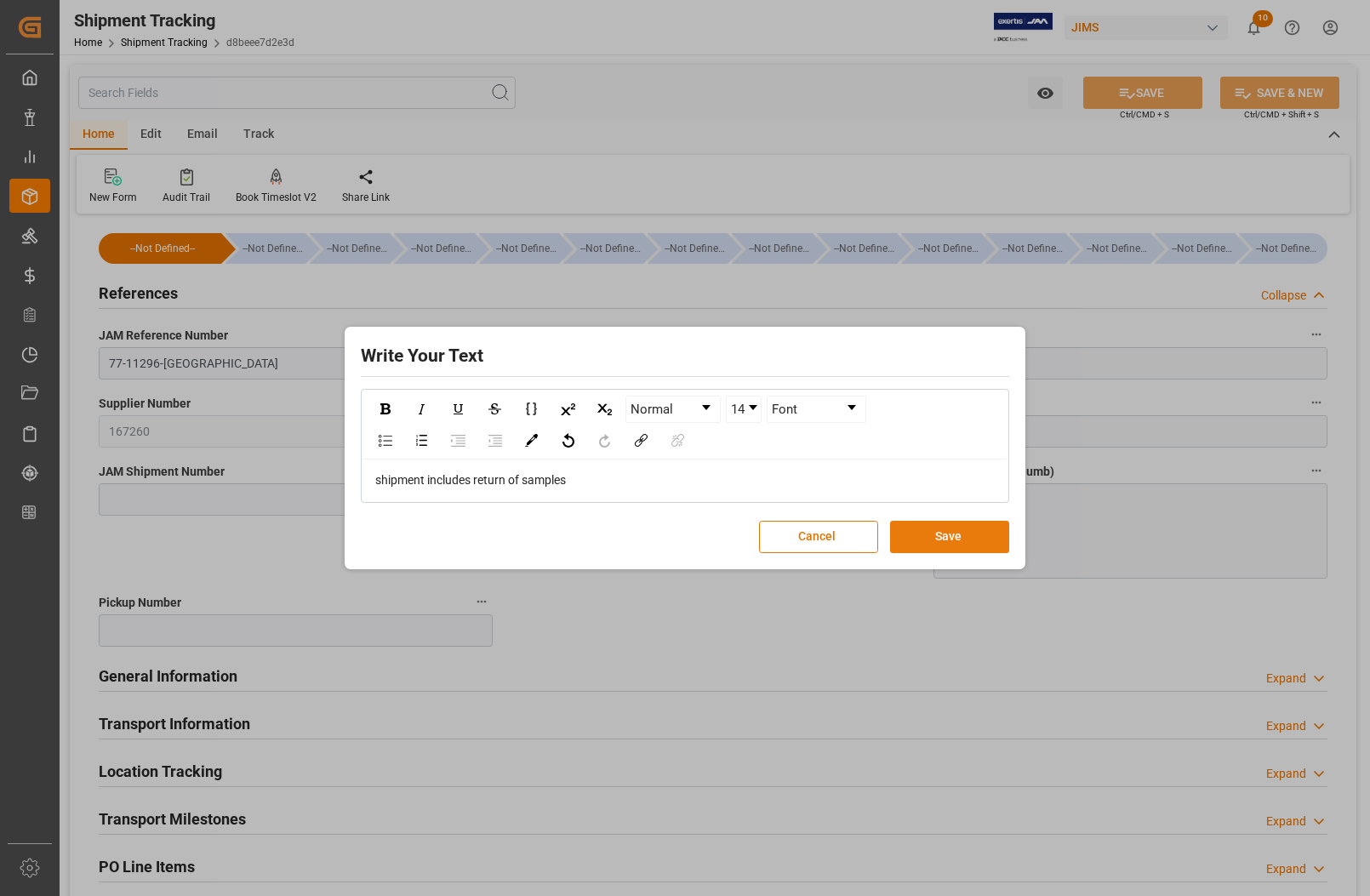
click at [937, 537] on button "Save" at bounding box center [950, 537] width 119 height 32
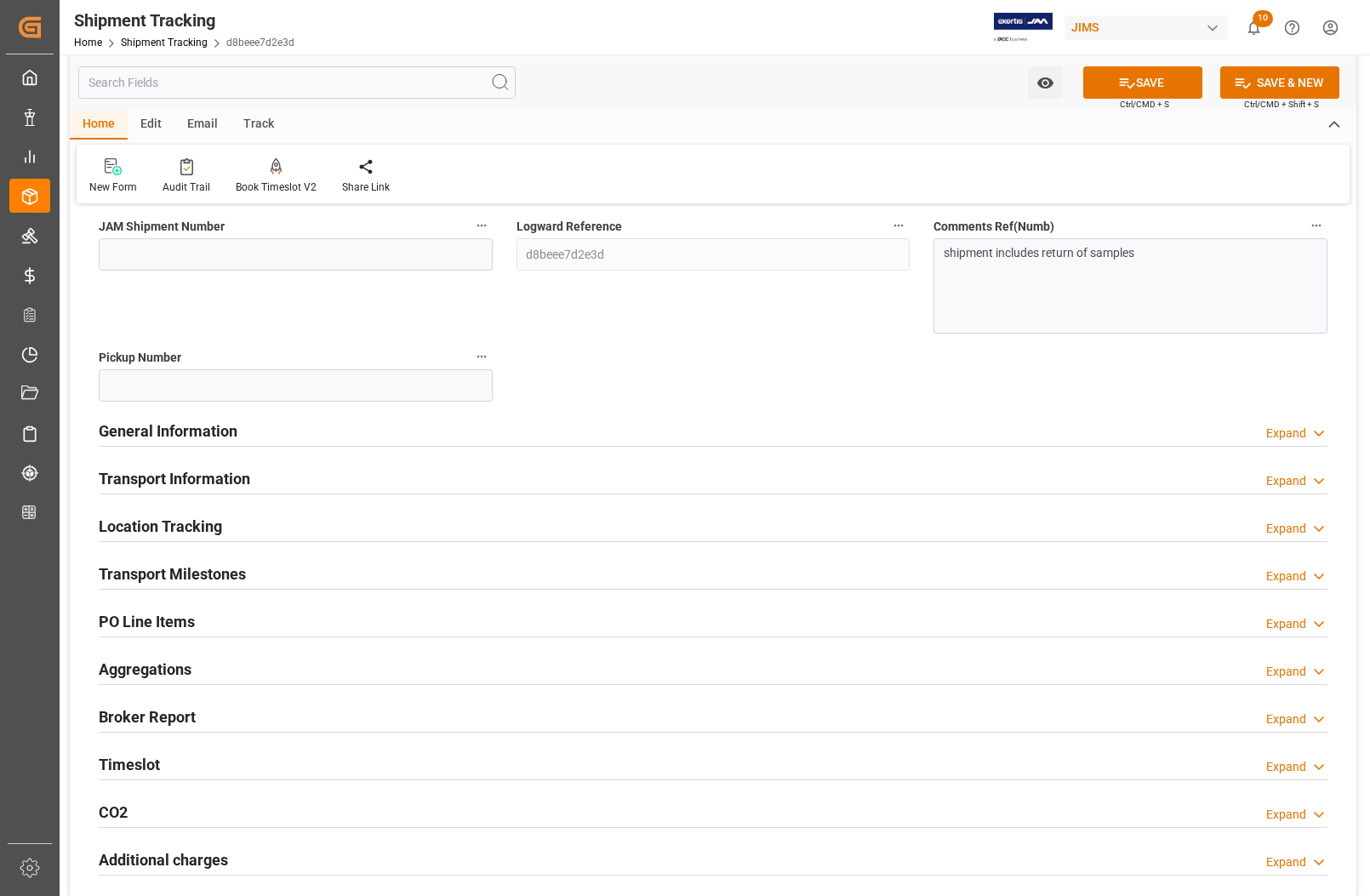
scroll to position [319, 0]
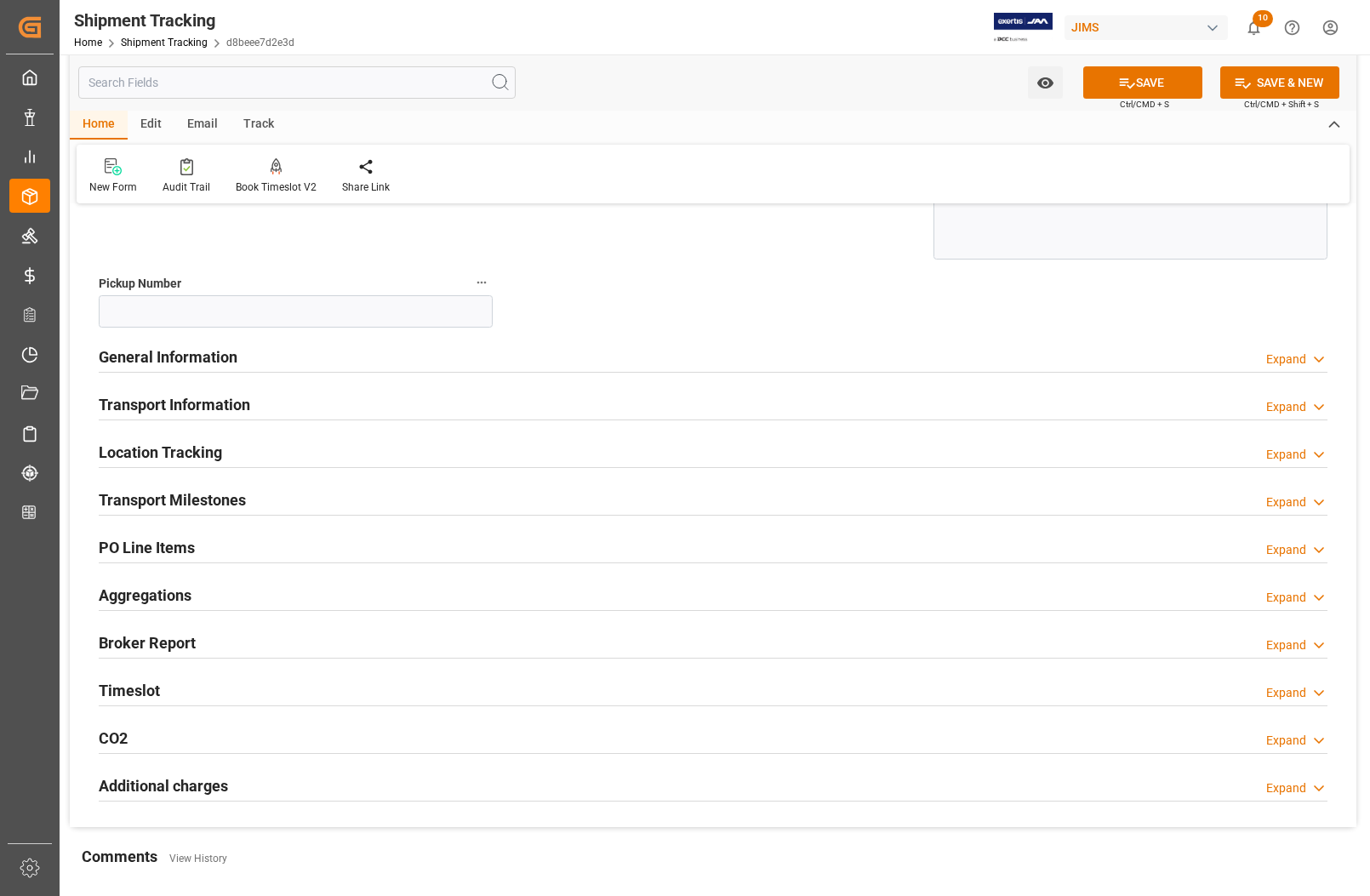
click at [177, 398] on h2 "Transport Information" at bounding box center [174, 404] width 151 height 23
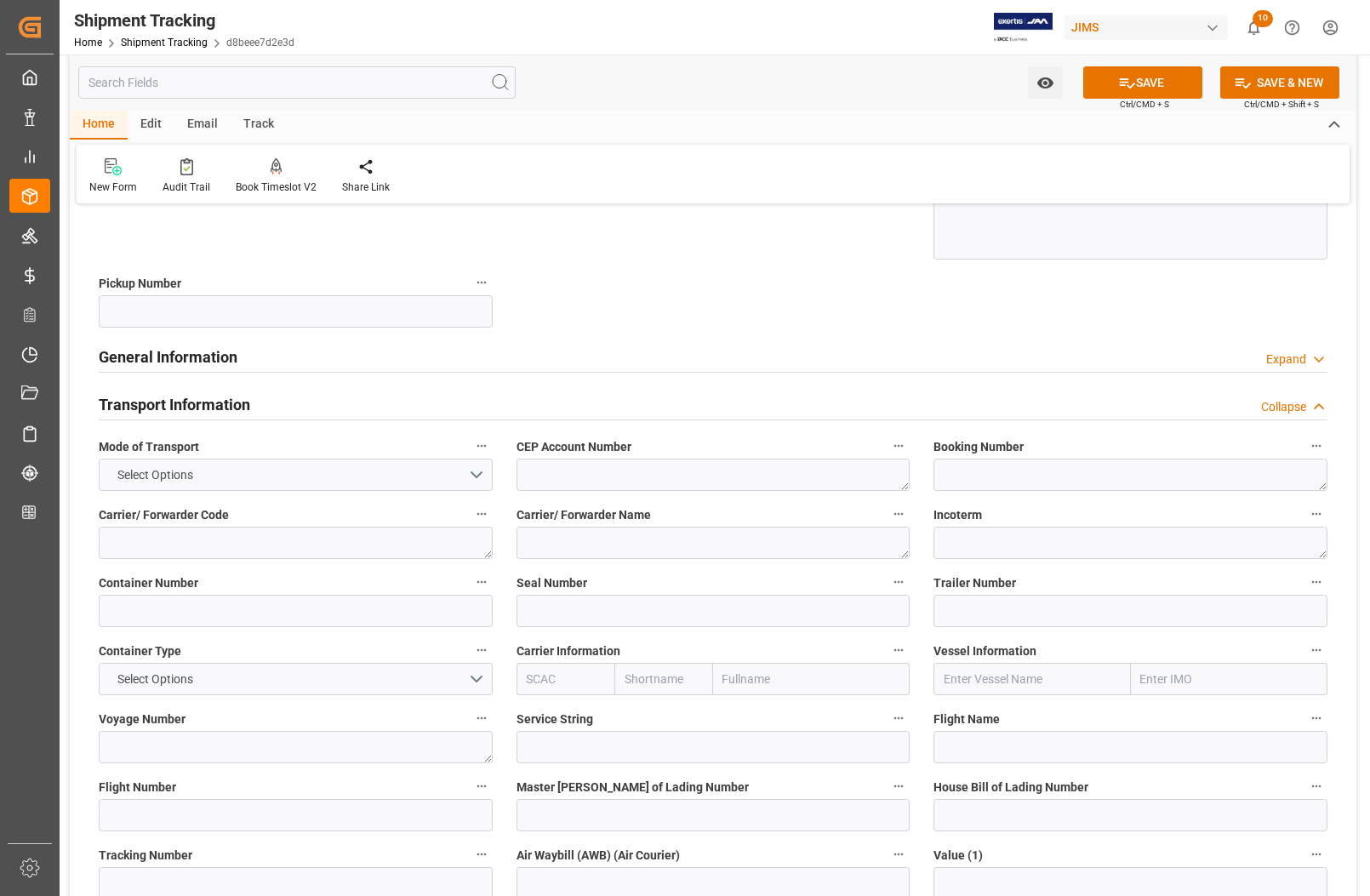
click at [177, 398] on h2 "Transport Information" at bounding box center [174, 404] width 151 height 23
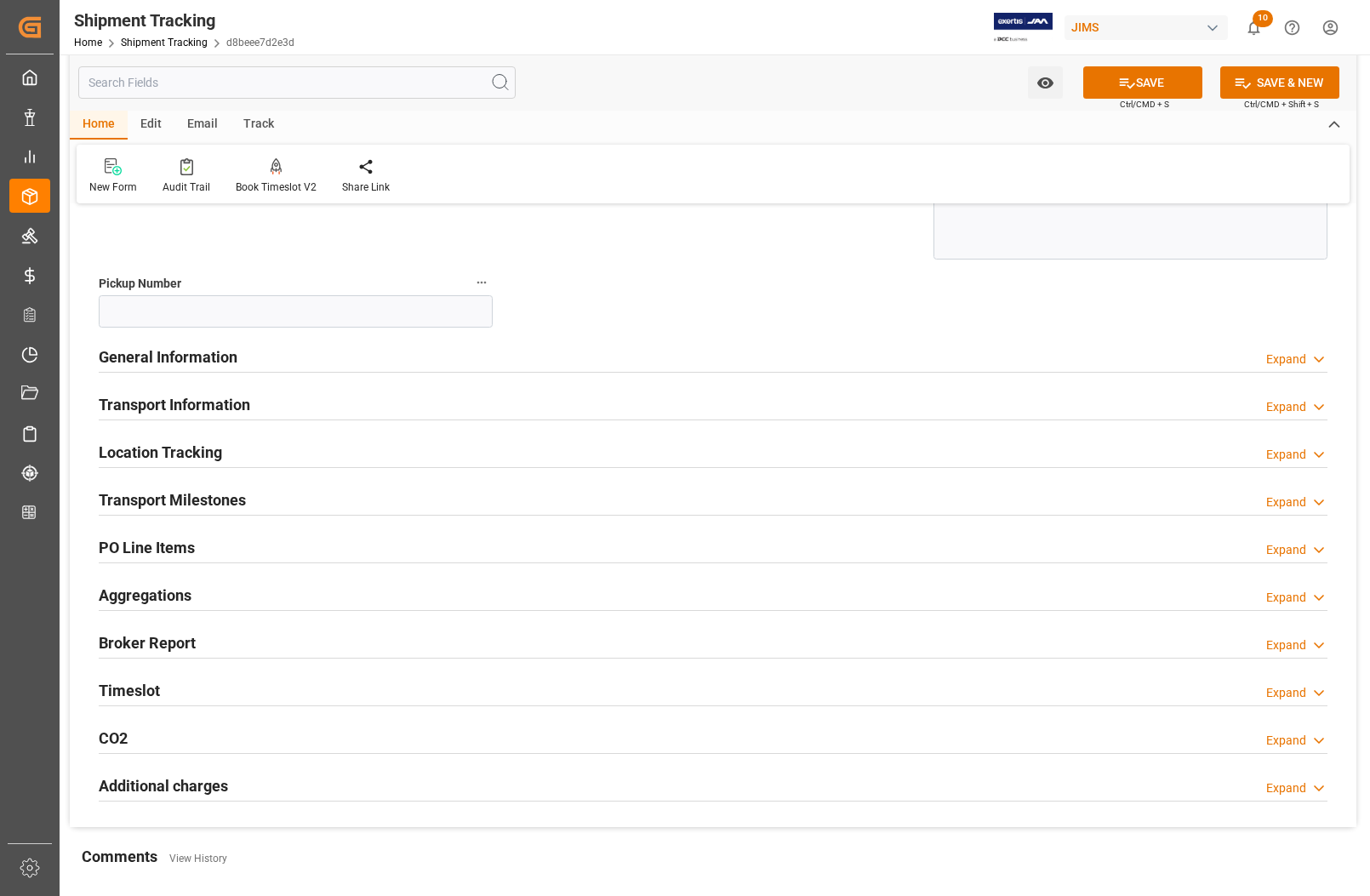
click at [159, 499] on h2 "Transport Milestones" at bounding box center [172, 499] width 147 height 23
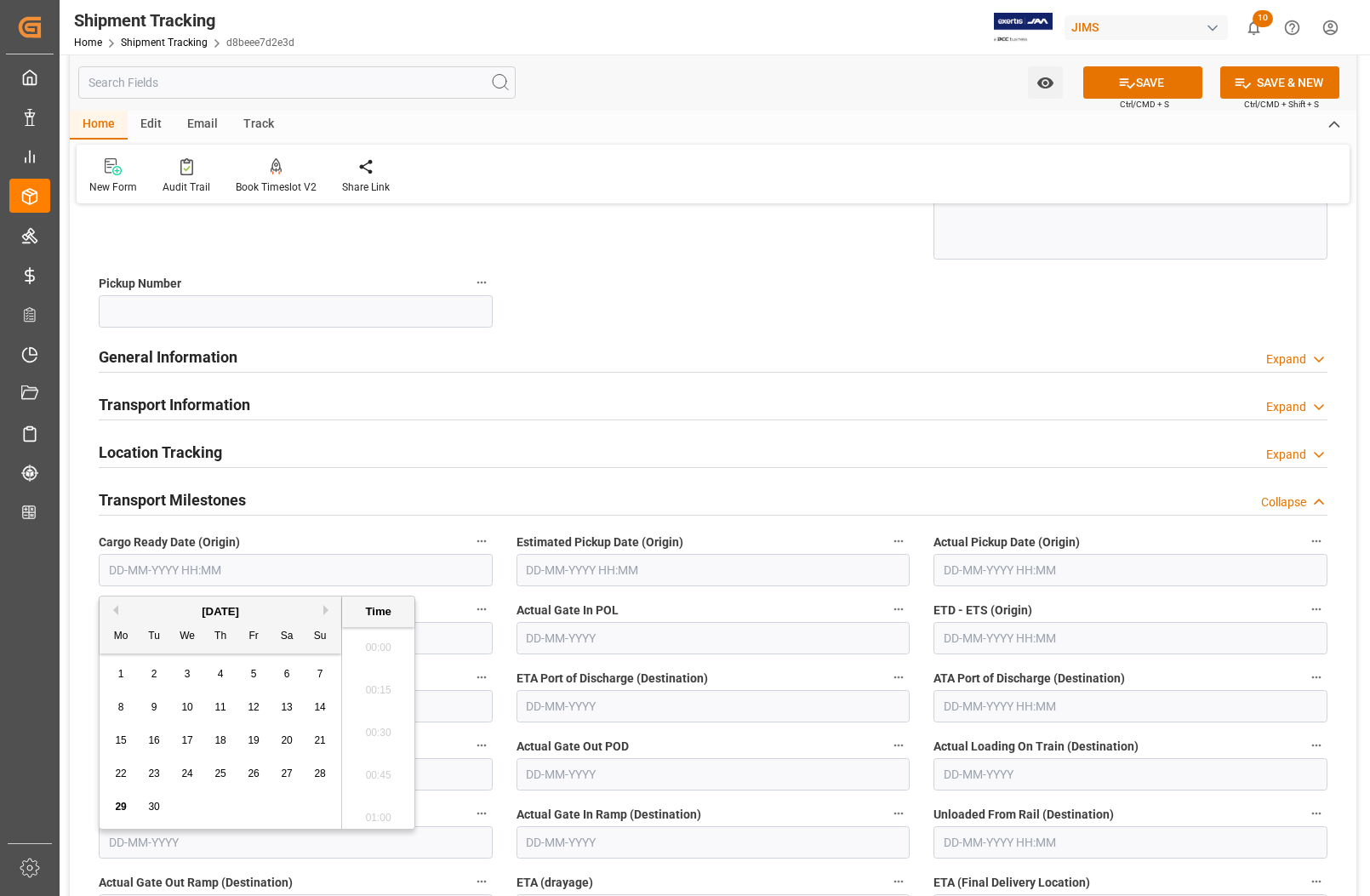
click at [179, 571] on input "text" at bounding box center [295, 570] width 394 height 32
click at [117, 810] on span "29" at bounding box center [120, 807] width 11 height 12
type input "29-09-2025 00:00"
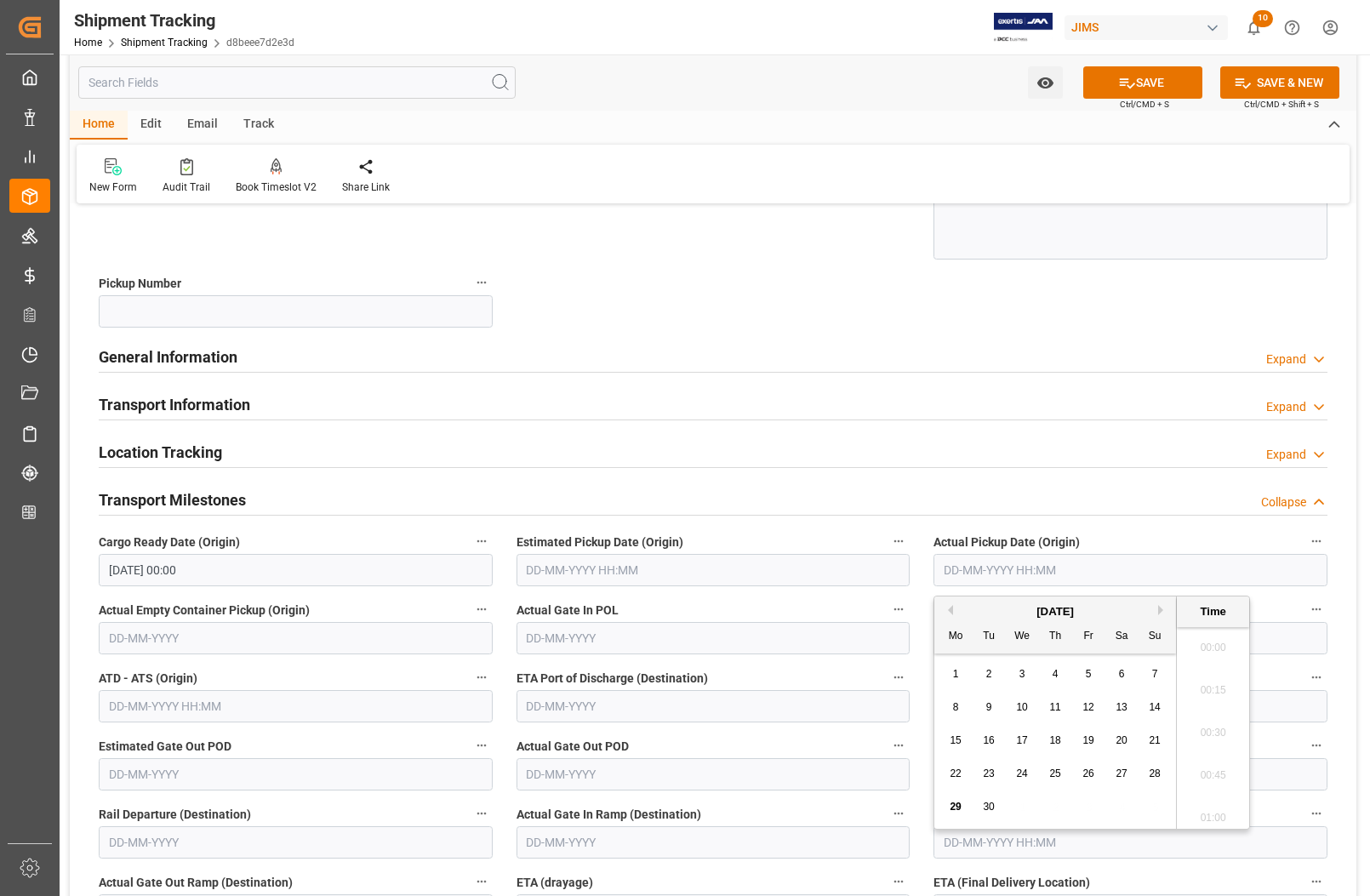
click at [1102, 571] on input "text" at bounding box center [1130, 570] width 394 height 32
click at [940, 800] on div "29 30 1 2 3 4 5" at bounding box center [1055, 807] width 232 height 33
click at [994, 810] on span "30" at bounding box center [988, 807] width 11 height 12
type input "30-09-2025 00:00"
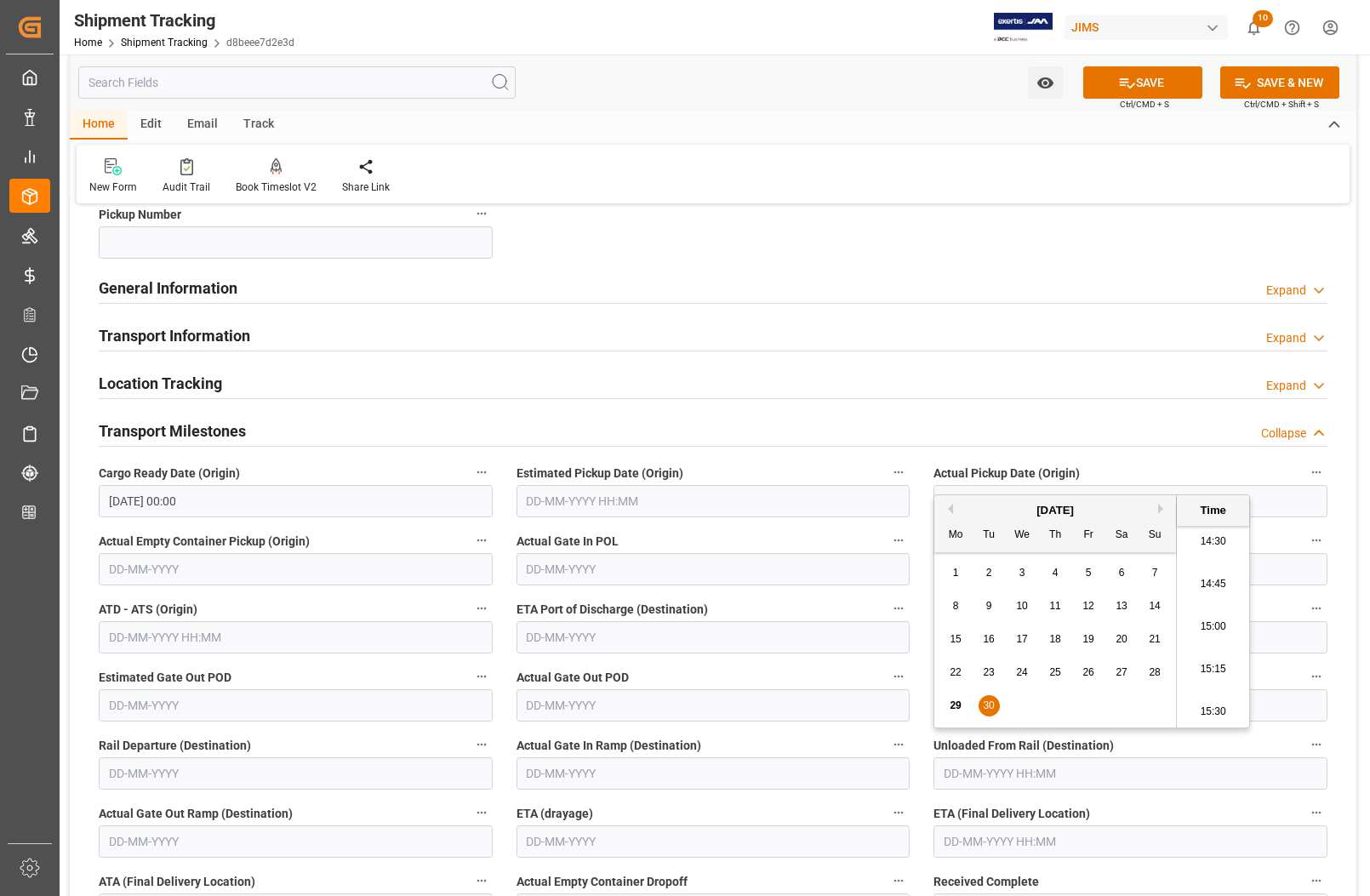
scroll to position [425, 0]
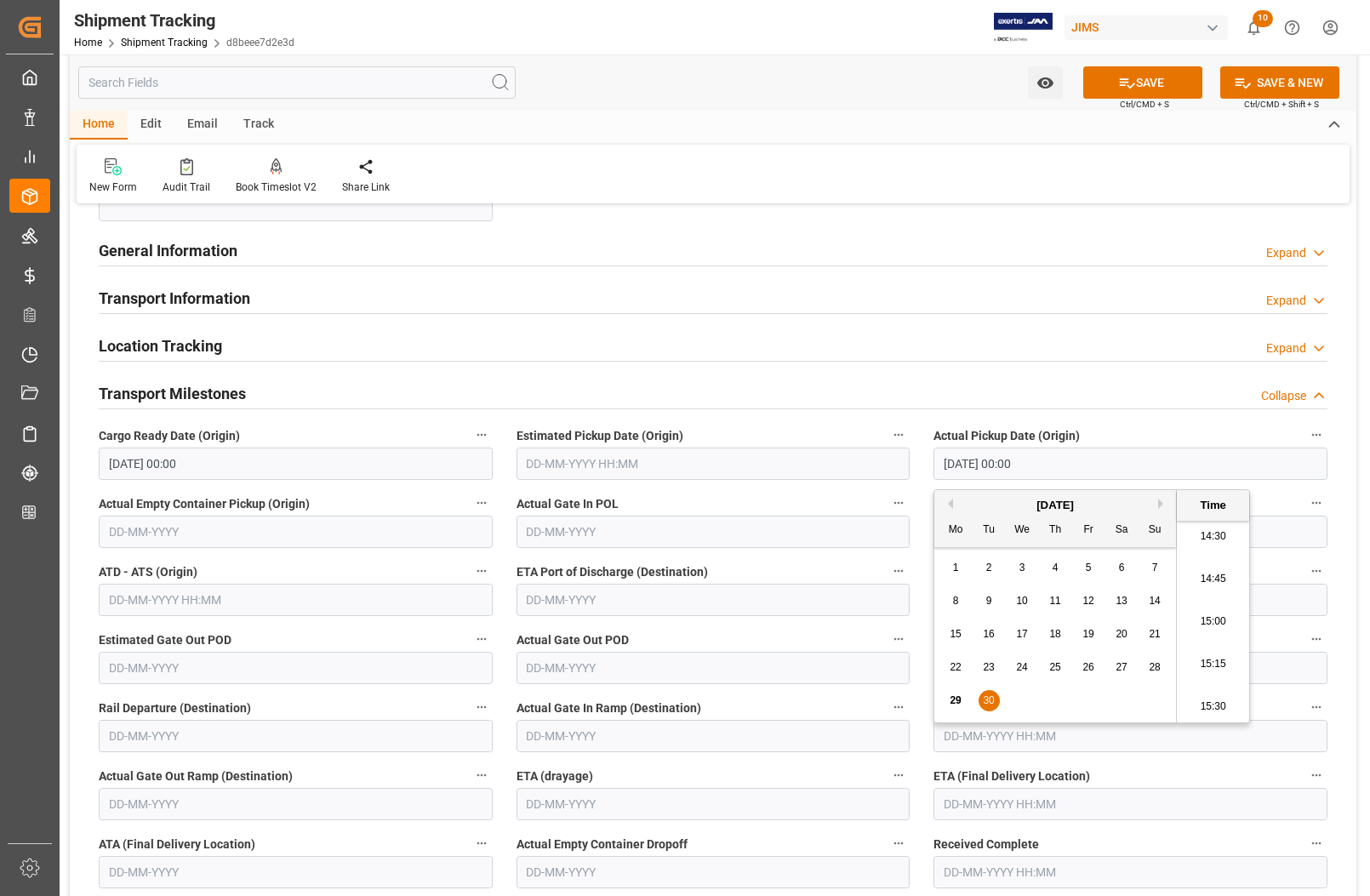
click at [962, 808] on input "text" at bounding box center [1130, 804] width 394 height 32
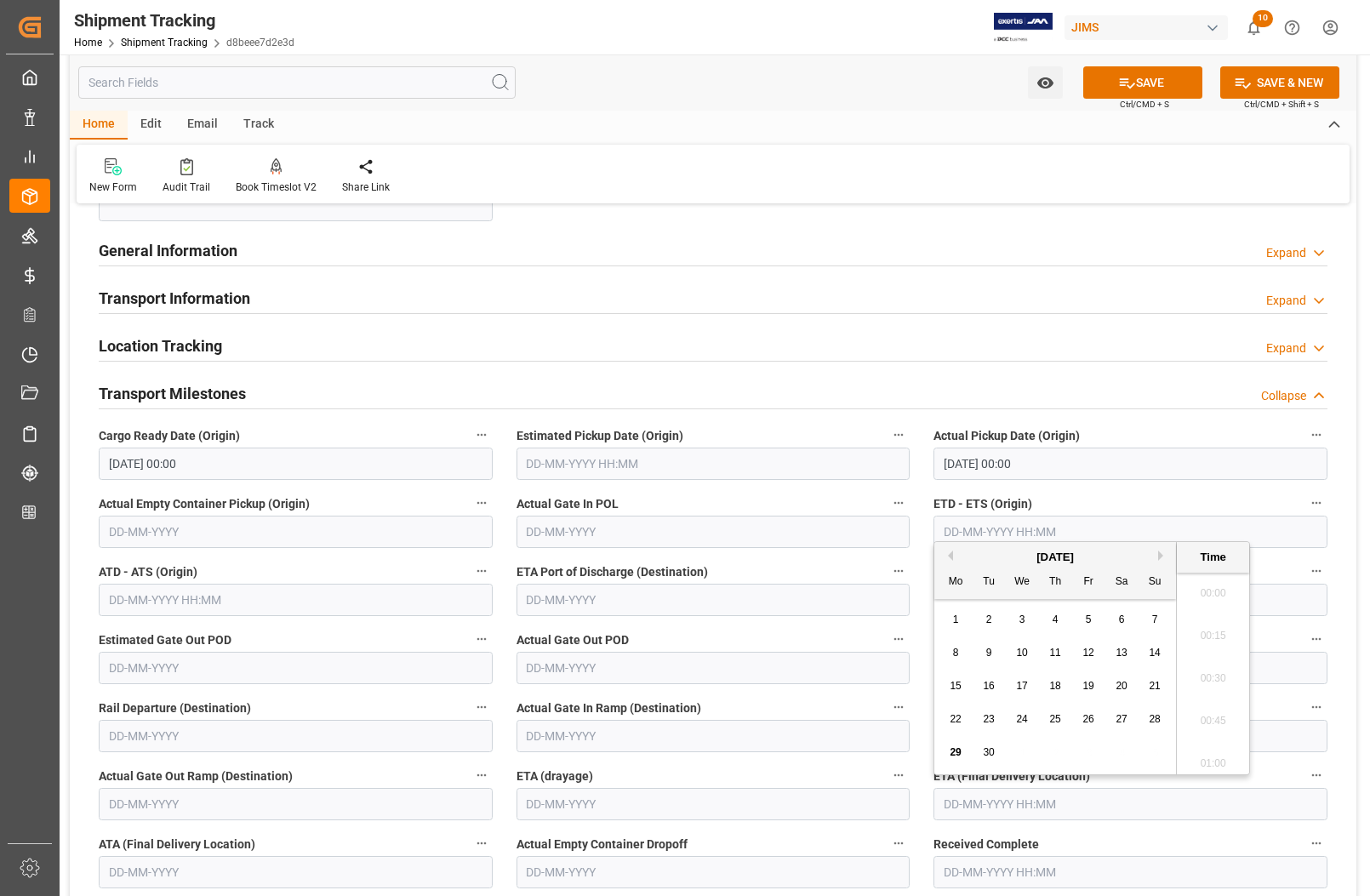
scroll to position [2473, 0]
click at [942, 755] on div "29 30 1 2 3 4 5" at bounding box center [1055, 752] width 232 height 33
click at [996, 756] on div "30" at bounding box center [989, 753] width 21 height 20
type input "30-09-2025 00:00"
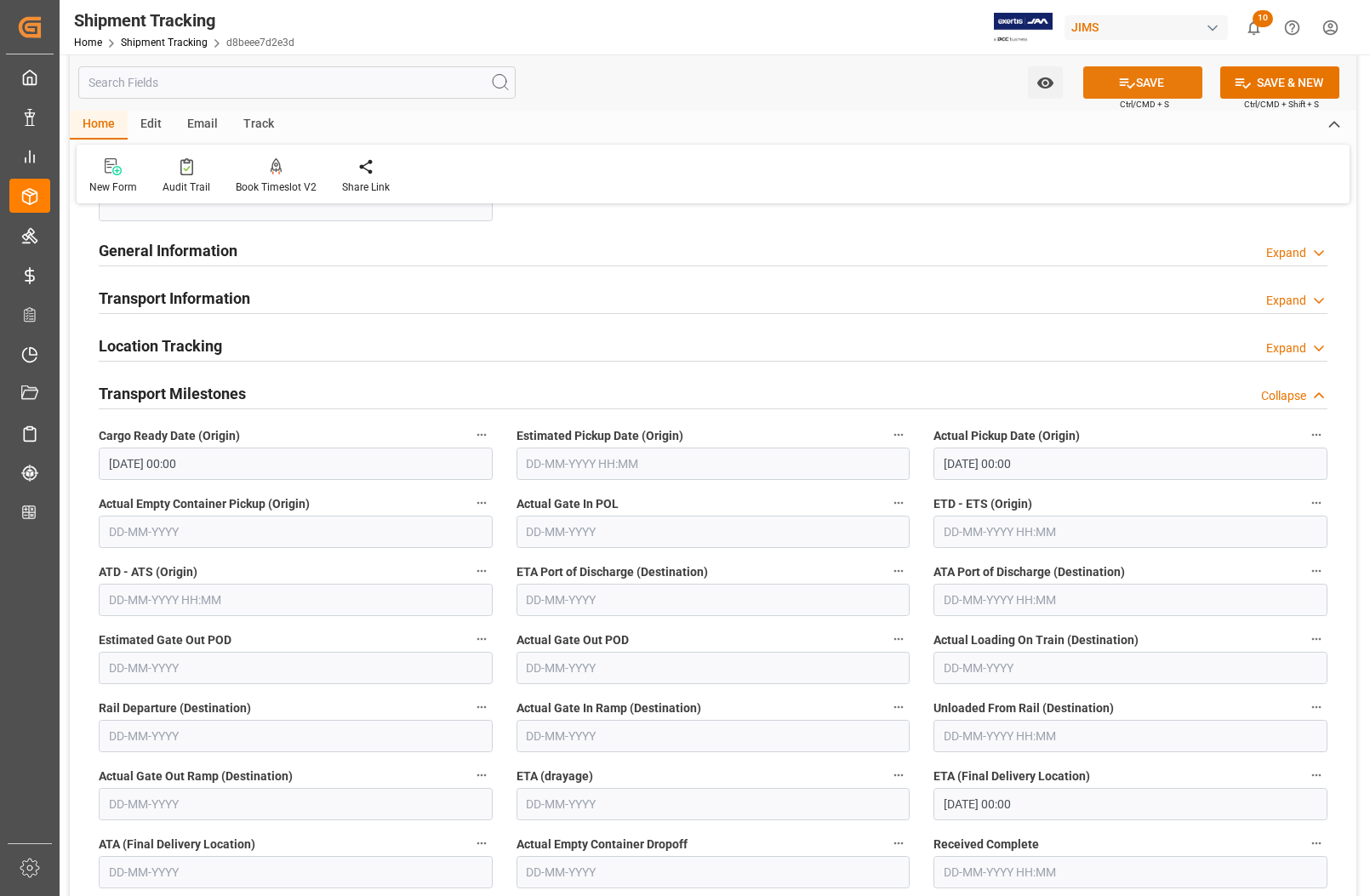
click at [1146, 82] on button "SAVE" at bounding box center [1143, 83] width 119 height 32
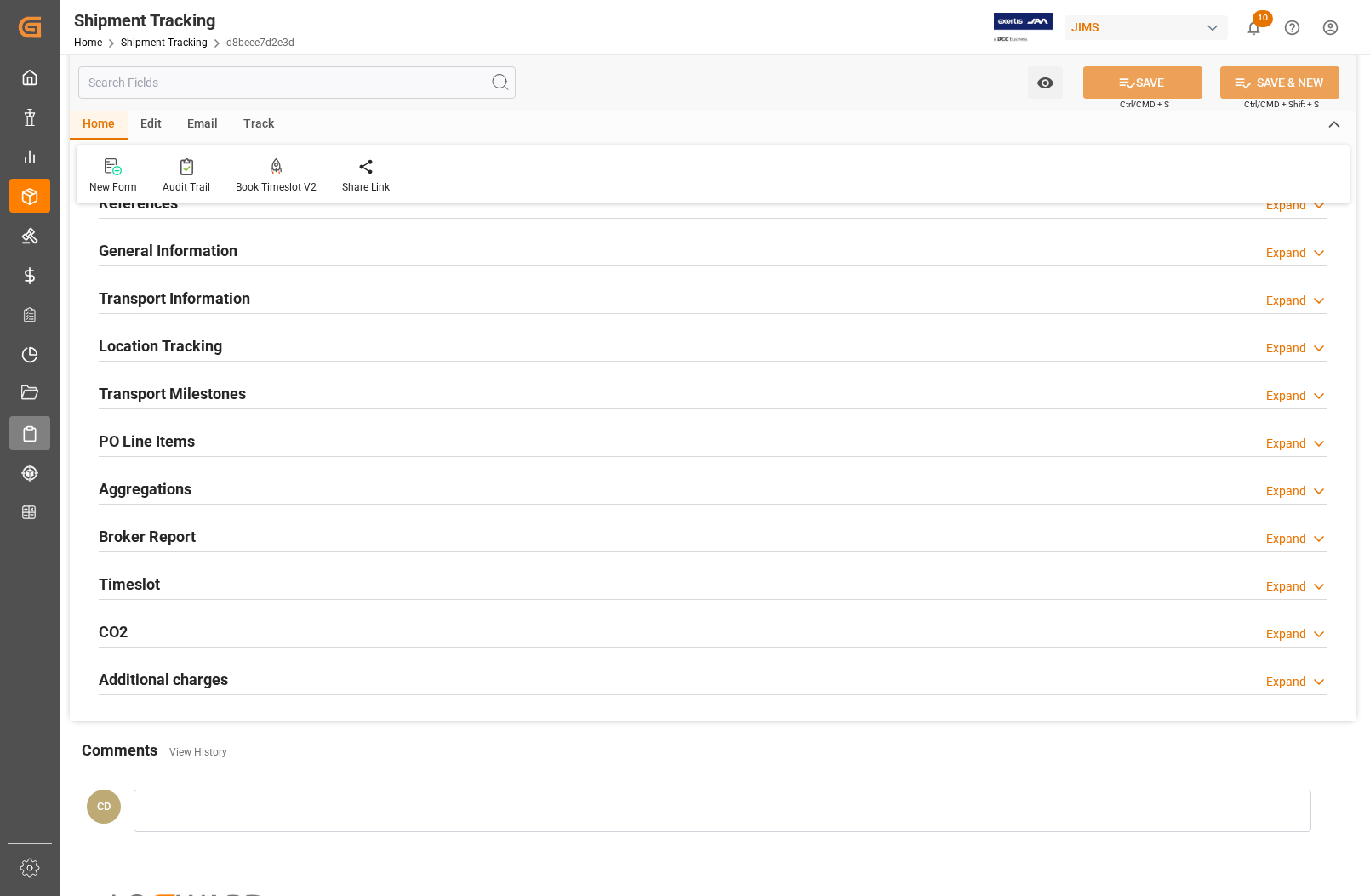
scroll to position [90, 0]
